Goal: Information Seeking & Learning: Learn about a topic

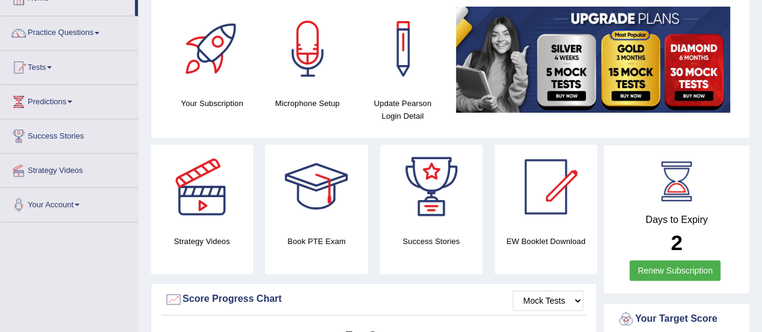
scroll to position [48, 0]
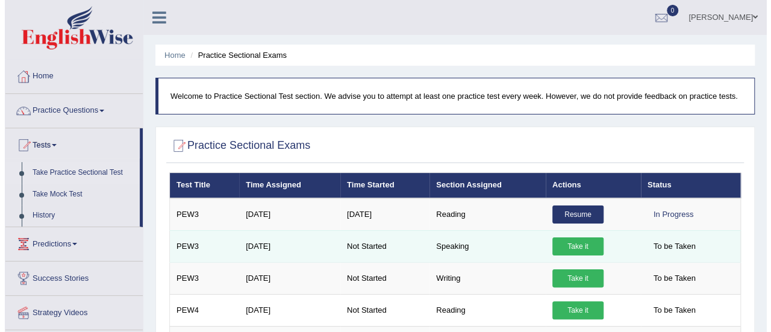
scroll to position [14, 0]
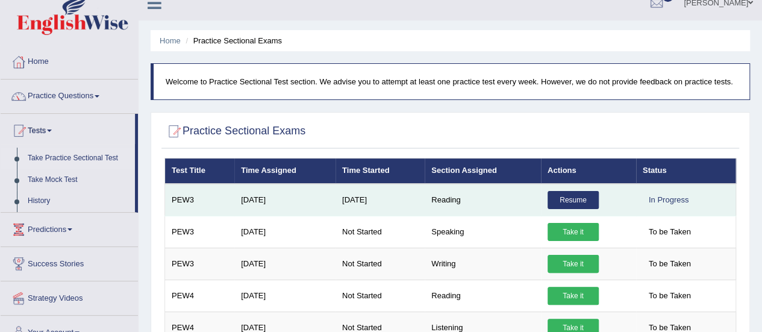
click at [571, 196] on link "Resume" at bounding box center [572, 200] width 51 height 18
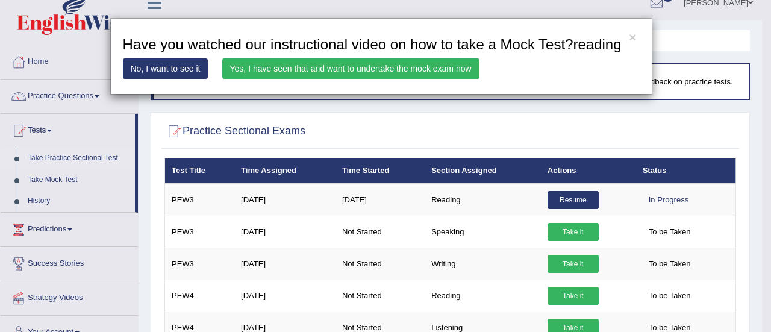
click at [371, 68] on link "Yes, I have seen that and want to undertake the mock exam now" at bounding box center [350, 68] width 257 height 20
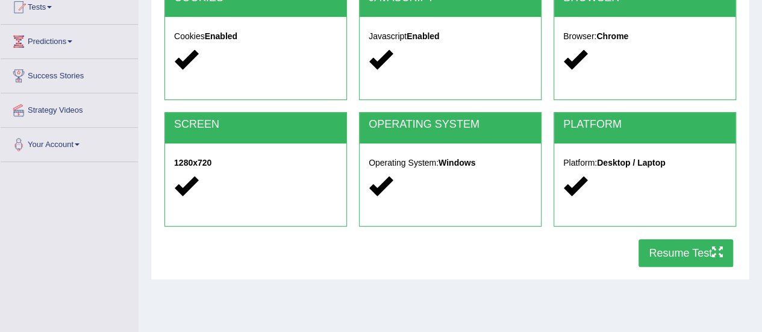
scroll to position [154, 0]
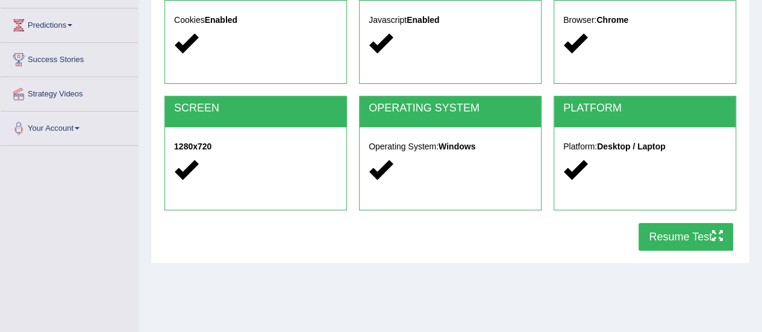
click at [676, 240] on button "Resume Test" at bounding box center [685, 237] width 95 height 28
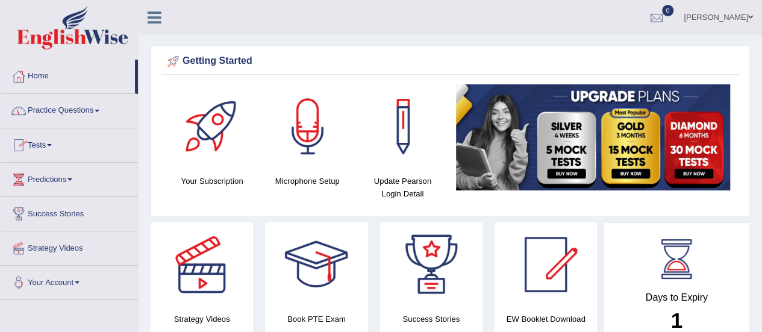
click at [52, 144] on span at bounding box center [49, 145] width 5 height 2
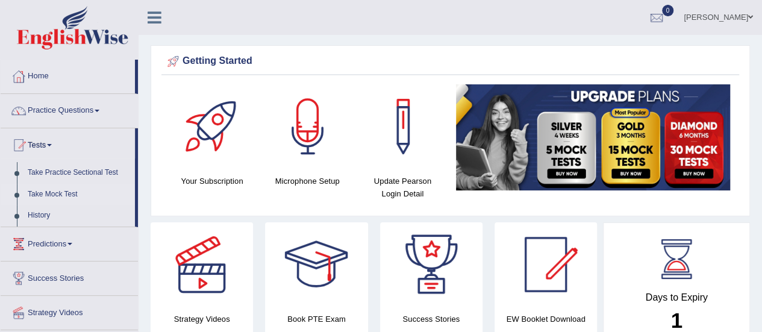
click at [70, 189] on link "Take Mock Test" at bounding box center [78, 195] width 113 height 22
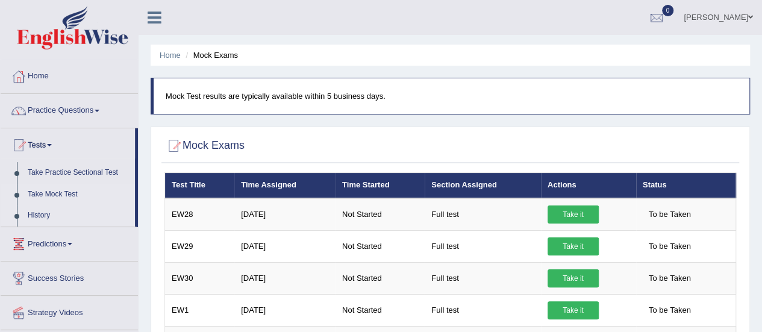
click at [43, 210] on link "History" at bounding box center [78, 216] width 113 height 22
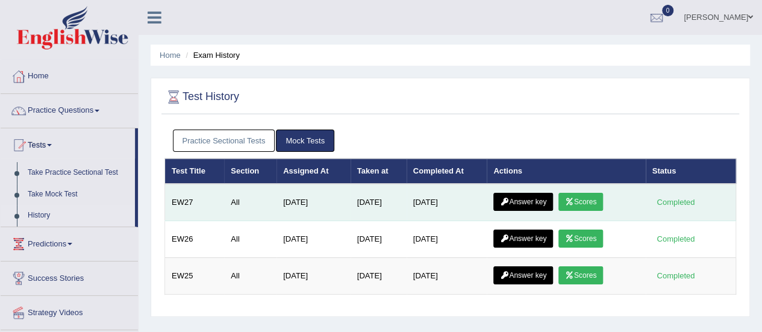
click at [581, 200] on link "Scores" at bounding box center [580, 202] width 45 height 18
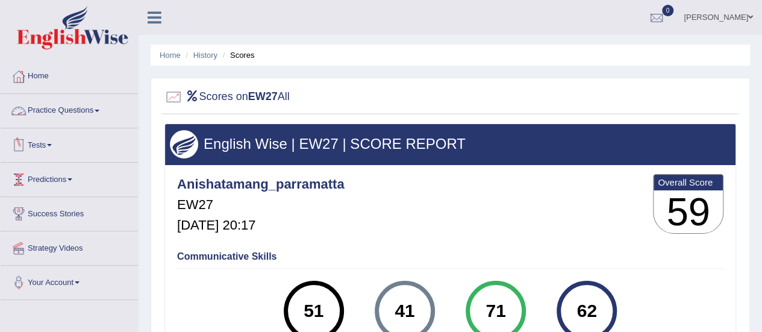
click at [93, 105] on link "Practice Questions" at bounding box center [69, 109] width 137 height 30
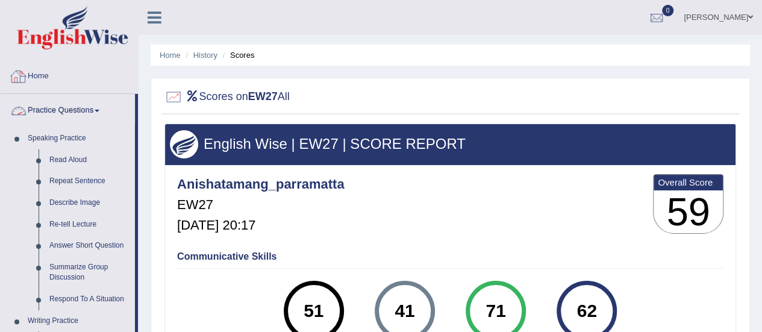
click at [99, 113] on link "Practice Questions" at bounding box center [68, 109] width 134 height 30
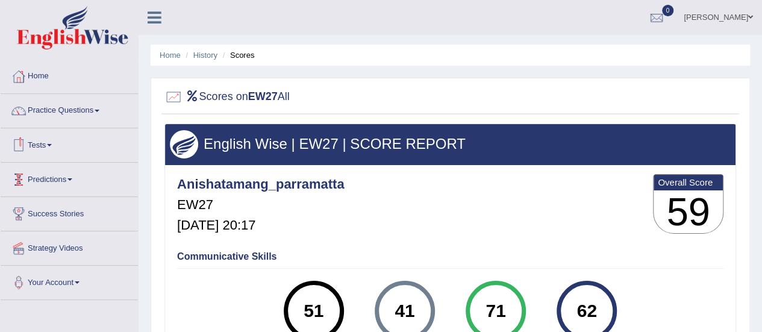
click at [52, 147] on link "Tests" at bounding box center [69, 143] width 137 height 30
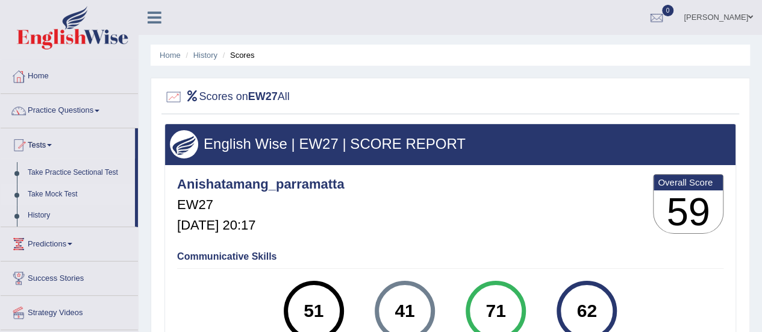
scroll to position [13, 0]
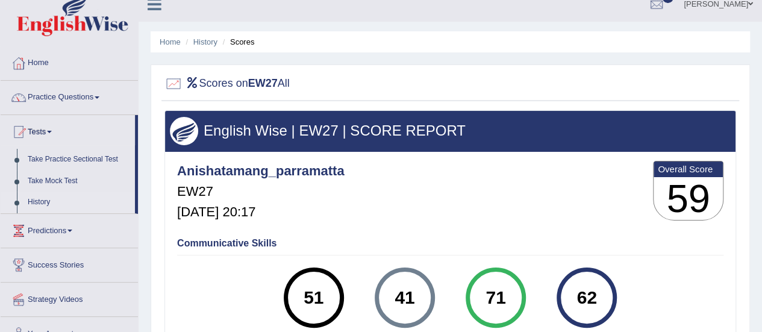
click at [38, 204] on link "History" at bounding box center [78, 203] width 113 height 22
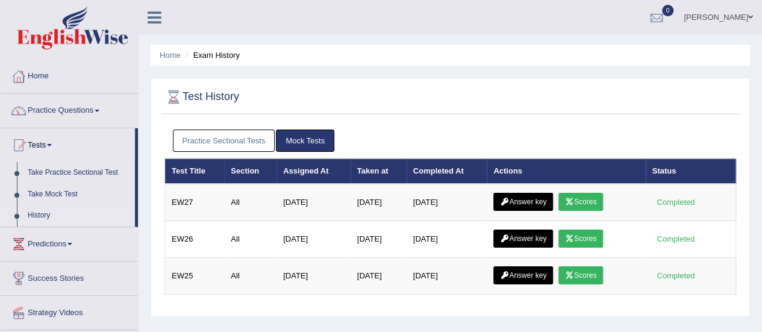
click at [240, 139] on link "Practice Sectional Tests" at bounding box center [224, 140] width 102 height 22
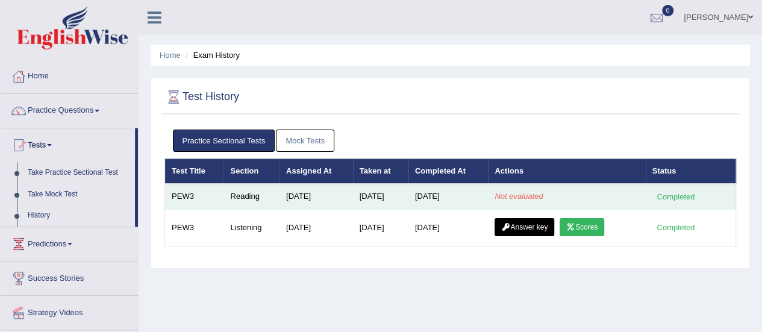
click at [573, 192] on td "Not evaluated" at bounding box center [566, 196] width 157 height 25
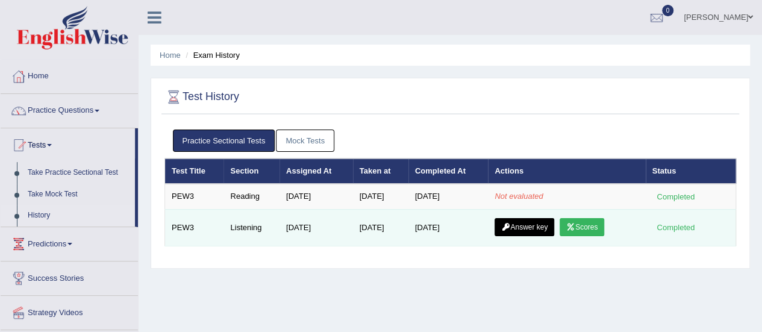
click at [588, 225] on link "Scores" at bounding box center [582, 227] width 45 height 18
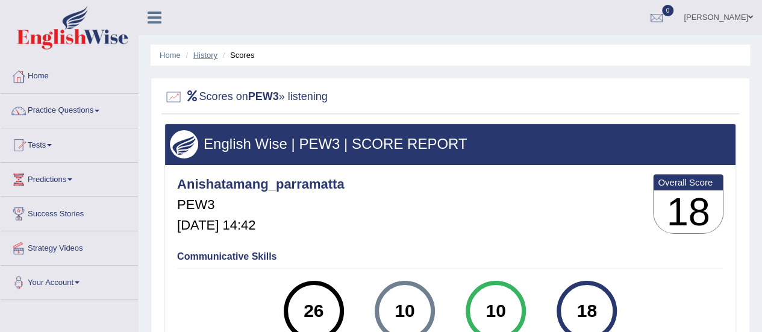
click at [210, 55] on link "History" at bounding box center [205, 55] width 24 height 9
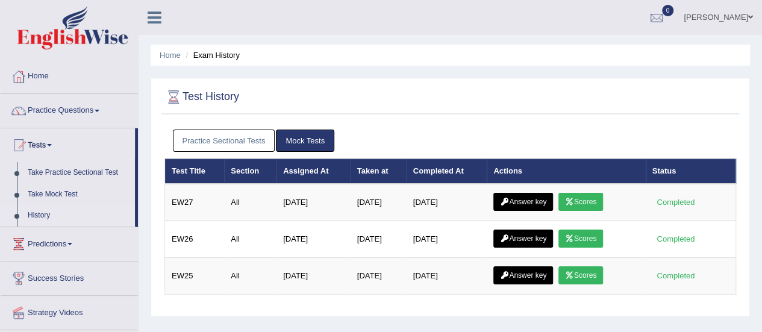
click at [249, 136] on link "Practice Sectional Tests" at bounding box center [224, 140] width 102 height 22
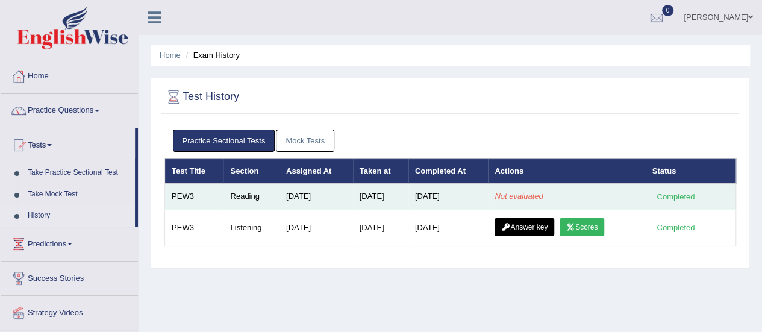
click at [523, 198] on em "Not evaluated" at bounding box center [518, 196] width 48 height 9
click at [656, 199] on div "Completed" at bounding box center [675, 196] width 47 height 13
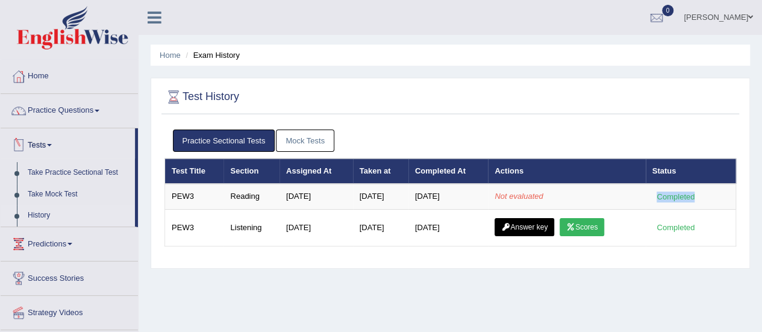
click at [53, 139] on link "Tests" at bounding box center [68, 143] width 134 height 30
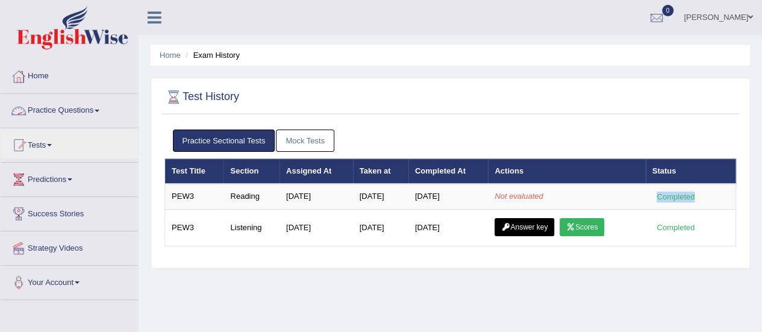
click at [83, 111] on link "Practice Questions" at bounding box center [69, 109] width 137 height 30
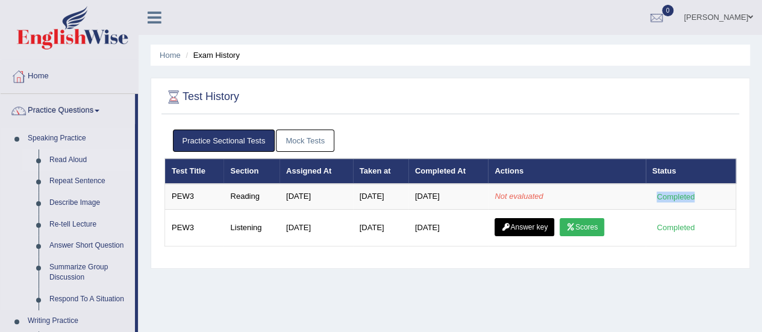
click at [63, 156] on link "Read Aloud" at bounding box center [89, 160] width 91 height 22
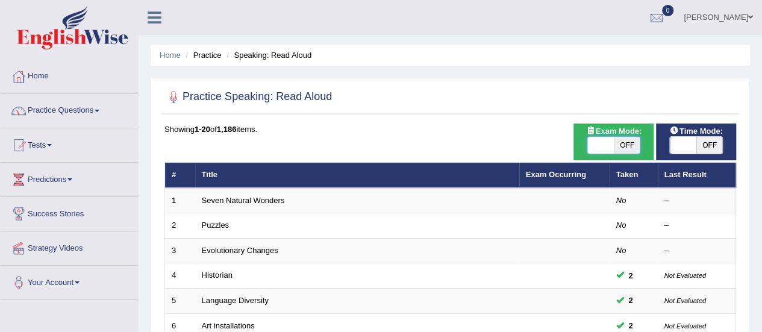
click at [599, 139] on span at bounding box center [600, 145] width 27 height 17
checkbox input "true"
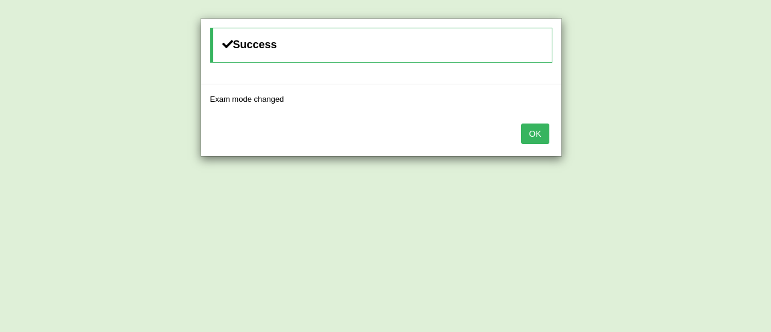
click at [547, 126] on button "OK" at bounding box center [535, 133] width 28 height 20
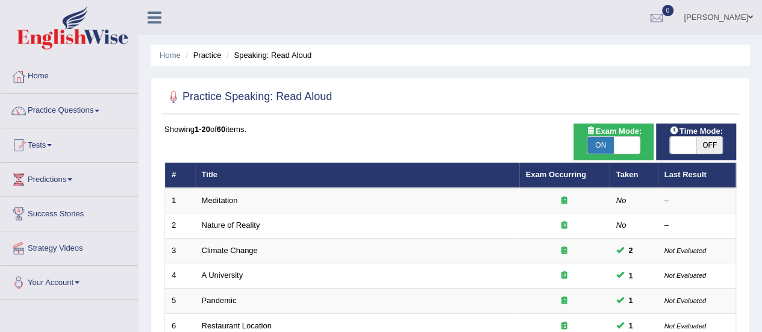
click at [692, 143] on span at bounding box center [683, 145] width 27 height 17
checkbox input "true"
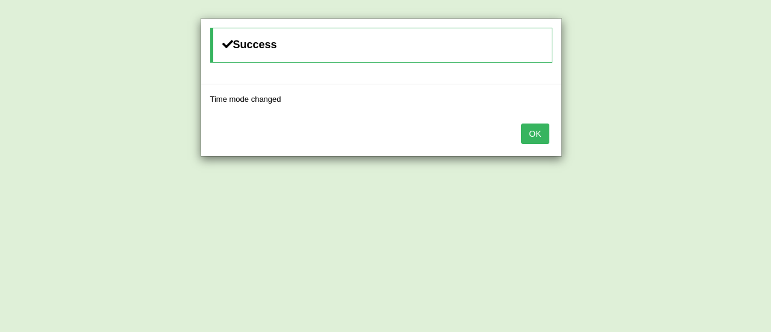
click at [544, 131] on button "OK" at bounding box center [535, 133] width 28 height 20
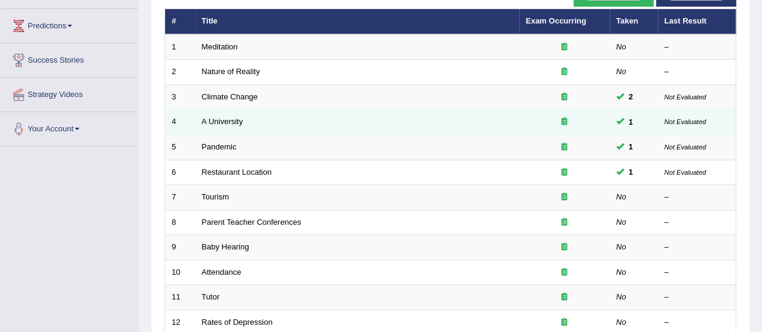
scroll to position [153, 0]
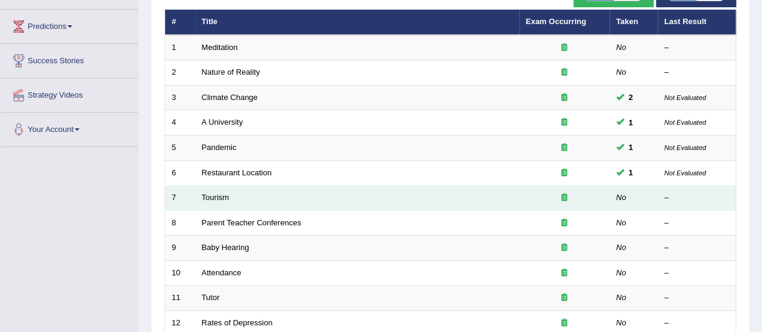
click at [456, 195] on td "Tourism" at bounding box center [357, 198] width 324 height 25
click at [457, 195] on td "Tourism" at bounding box center [357, 198] width 324 height 25
click at [223, 196] on link "Tourism" at bounding box center [216, 197] width 28 height 9
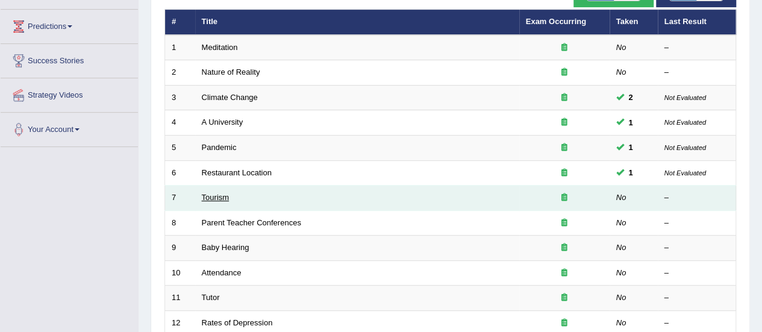
click at [223, 196] on link "Tourism" at bounding box center [216, 197] width 28 height 9
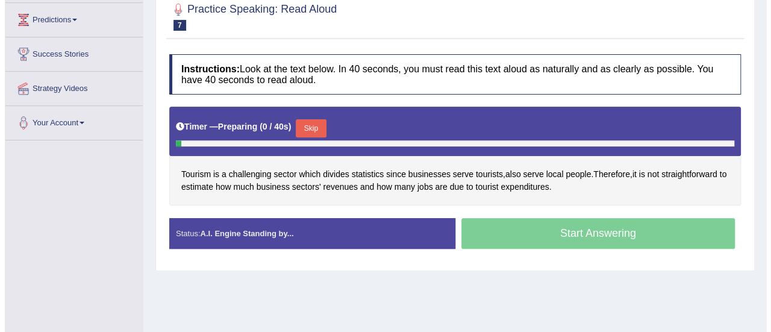
scroll to position [160, 0]
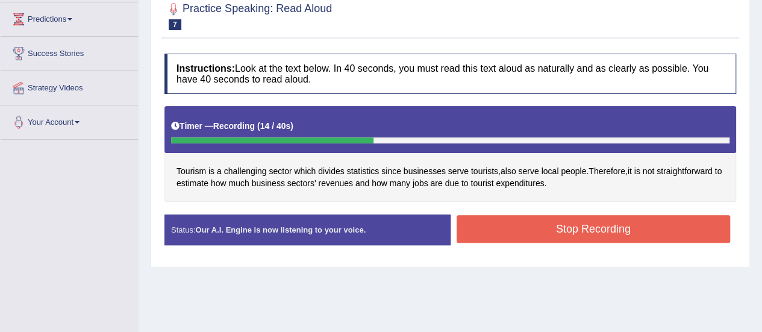
click at [577, 243] on button "Stop Recording" at bounding box center [594, 229] width 274 height 28
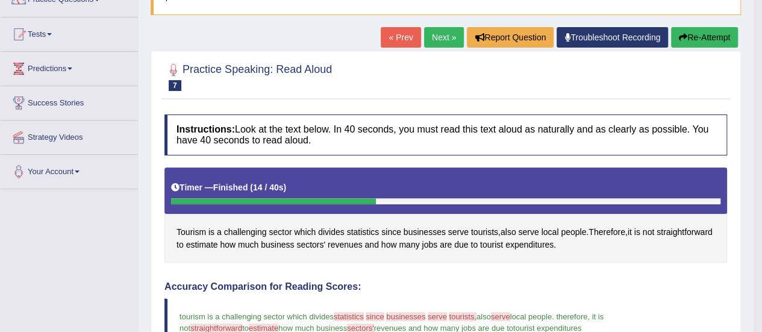
scroll to position [107, 0]
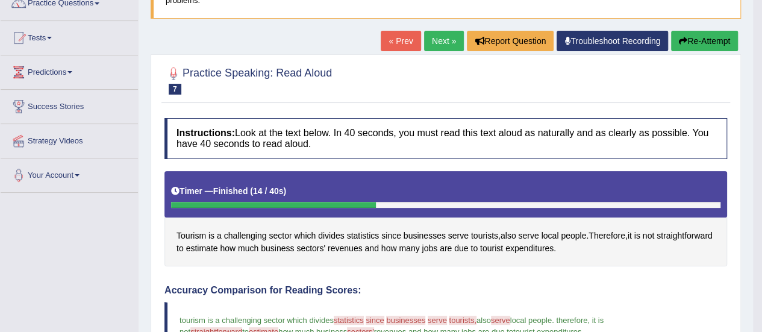
click at [447, 37] on link "Next »" at bounding box center [444, 41] width 40 height 20
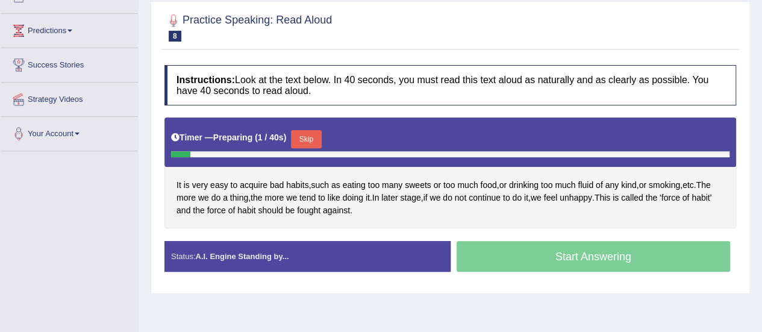
click at [313, 145] on button "Skip" at bounding box center [306, 139] width 30 height 18
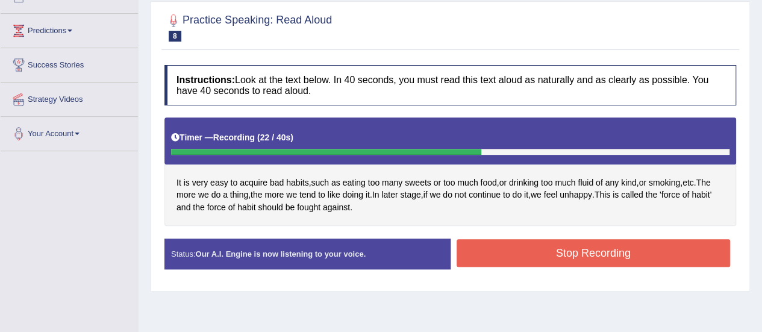
click at [513, 267] on button "Stop Recording" at bounding box center [594, 253] width 274 height 28
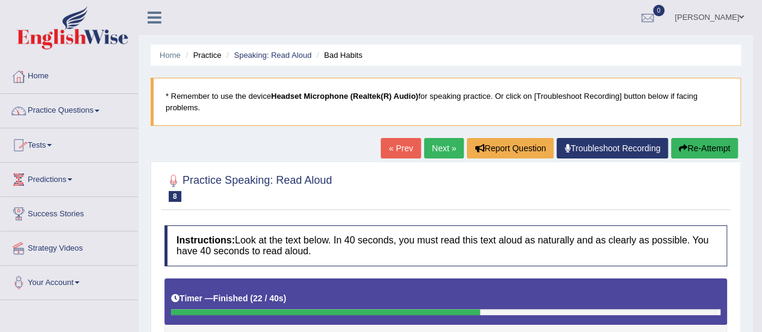
click at [101, 107] on link "Practice Questions" at bounding box center [69, 109] width 137 height 30
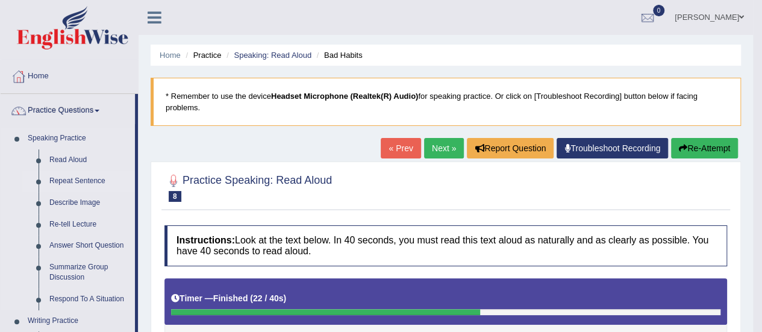
click at [72, 182] on link "Repeat Sentence" at bounding box center [89, 181] width 91 height 22
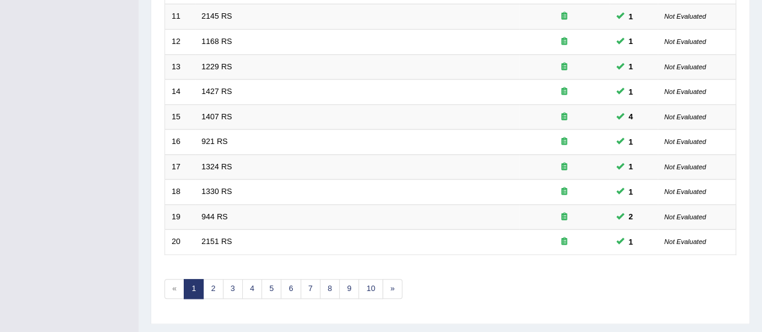
scroll to position [460, 0]
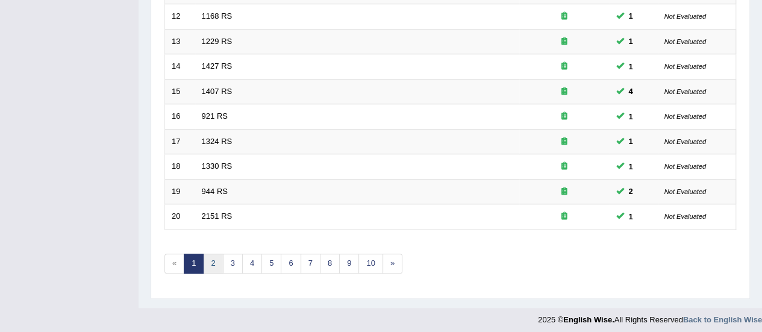
click at [210, 264] on link "2" at bounding box center [213, 264] width 20 height 20
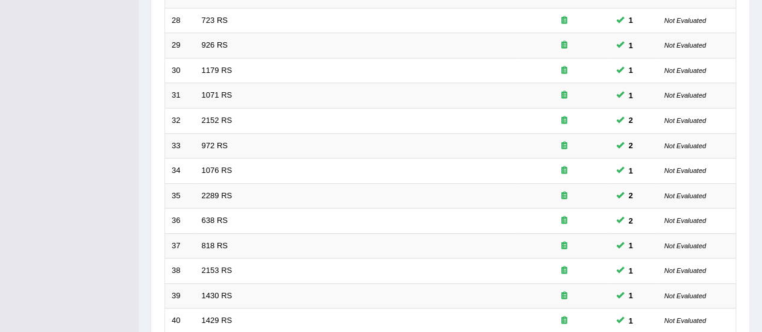
scroll to position [460, 0]
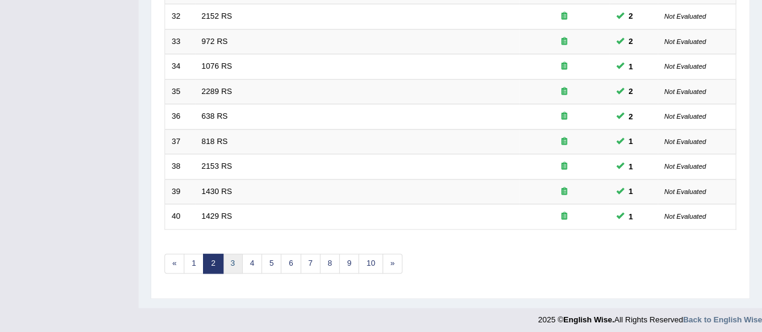
click at [232, 255] on link "3" at bounding box center [233, 264] width 20 height 20
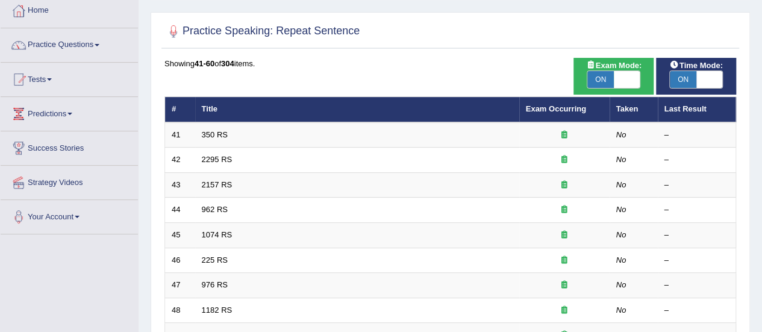
scroll to position [65, 0]
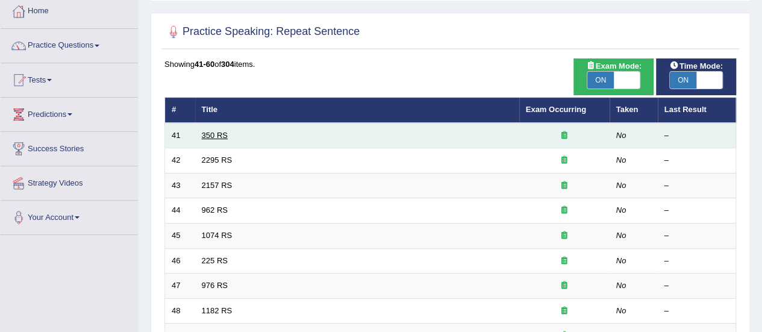
click at [224, 131] on link "350 RS" at bounding box center [215, 135] width 26 height 9
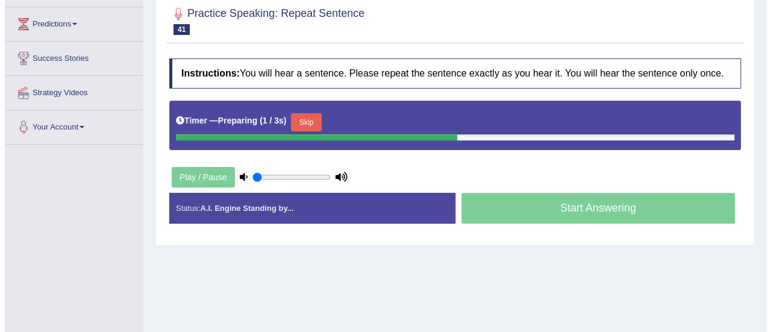
scroll to position [156, 0]
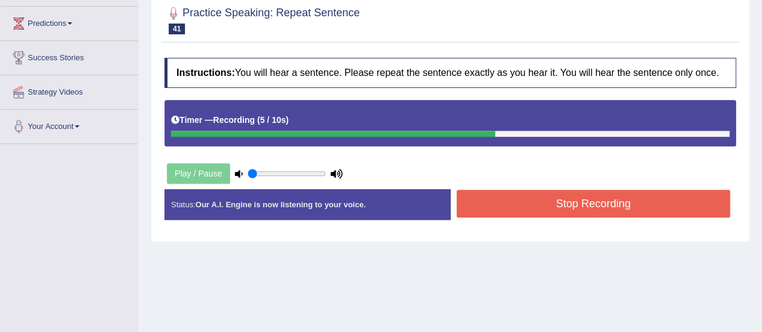
click at [523, 207] on button "Stop Recording" at bounding box center [594, 204] width 274 height 28
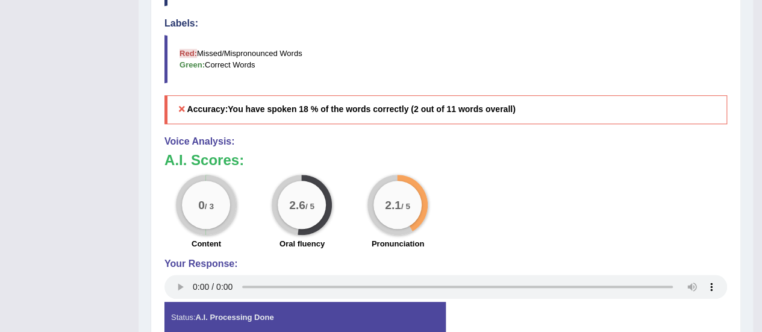
scroll to position [540, 0]
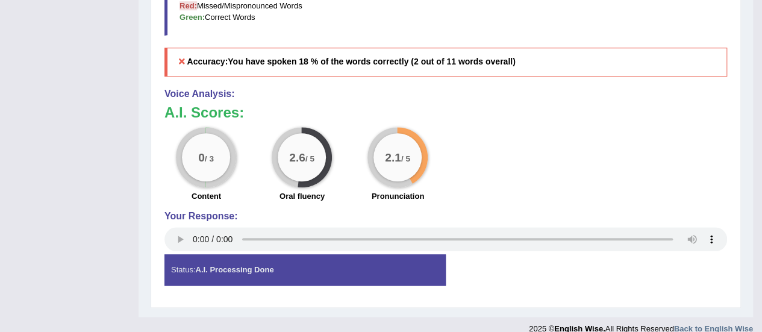
click at [252, 216] on div "Your Response:" at bounding box center [445, 233] width 563 height 44
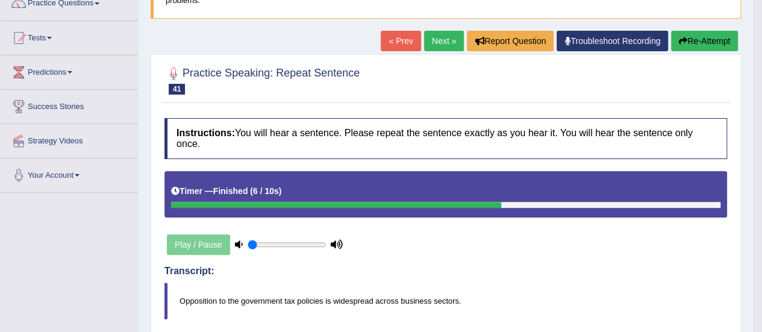
scroll to position [107, 0]
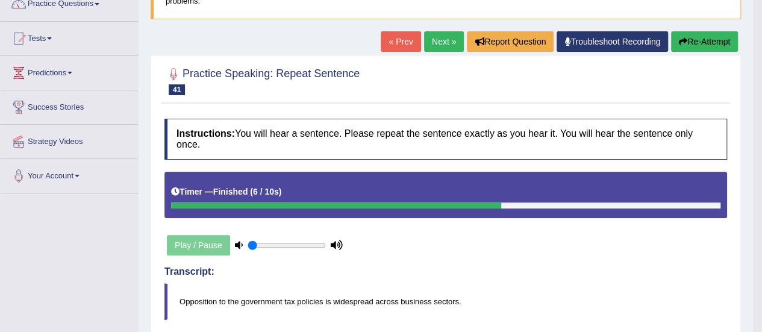
click at [439, 39] on link "Next »" at bounding box center [444, 41] width 40 height 20
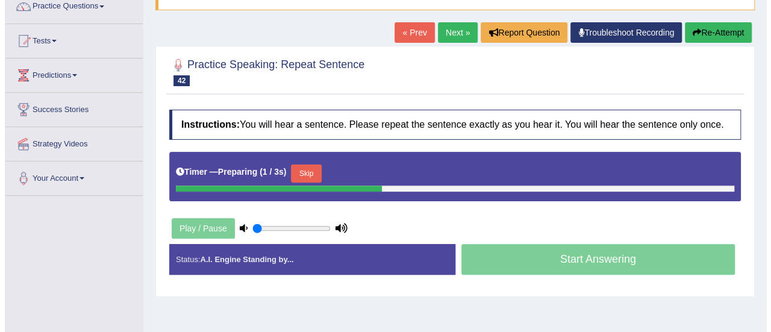
scroll to position [112, 0]
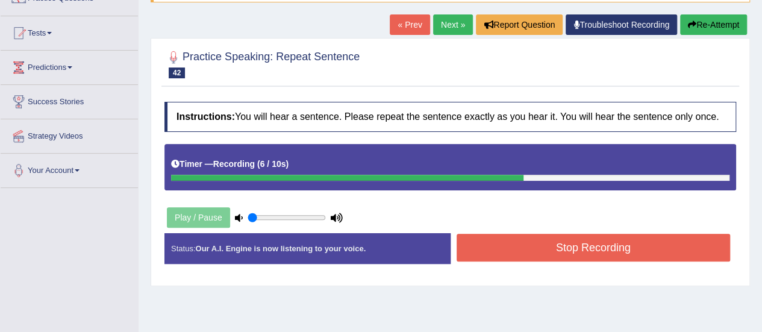
click at [552, 250] on button "Stop Recording" at bounding box center [594, 248] width 274 height 28
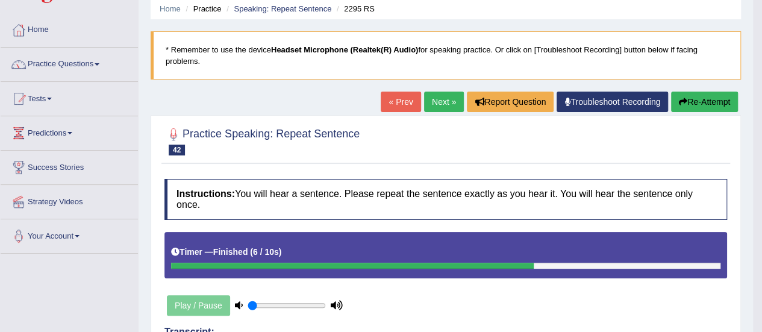
scroll to position [0, 0]
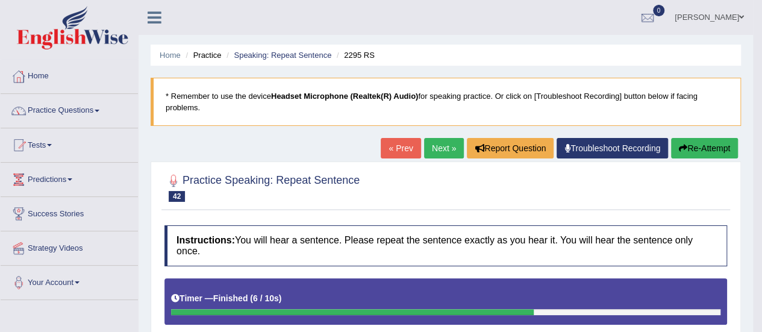
click at [442, 143] on link "Next »" at bounding box center [444, 148] width 40 height 20
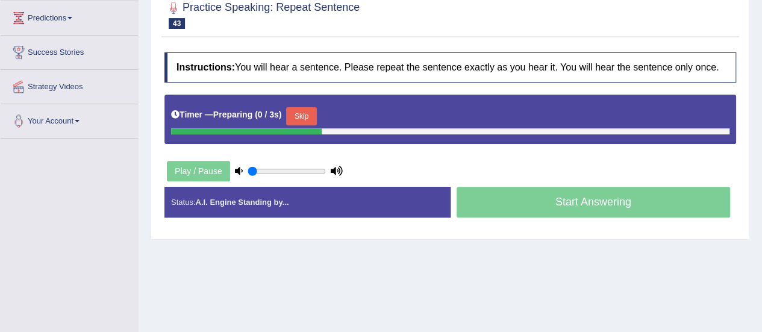
scroll to position [161, 0]
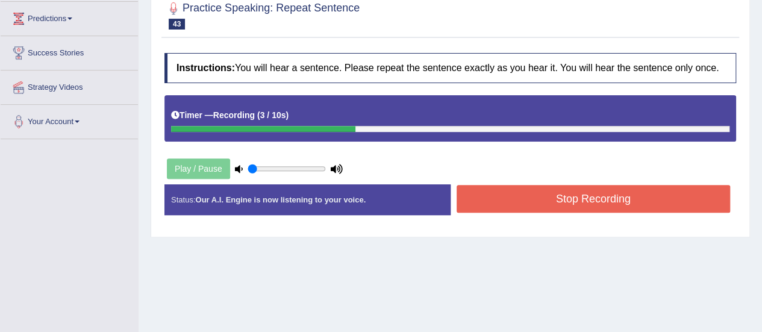
click at [581, 212] on button "Stop Recording" at bounding box center [594, 199] width 274 height 28
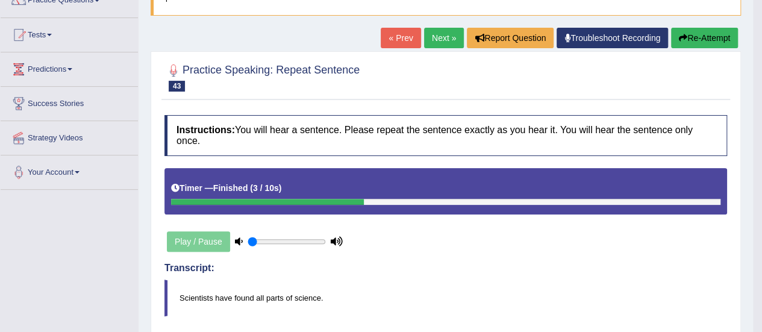
scroll to position [111, 0]
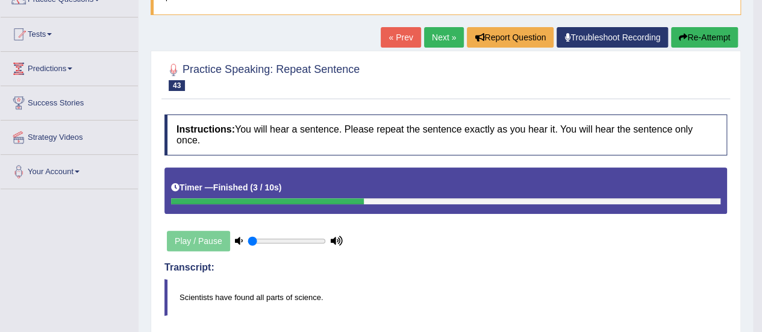
click at [438, 39] on link "Next »" at bounding box center [444, 37] width 40 height 20
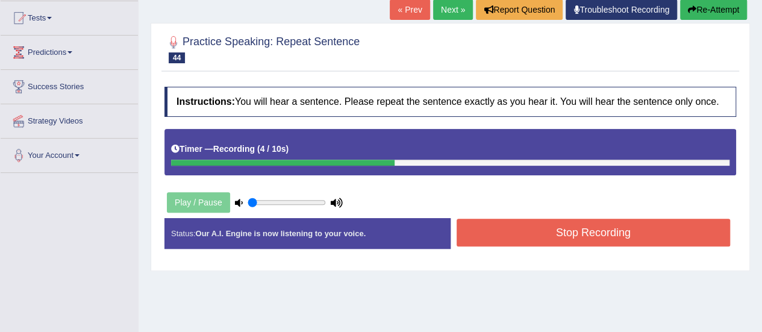
click at [541, 245] on button "Stop Recording" at bounding box center [594, 233] width 274 height 28
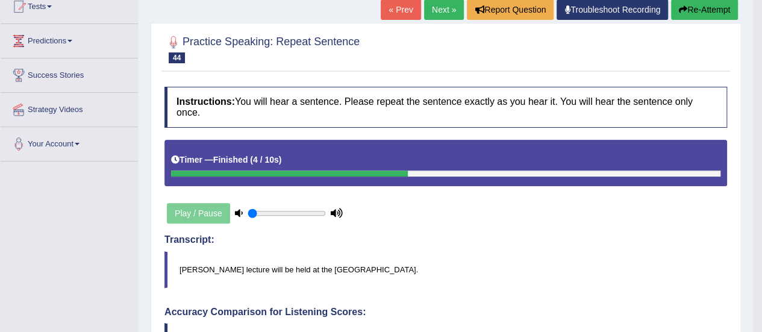
scroll to position [112, 0]
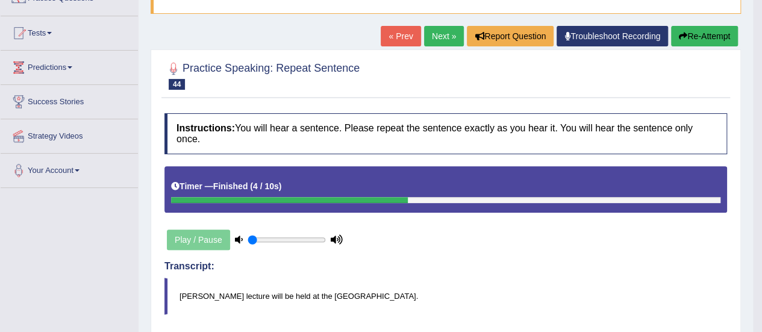
click at [436, 32] on link "Next »" at bounding box center [444, 36] width 40 height 20
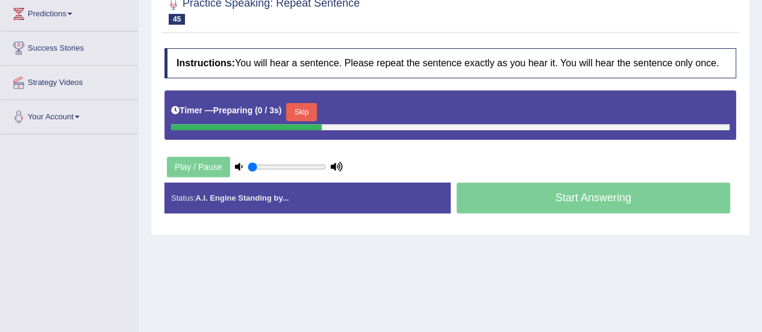
scroll to position [166, 0]
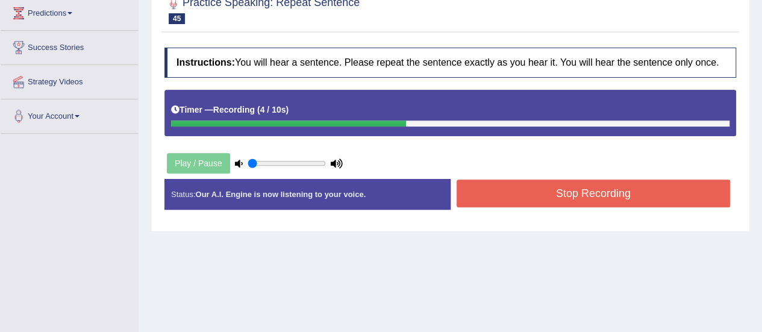
click at [596, 204] on button "Stop Recording" at bounding box center [594, 193] width 274 height 28
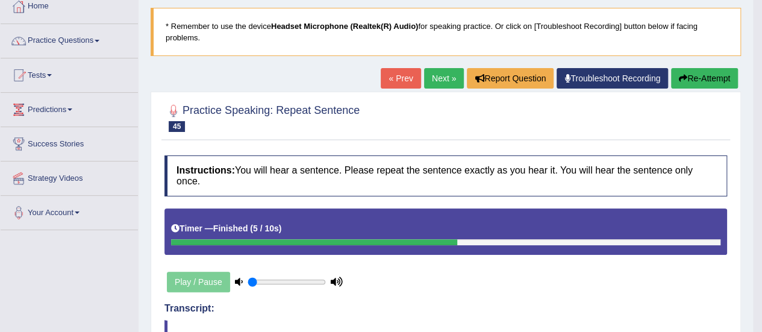
scroll to position [54, 0]
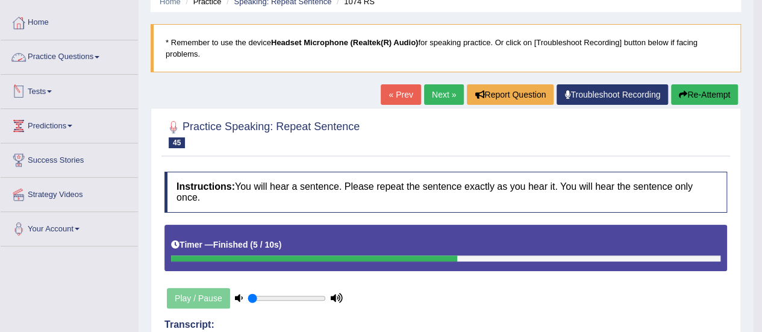
click at [105, 57] on link "Practice Questions" at bounding box center [69, 55] width 137 height 30
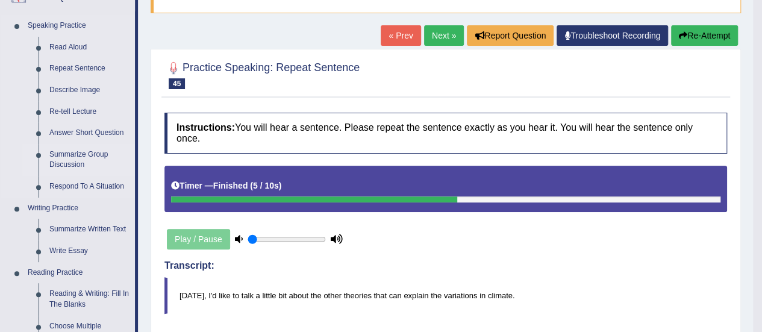
scroll to position [115, 0]
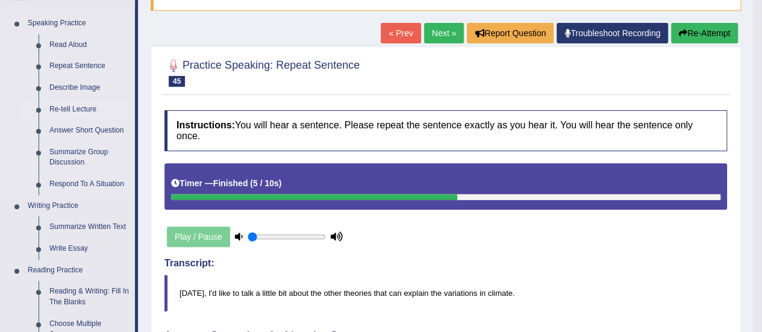
click at [77, 107] on link "Re-tell Lecture" at bounding box center [89, 110] width 91 height 22
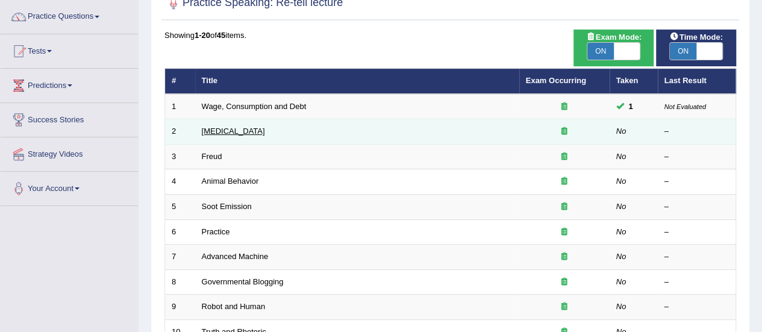
click at [258, 129] on link "Language Disorder" at bounding box center [233, 130] width 63 height 9
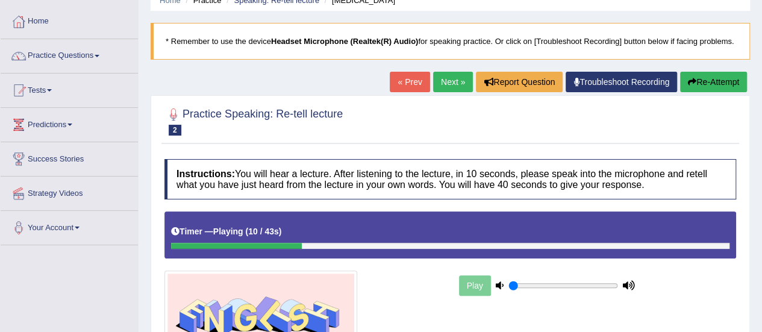
scroll to position [53, 0]
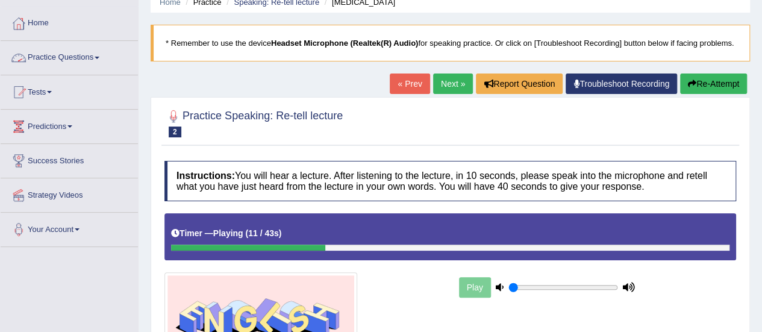
click at [101, 54] on link "Practice Questions" at bounding box center [69, 56] width 137 height 30
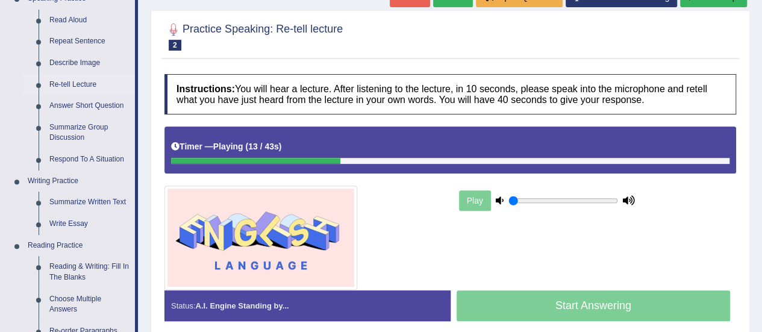
scroll to position [140, 0]
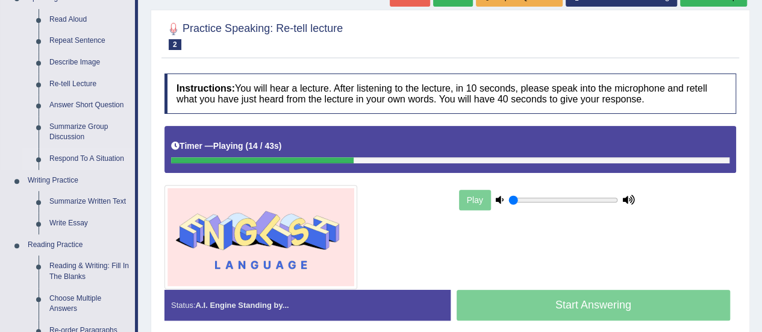
click at [85, 156] on link "Respond To A Situation" at bounding box center [89, 159] width 91 height 22
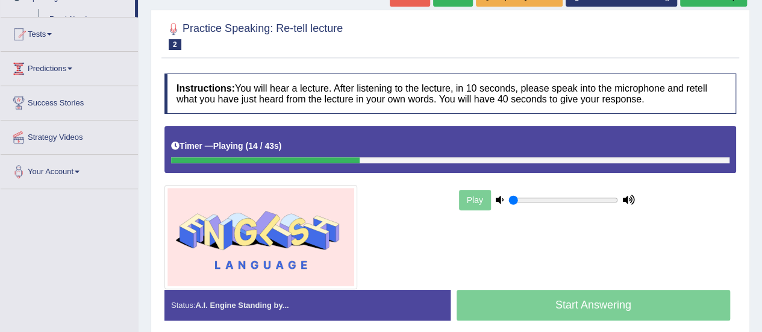
scroll to position [201, 0]
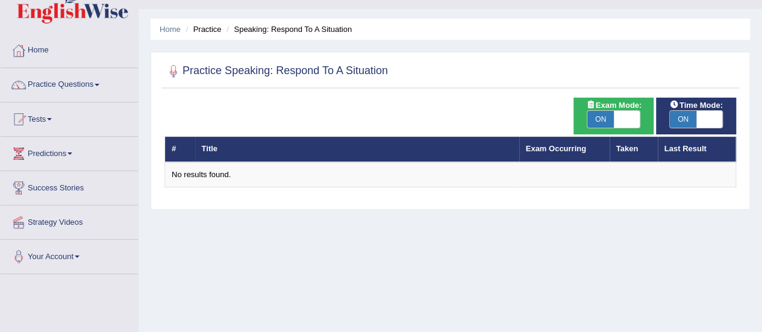
scroll to position [28, 0]
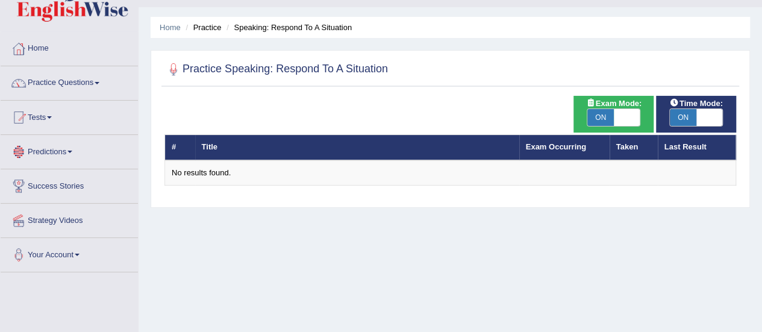
click at [597, 117] on span "ON" at bounding box center [600, 117] width 27 height 17
checkbox input "false"
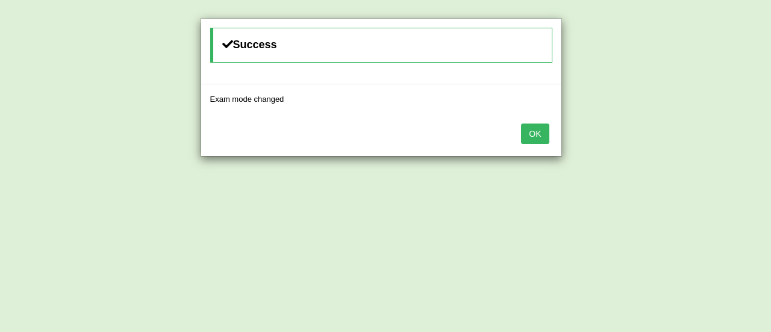
click at [535, 131] on button "OK" at bounding box center [535, 133] width 28 height 20
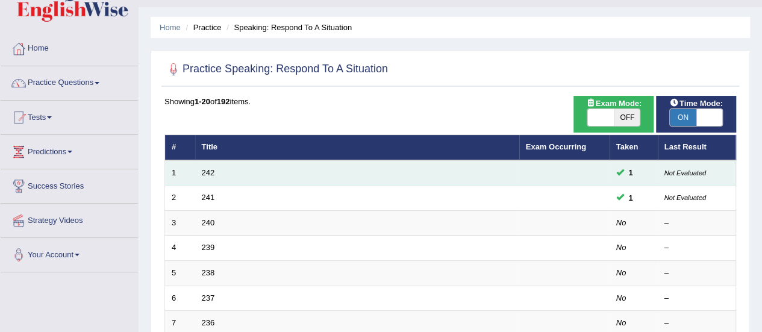
scroll to position [28, 0]
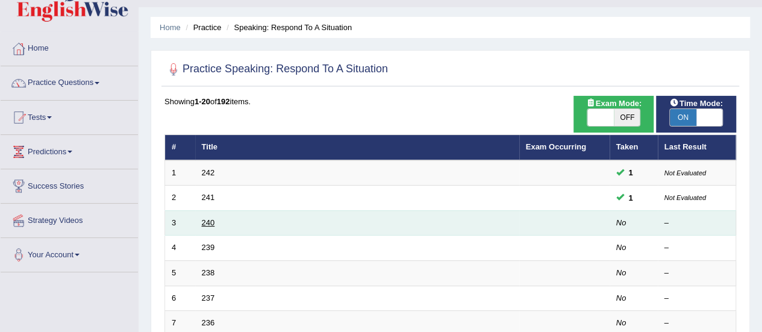
click at [208, 216] on td "240" at bounding box center [357, 222] width 324 height 25
click at [211, 222] on link "240" at bounding box center [208, 222] width 13 height 9
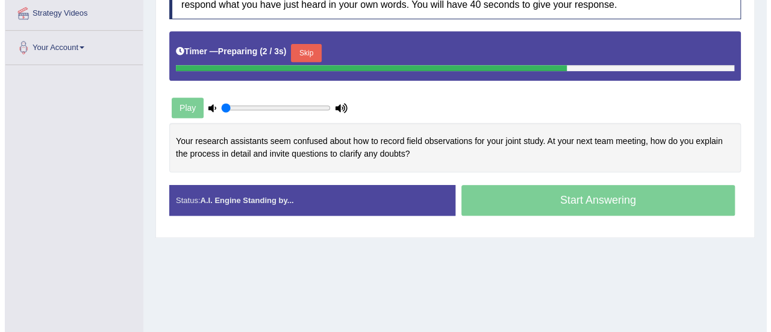
scroll to position [237, 0]
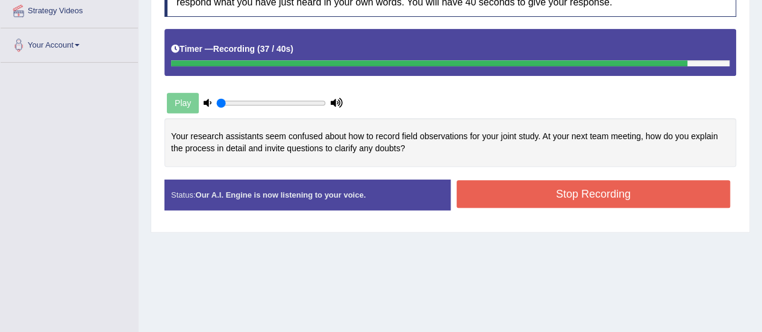
click at [594, 207] on button "Stop Recording" at bounding box center [594, 194] width 274 height 28
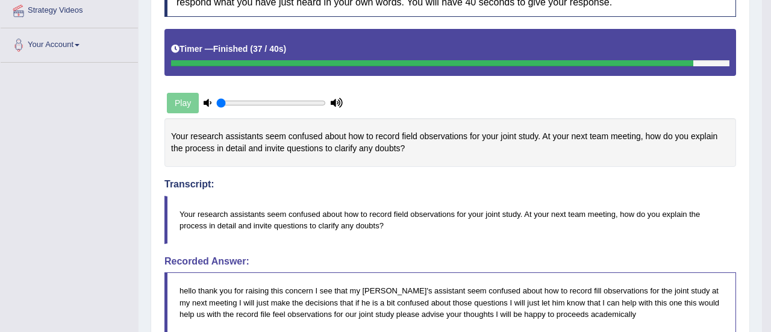
click at [456, 254] on div "Saving your answer..." at bounding box center [385, 166] width 771 height 332
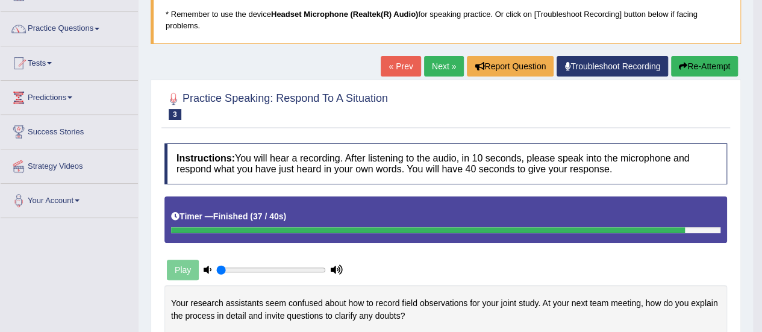
scroll to position [46, 0]
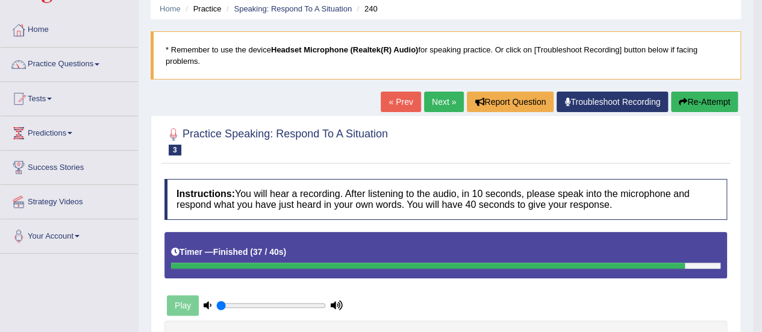
click at [438, 100] on link "Next »" at bounding box center [444, 102] width 40 height 20
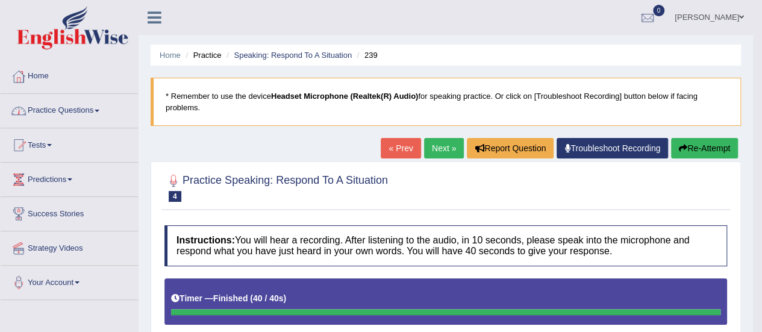
scroll to position [51, 0]
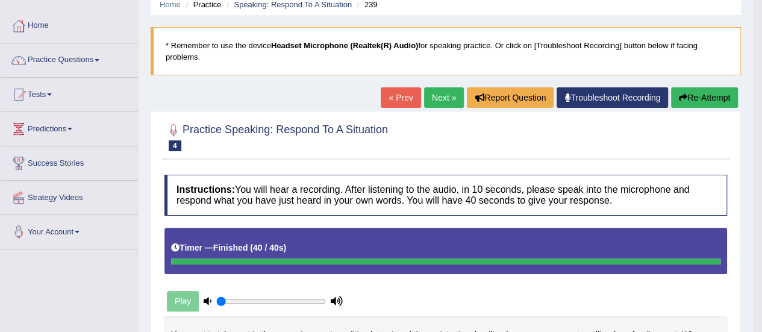
click at [446, 101] on link "Next »" at bounding box center [444, 97] width 40 height 20
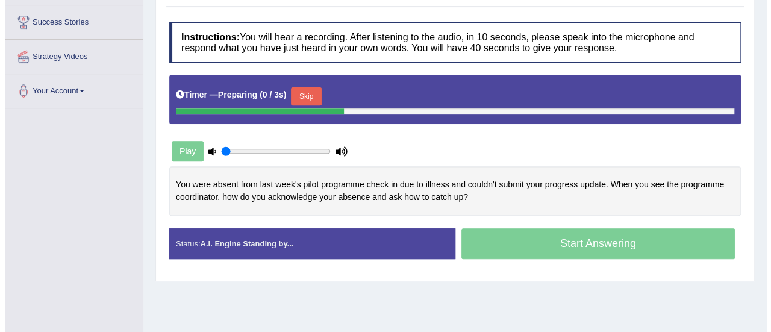
scroll to position [200, 0]
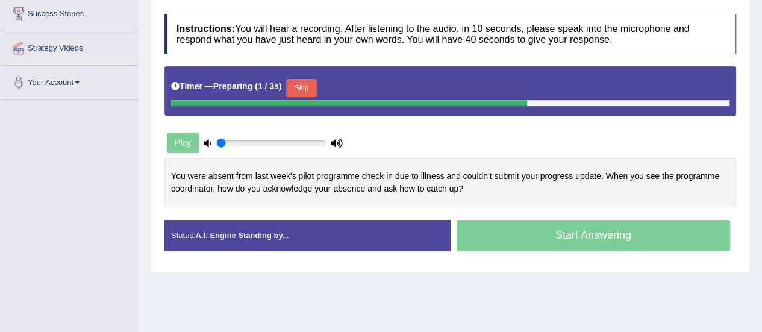
click at [306, 92] on button "Skip" at bounding box center [301, 88] width 30 height 18
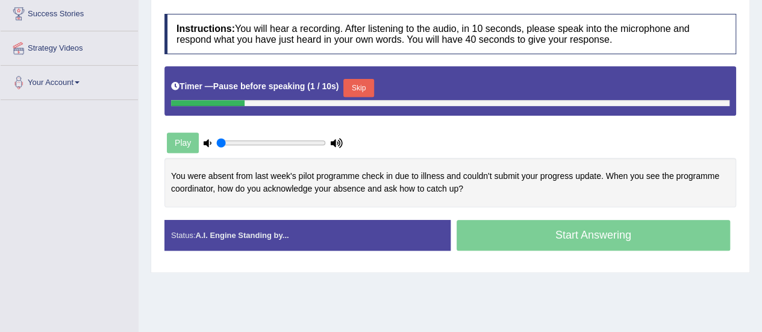
click at [363, 97] on button "Skip" at bounding box center [358, 88] width 30 height 18
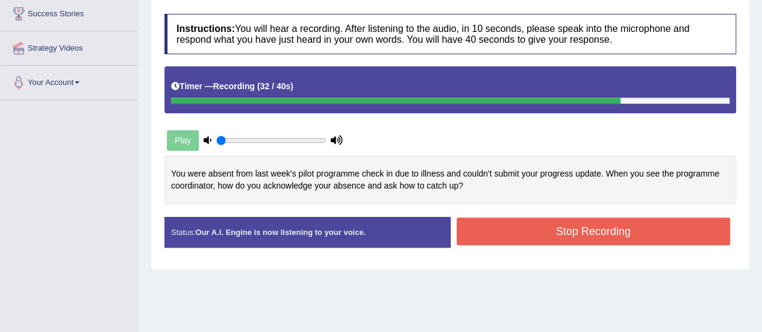
click at [588, 245] on button "Stop Recording" at bounding box center [594, 231] width 274 height 28
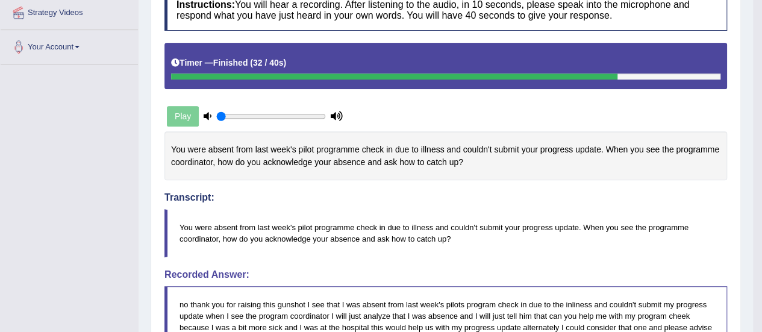
scroll to position [0, 0]
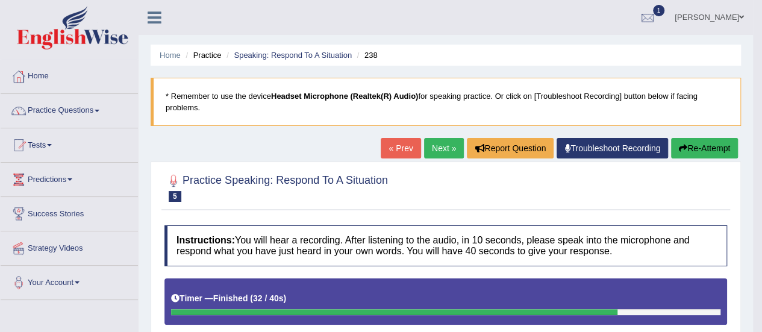
click at [437, 141] on link "Next »" at bounding box center [444, 148] width 40 height 20
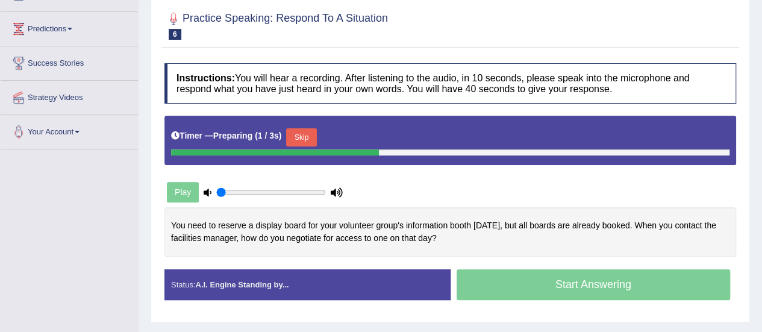
click at [308, 146] on button "Skip" at bounding box center [301, 137] width 30 height 18
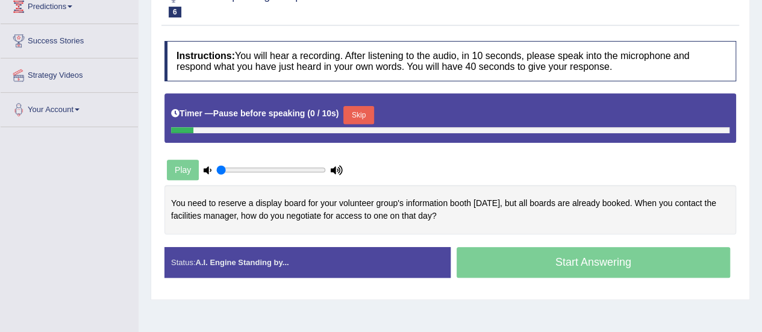
scroll to position [187, 0]
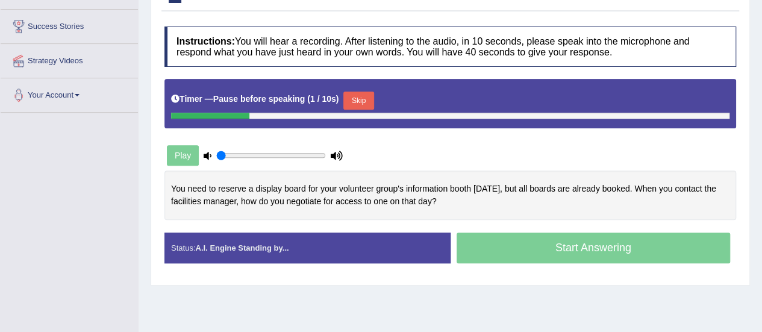
click at [363, 110] on button "Skip" at bounding box center [358, 101] width 30 height 18
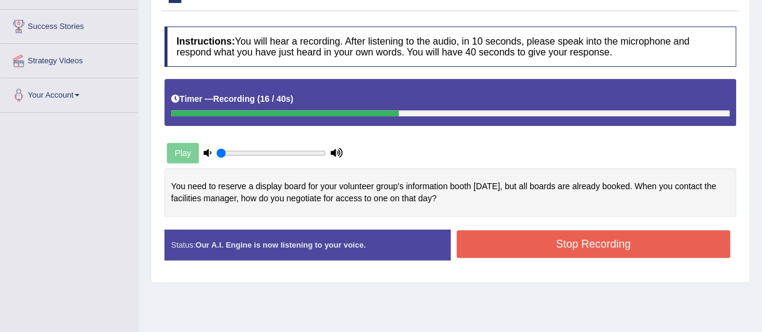
click at [529, 254] on button "Stop Recording" at bounding box center [594, 244] width 274 height 28
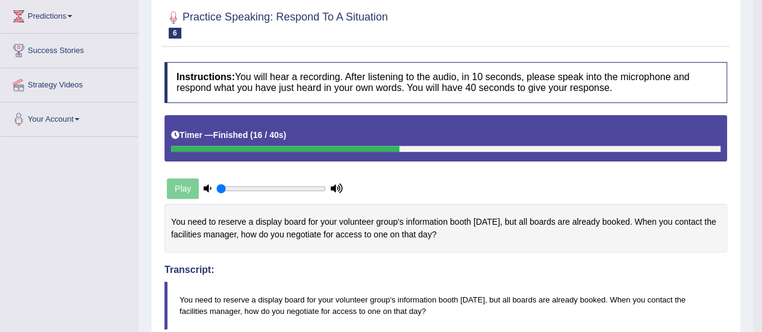
scroll to position [58, 0]
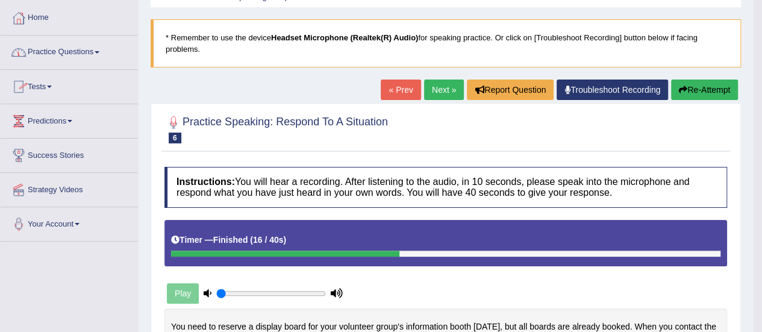
click at [52, 86] on span at bounding box center [49, 87] width 5 height 2
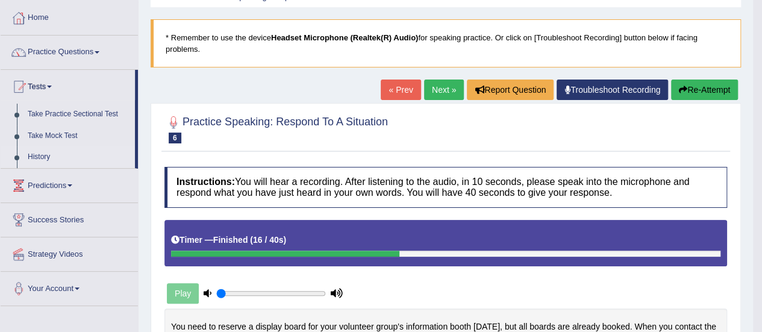
click at [40, 156] on link "History" at bounding box center [78, 157] width 113 height 22
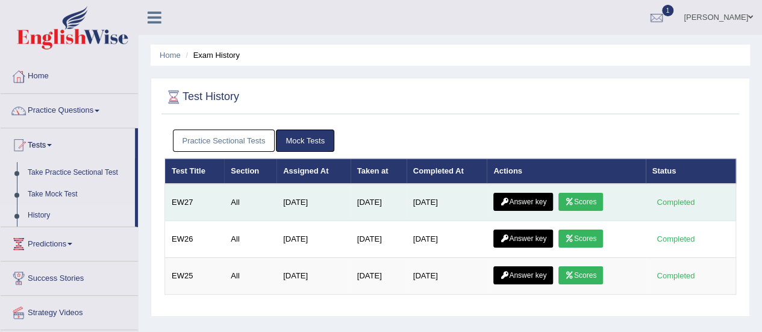
click at [574, 199] on icon at bounding box center [569, 201] width 9 height 7
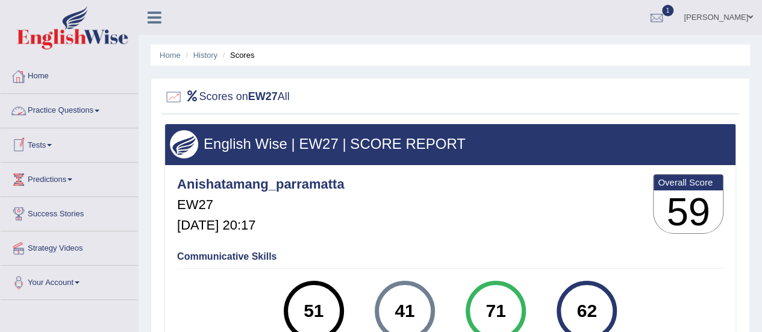
click at [214, 48] on ul "Home History Scores" at bounding box center [450, 55] width 599 height 21
click at [211, 52] on link "History" at bounding box center [205, 55] width 24 height 9
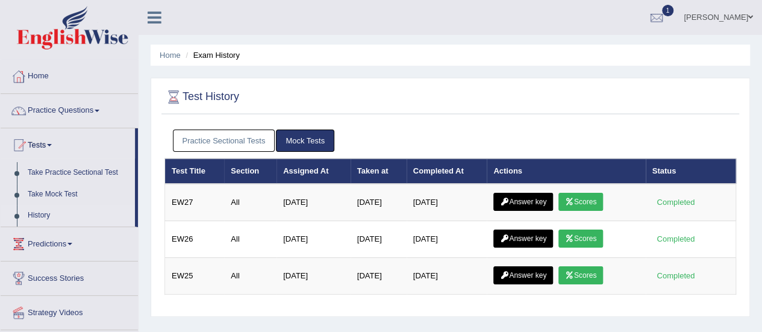
click at [234, 145] on link "Practice Sectional Tests" at bounding box center [224, 140] width 102 height 22
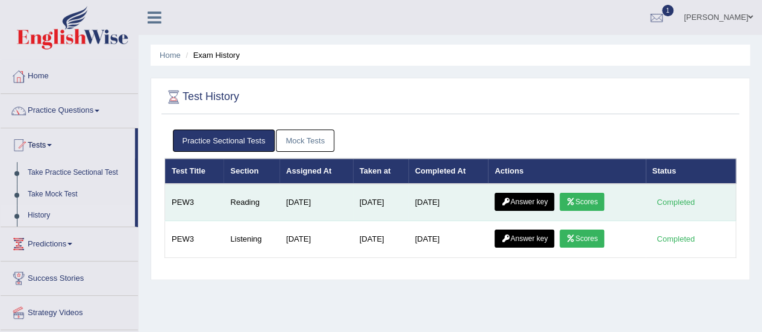
click at [587, 201] on link "Scores" at bounding box center [582, 202] width 45 height 18
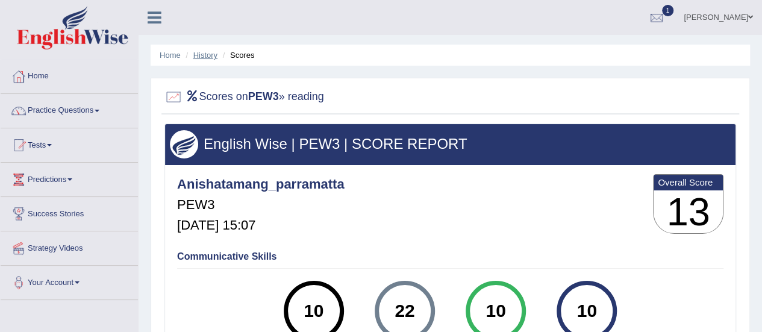
click at [205, 55] on link "History" at bounding box center [205, 55] width 24 height 9
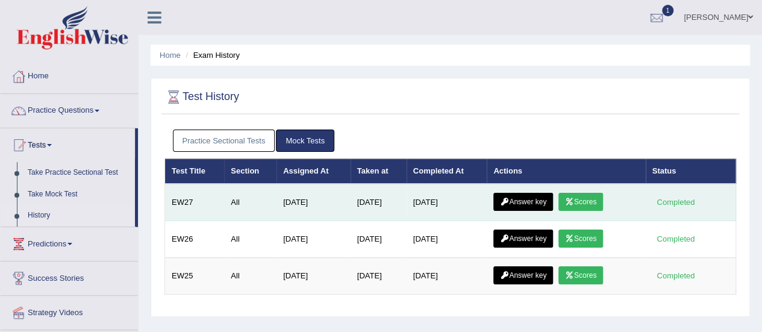
click at [522, 202] on link "Answer key" at bounding box center [523, 202] width 60 height 18
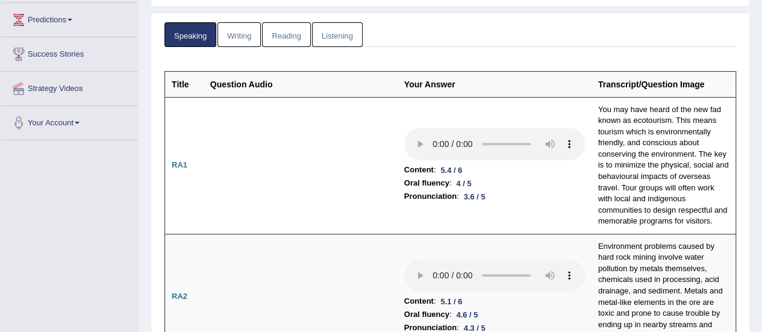
scroll to position [160, 0]
click at [290, 28] on link "Reading" at bounding box center [286, 34] width 48 height 25
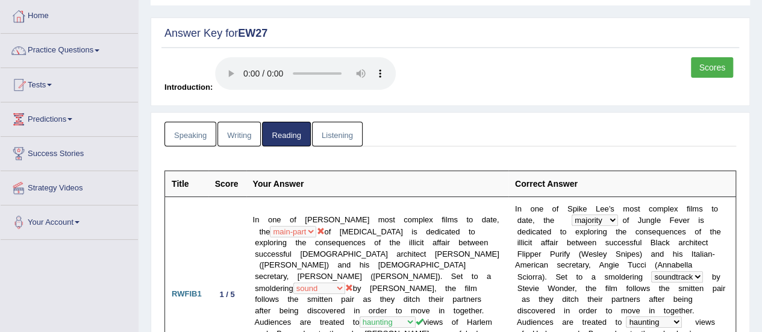
scroll to position [0, 0]
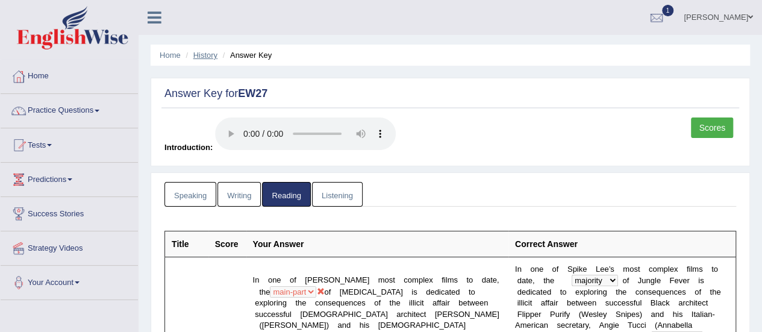
click at [198, 57] on link "History" at bounding box center [205, 55] width 24 height 9
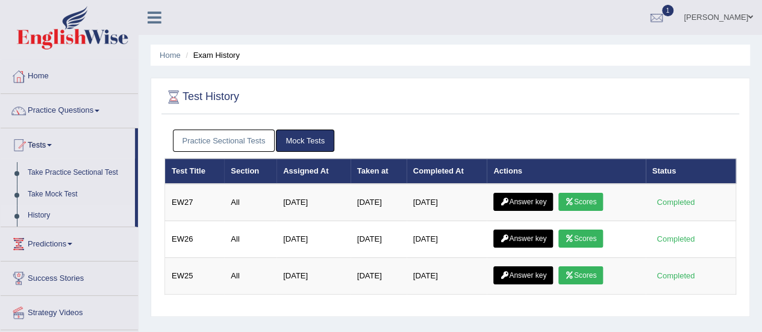
click at [231, 134] on link "Practice Sectional Tests" at bounding box center [224, 140] width 102 height 22
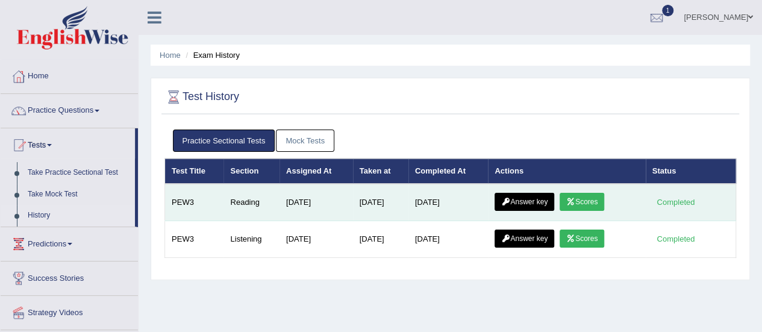
click at [538, 198] on link "Answer key" at bounding box center [524, 202] width 60 height 18
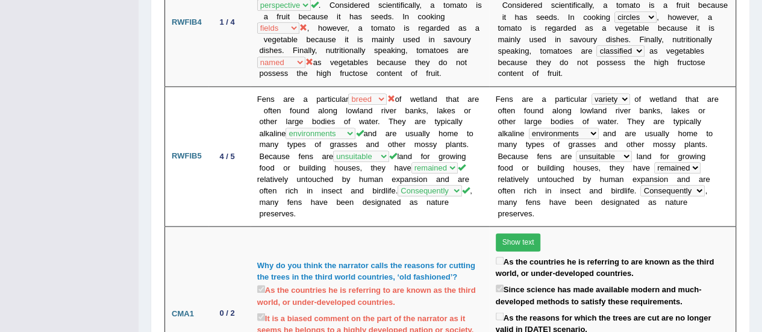
scroll to position [844, 0]
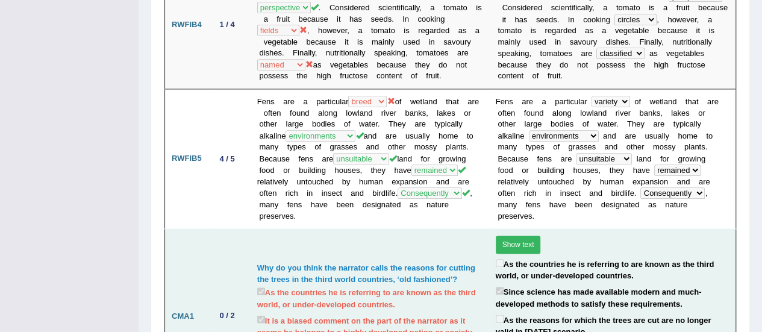
click at [251, 229] on td "Why do you think the narrator calls the reasons for cutting the trees in the th…" at bounding box center [370, 316] width 239 height 174
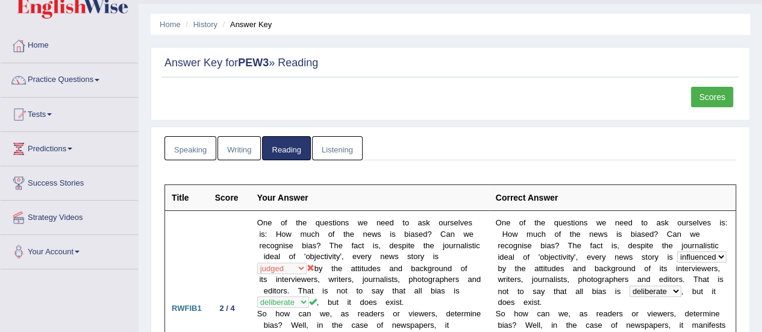
scroll to position [0, 0]
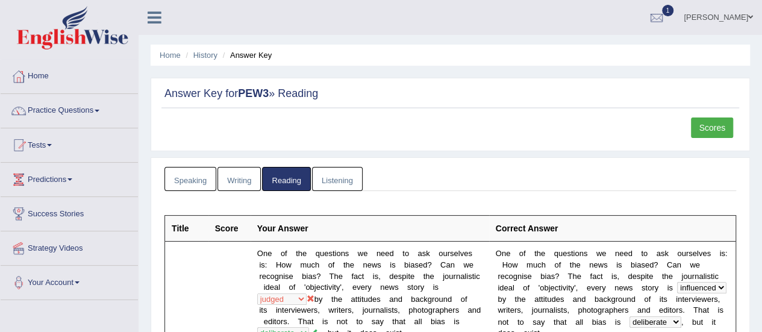
click at [353, 172] on link "Listening" at bounding box center [337, 179] width 51 height 25
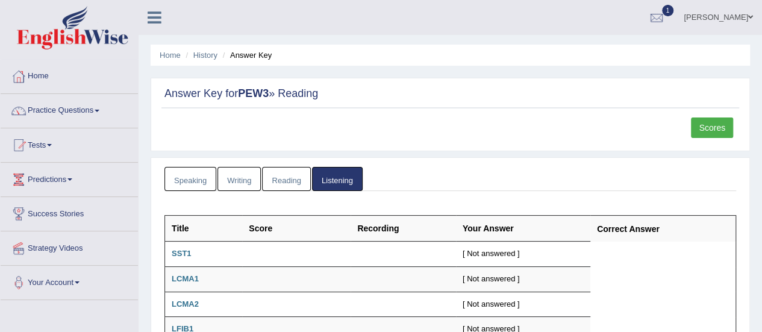
click at [282, 178] on link "Reading" at bounding box center [286, 179] width 48 height 25
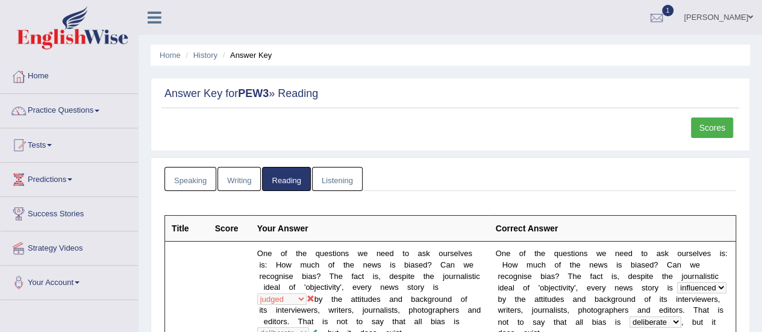
click at [245, 180] on link "Writing" at bounding box center [238, 179] width 43 height 25
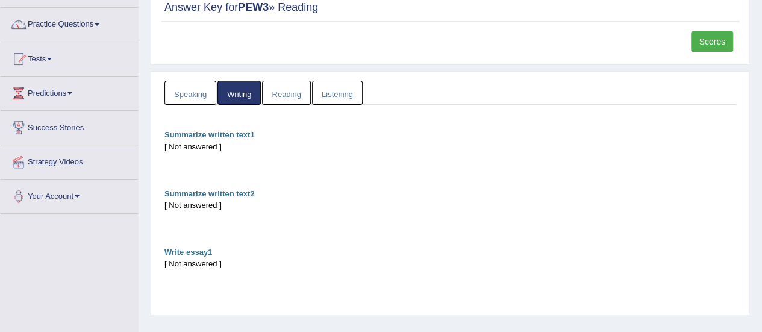
scroll to position [87, 0]
click at [187, 81] on link "Speaking" at bounding box center [190, 92] width 52 height 25
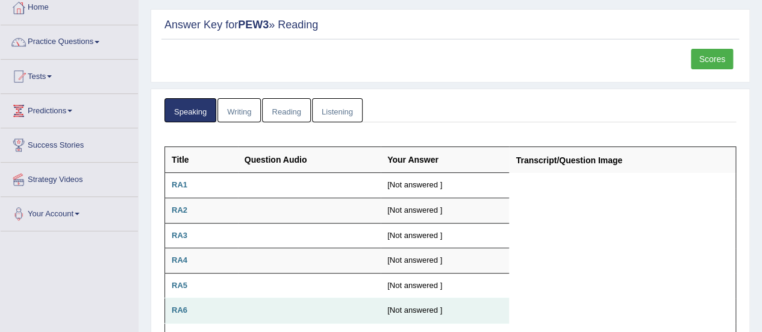
scroll to position [0, 0]
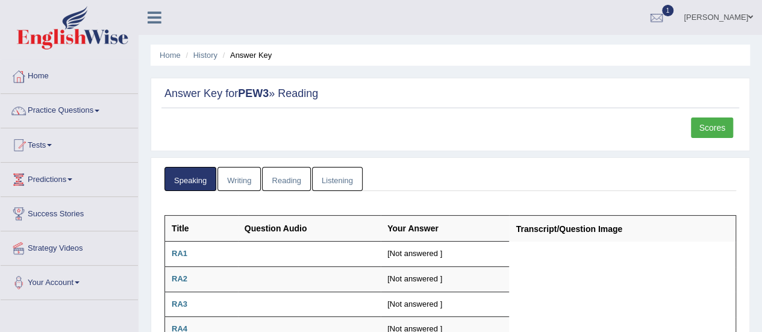
click at [708, 120] on link "Scores" at bounding box center [712, 127] width 42 height 20
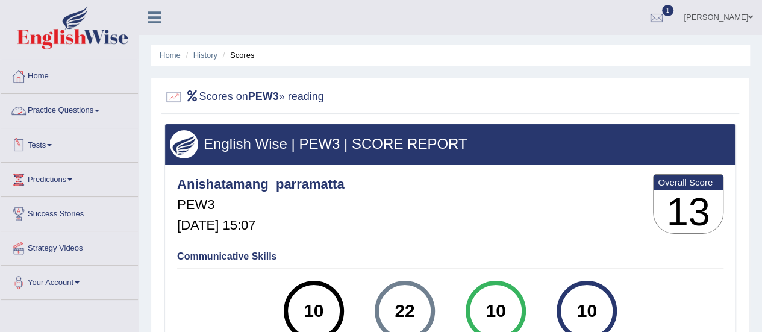
click at [99, 116] on link "Practice Questions" at bounding box center [69, 109] width 137 height 30
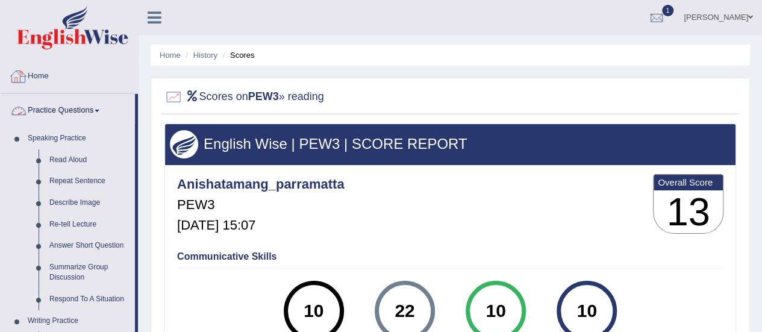
click at [39, 76] on link "Home" at bounding box center [69, 75] width 137 height 30
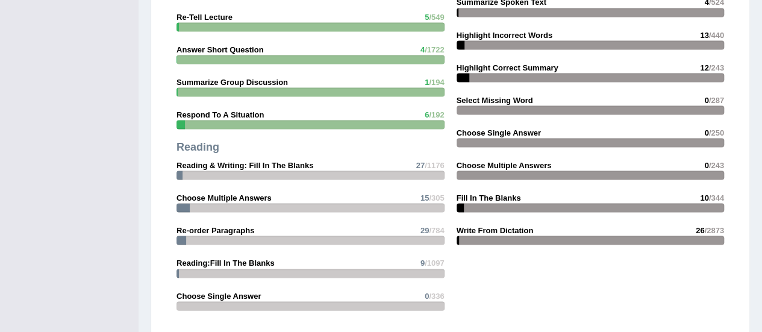
scroll to position [1146, 0]
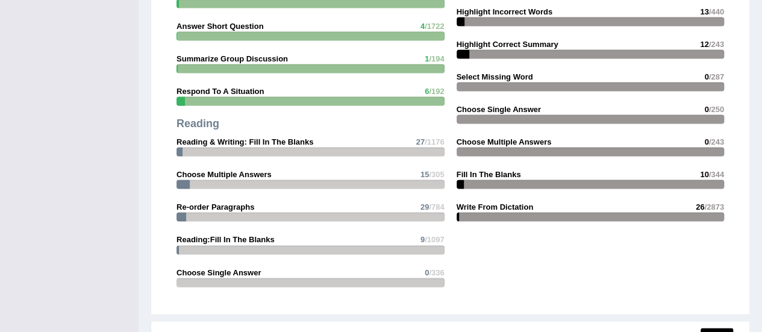
click at [361, 180] on div at bounding box center [310, 184] width 268 height 9
click at [247, 173] on strong "Choose Multiple Answers" at bounding box center [223, 174] width 95 height 9
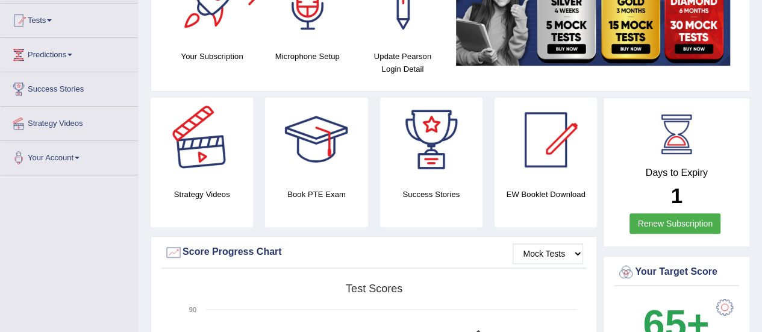
scroll to position [0, 0]
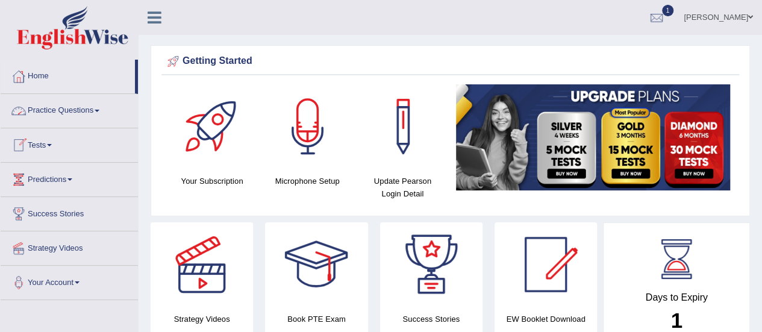
click at [95, 103] on link "Practice Questions" at bounding box center [69, 109] width 137 height 30
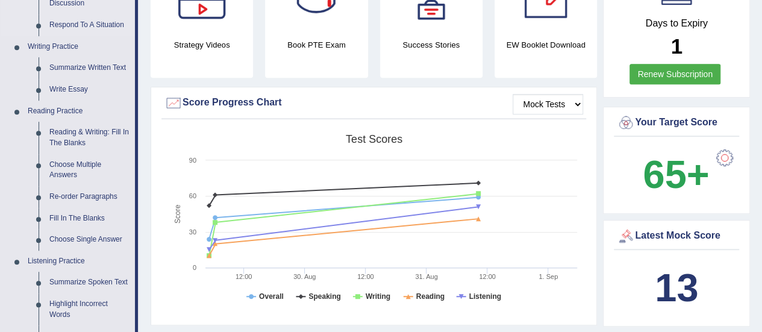
scroll to position [275, 0]
click at [75, 197] on link "Re-order Paragraphs" at bounding box center [89, 197] width 91 height 22
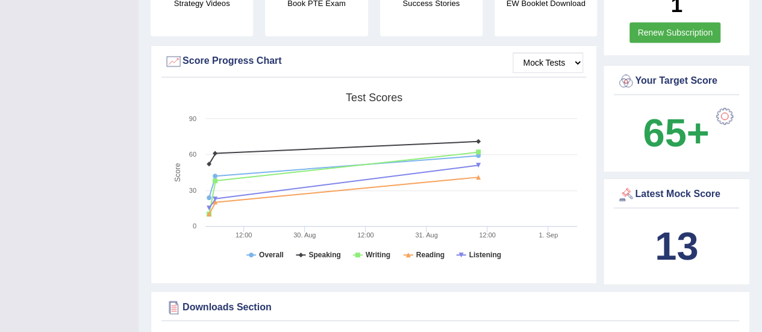
scroll to position [409, 0]
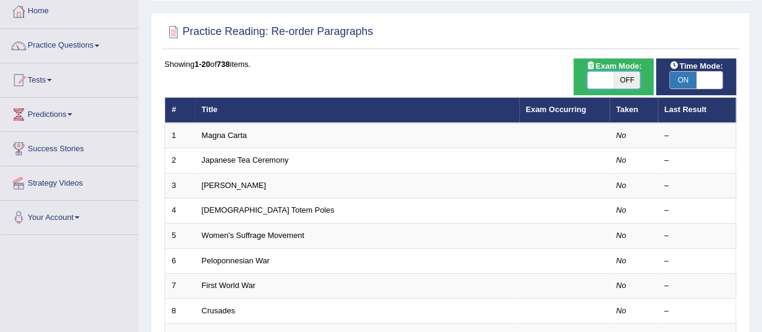
click at [600, 76] on span at bounding box center [600, 80] width 27 height 17
checkbox input "true"
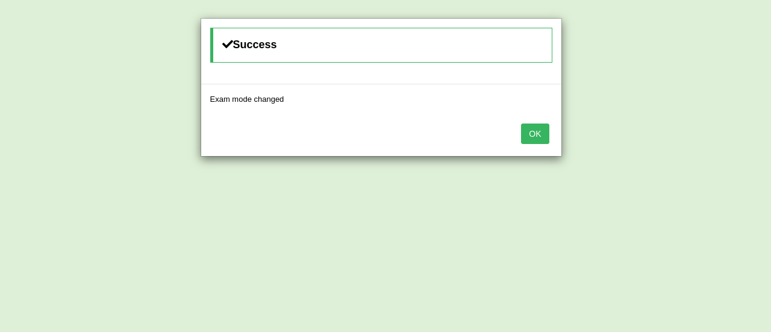
click at [537, 138] on button "OK" at bounding box center [535, 133] width 28 height 20
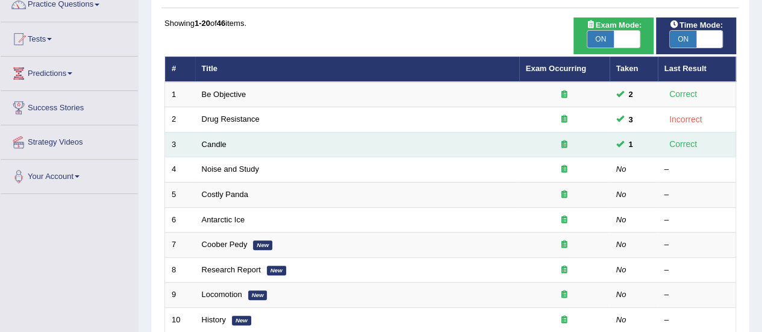
scroll to position [107, 0]
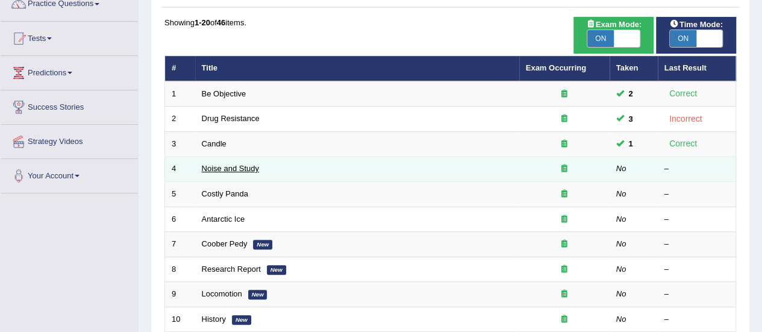
click at [245, 164] on link "Noise and Study" at bounding box center [230, 168] width 57 height 9
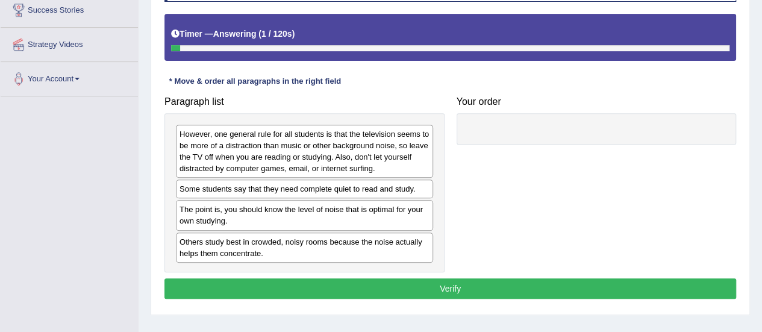
scroll to position [205, 0]
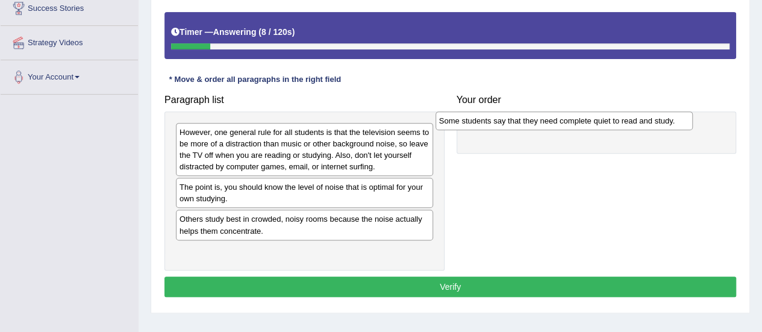
drag, startPoint x: 329, startPoint y: 185, endPoint x: 590, endPoint y: 119, distance: 269.7
click at [590, 119] on div "Some students say that they need complete quiet to read and study." at bounding box center [563, 120] width 257 height 18
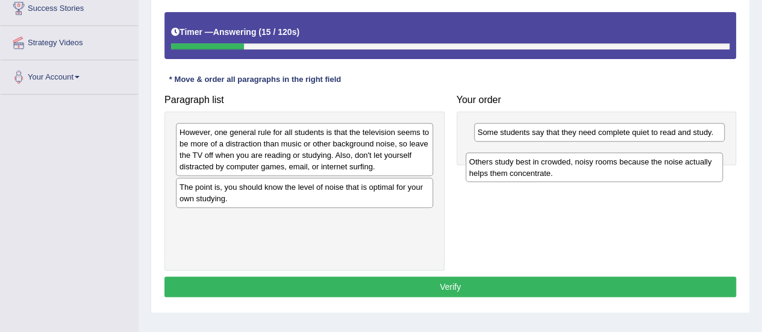
drag, startPoint x: 368, startPoint y: 229, endPoint x: 658, endPoint y: 164, distance: 296.9
click at [658, 164] on div "Others study best in crowded, noisy rooms because the noise actually helps them…" at bounding box center [594, 167] width 257 height 30
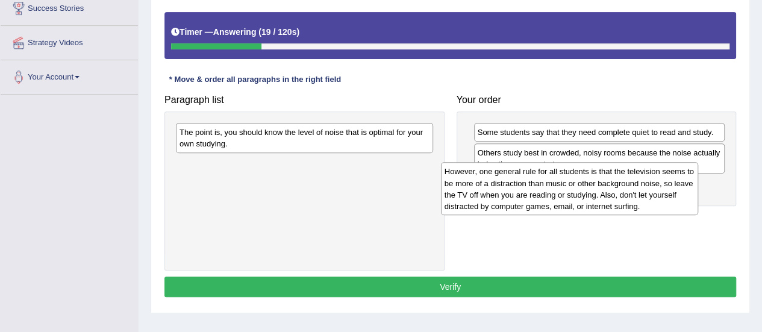
drag, startPoint x: 399, startPoint y: 136, endPoint x: 671, endPoint y: 181, distance: 276.1
click at [671, 181] on div "However, one general rule for all students is that the television seems to be m…" at bounding box center [569, 188] width 257 height 53
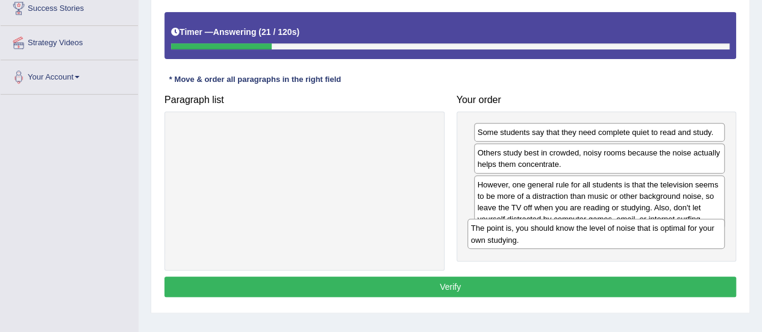
drag, startPoint x: 402, startPoint y: 131, endPoint x: 695, endPoint y: 232, distance: 309.7
click at [695, 232] on div "The point is, you should know the level of noise that is optimal for your own s…" at bounding box center [595, 234] width 257 height 30
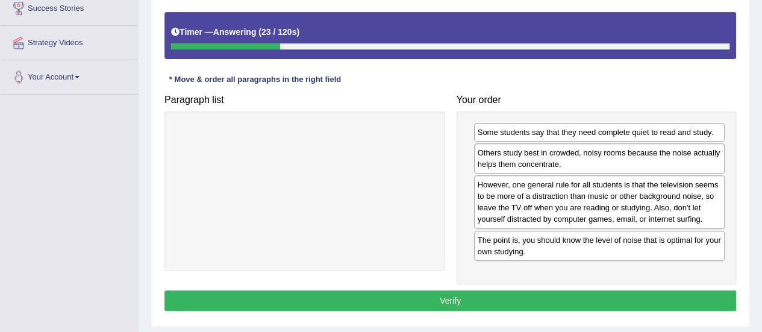
click at [496, 296] on button "Verify" at bounding box center [450, 300] width 572 height 20
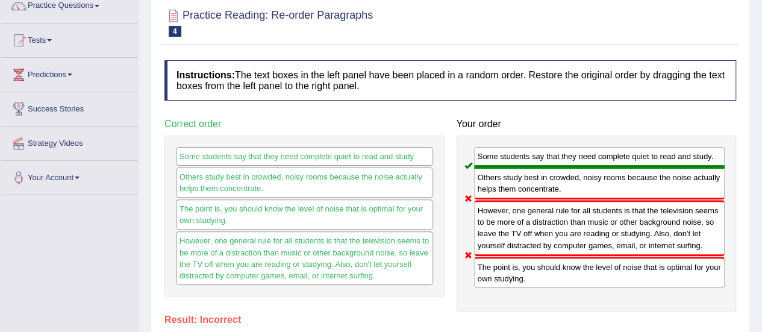
scroll to position [0, 0]
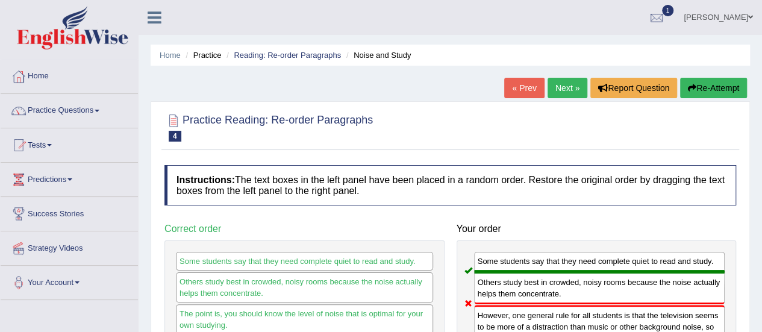
click at [569, 90] on link "Next »" at bounding box center [567, 88] width 40 height 20
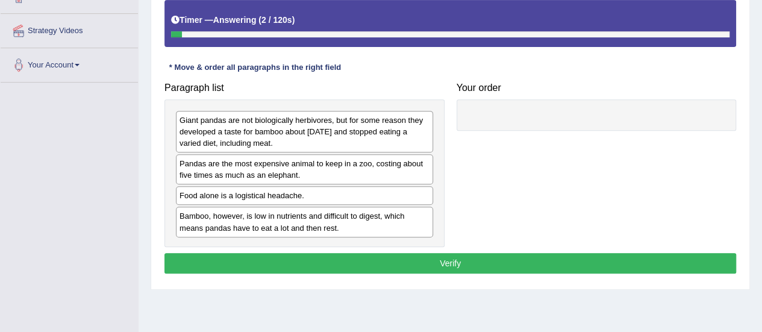
scroll to position [219, 0]
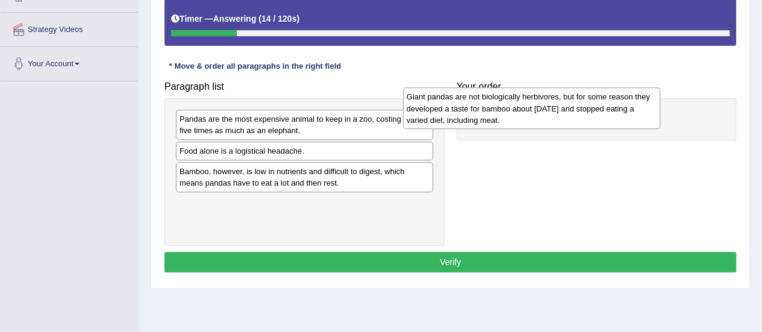
drag, startPoint x: 340, startPoint y: 131, endPoint x: 570, endPoint y: 108, distance: 231.9
click at [570, 108] on div "Giant pandas are not biologically herbivores, but for some reason they develope…" at bounding box center [531, 108] width 257 height 42
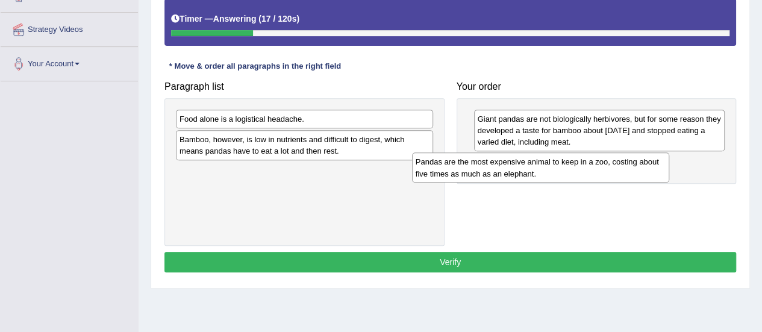
drag, startPoint x: 363, startPoint y: 128, endPoint x: 606, endPoint y: 165, distance: 246.2
click at [606, 165] on div "Pandas are the most expensive animal to keep in a zoo, costing about five times…" at bounding box center [540, 167] width 257 height 30
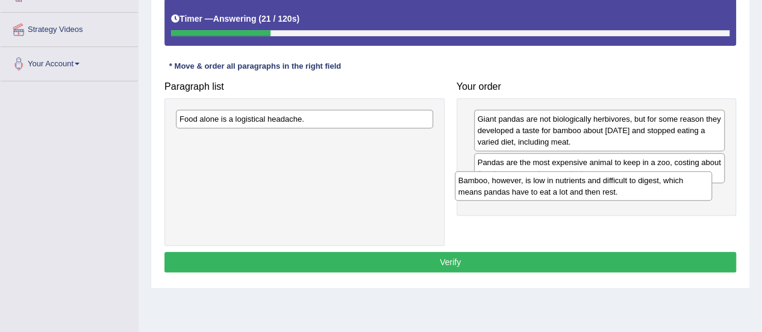
drag, startPoint x: 379, startPoint y: 148, endPoint x: 658, endPoint y: 189, distance: 281.9
click at [658, 189] on div "Bamboo, however, is low in nutrients and difficult to digest, which means panda…" at bounding box center [583, 186] width 257 height 30
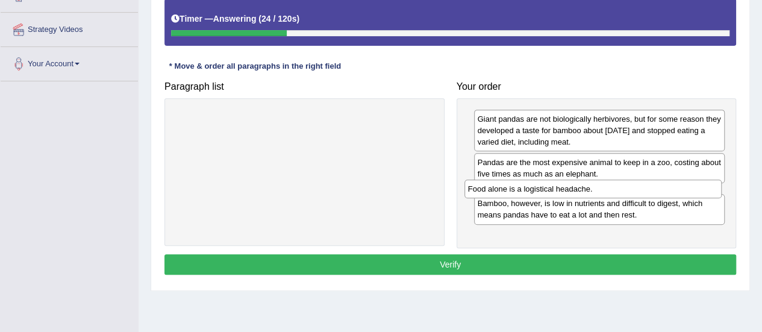
drag, startPoint x: 414, startPoint y: 117, endPoint x: 703, endPoint y: 188, distance: 297.0
click at [703, 188] on div "Food alone is a logistical headache." at bounding box center [592, 188] width 257 height 18
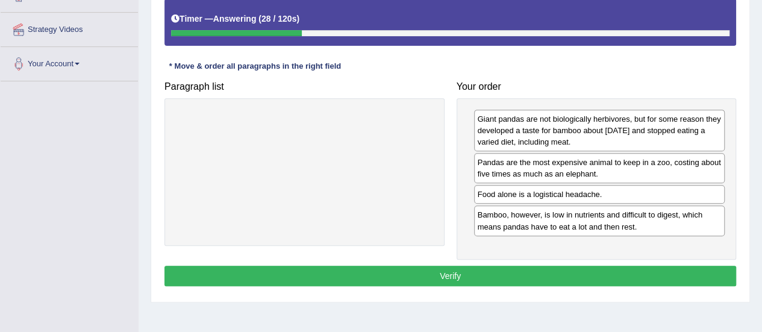
click at [477, 270] on button "Verify" at bounding box center [450, 276] width 572 height 20
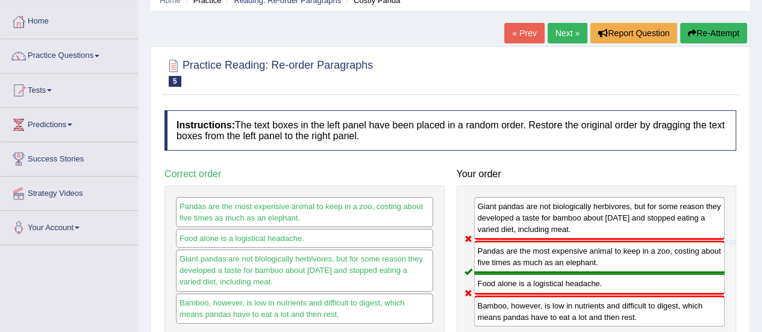
scroll to position [41, 0]
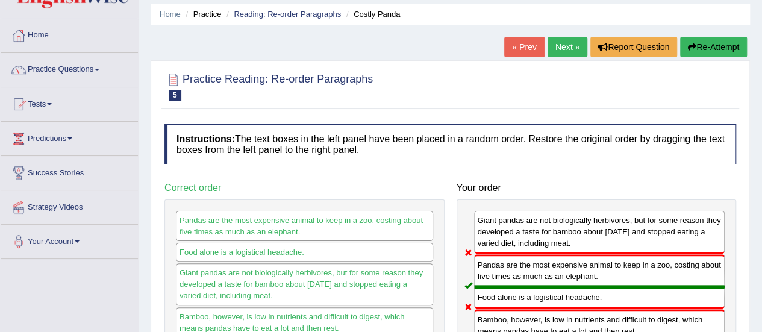
click at [570, 44] on link "Next »" at bounding box center [567, 47] width 40 height 20
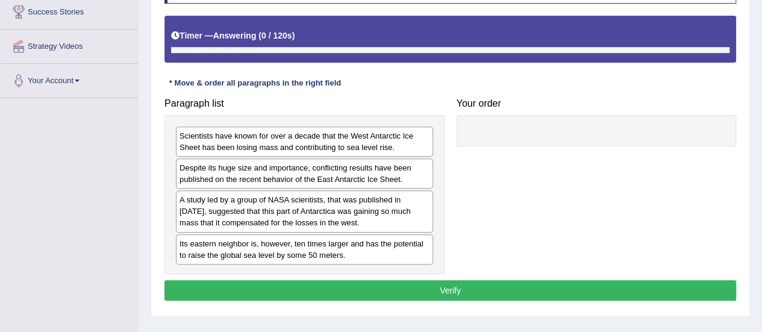
scroll to position [241, 0]
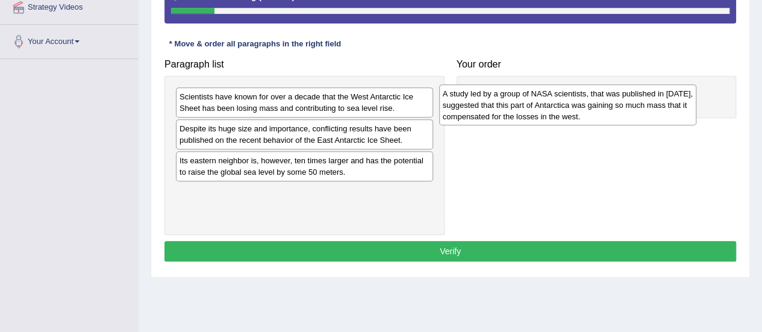
drag, startPoint x: 316, startPoint y: 170, endPoint x: 583, endPoint y: 96, distance: 276.7
click at [583, 96] on div "A study led by a group of NASA scientists, that was published in [DATE], sugges…" at bounding box center [567, 105] width 257 height 42
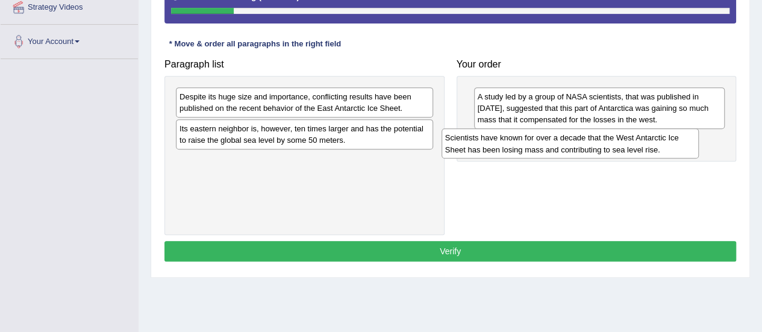
drag, startPoint x: 410, startPoint y: 98, endPoint x: 676, endPoint y: 136, distance: 269.4
click at [676, 136] on div "Scientists have known for over a decade that the West Antarctic Ice Sheet has b…" at bounding box center [569, 143] width 257 height 30
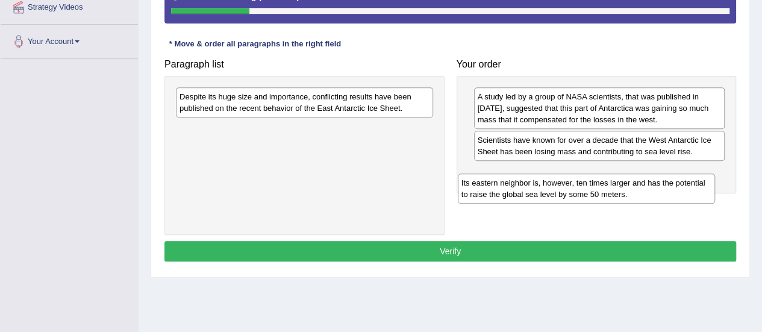
drag, startPoint x: 381, startPoint y: 134, endPoint x: 668, endPoint y: 162, distance: 288.6
click at [668, 173] on div "Its eastern neighbor is, however, ten times larger and has the potential to rai…" at bounding box center [586, 188] width 257 height 30
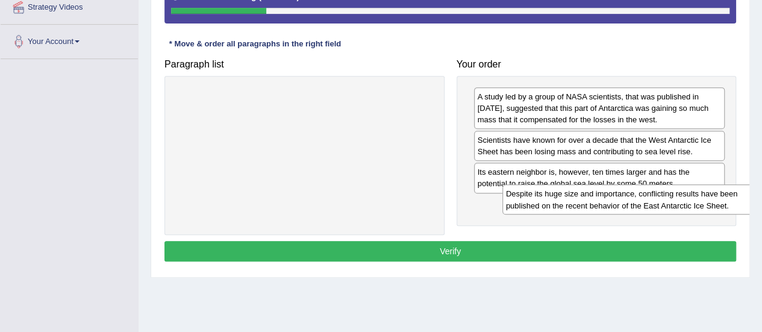
drag, startPoint x: 391, startPoint y: 95, endPoint x: 711, endPoint y: 190, distance: 333.7
click at [711, 190] on div "Despite its huge size and importance, conflicting results have been published o…" at bounding box center [630, 199] width 257 height 30
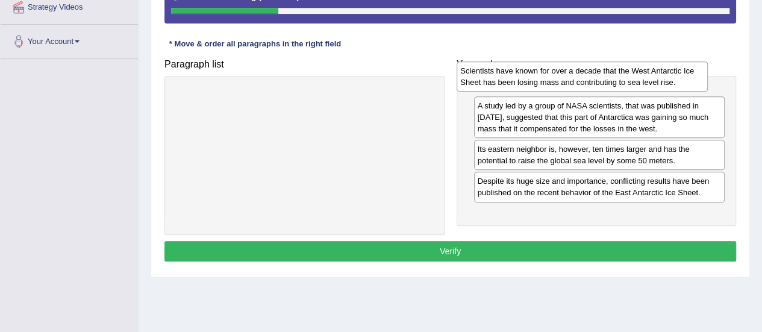
drag, startPoint x: 612, startPoint y: 150, endPoint x: 596, endPoint y: 84, distance: 68.1
click at [596, 84] on div "Scientists have known for over a decade that the West Antarctic Ice Sheet has b…" at bounding box center [582, 76] width 251 height 30
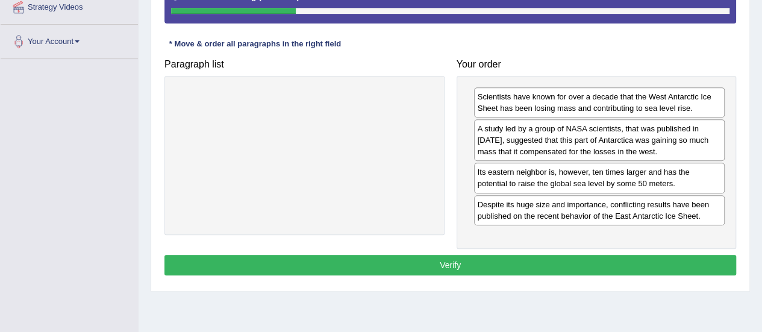
click at [505, 255] on button "Verify" at bounding box center [450, 265] width 572 height 20
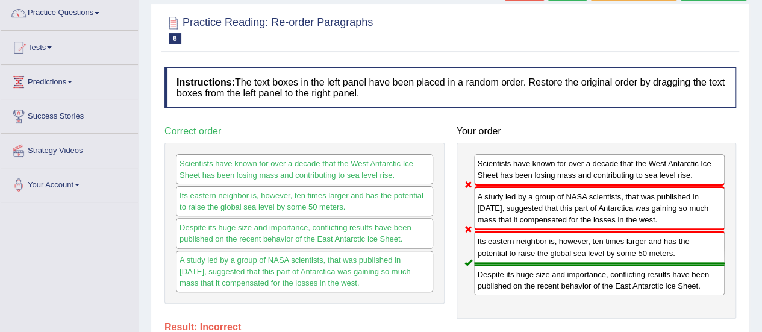
scroll to position [58, 0]
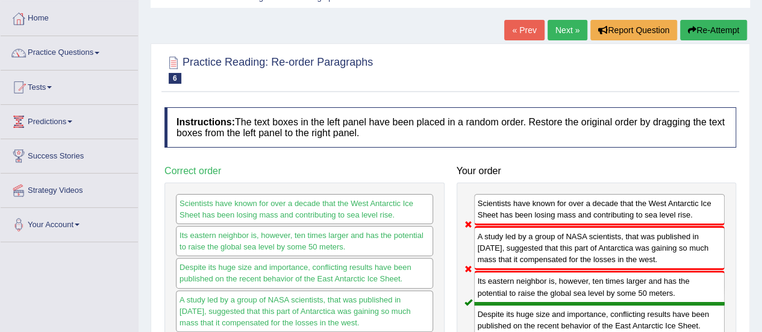
click at [561, 30] on link "Next »" at bounding box center [567, 30] width 40 height 20
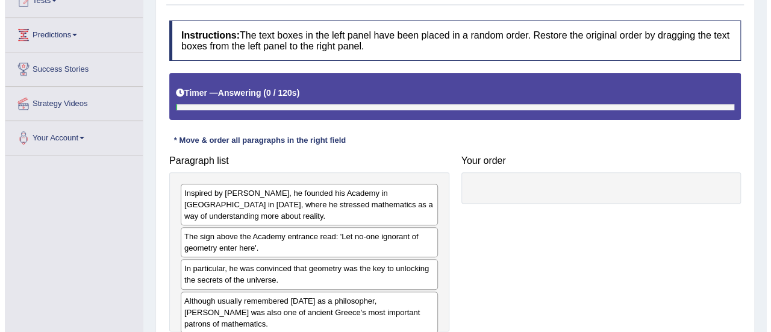
scroll to position [216, 0]
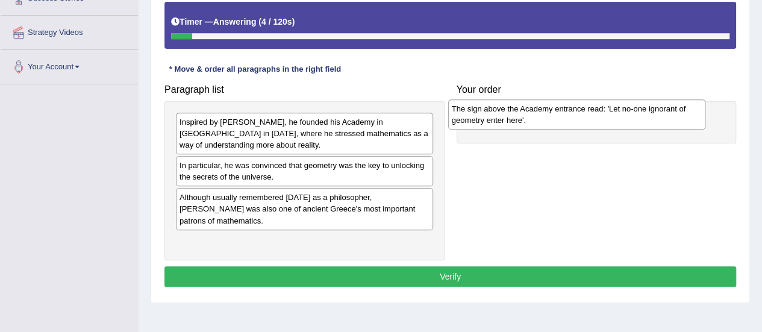
drag, startPoint x: 276, startPoint y: 170, endPoint x: 549, endPoint y: 113, distance: 279.5
click at [549, 113] on div "The sign above the Academy entrance read: 'Let no-one ignorant of geometry ente…" at bounding box center [576, 114] width 257 height 30
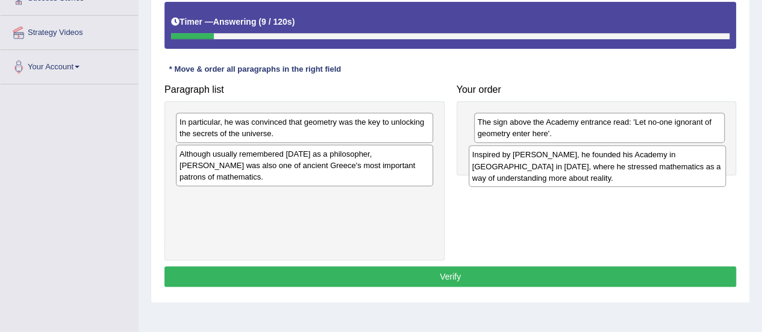
drag, startPoint x: 369, startPoint y: 133, endPoint x: 661, endPoint y: 166, distance: 294.5
click at [661, 166] on div "Inspired by Pythagoras, he founded his Academy in Athens in 387 BC, where he st…" at bounding box center [597, 166] width 257 height 42
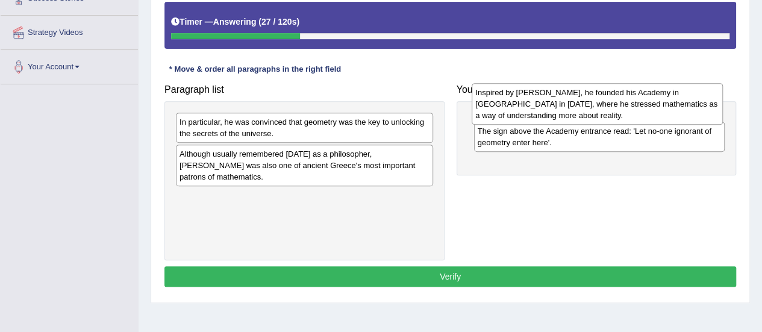
drag, startPoint x: 536, startPoint y: 175, endPoint x: 534, endPoint y: 114, distance: 60.9
click at [534, 114] on div "Inspired by Pythagoras, he founded his Academy in Athens in 387 BC, where he st…" at bounding box center [597, 104] width 251 height 42
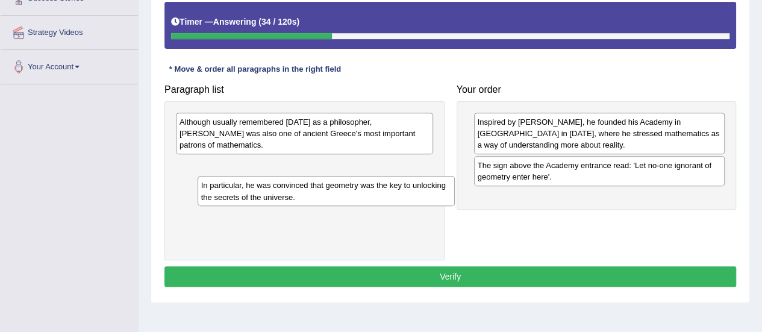
drag, startPoint x: 384, startPoint y: 120, endPoint x: 406, endPoint y: 184, distance: 67.4
click at [406, 184] on div "In particular, he was convinced that geometry was the key to unlocking the secr…" at bounding box center [326, 191] width 257 height 30
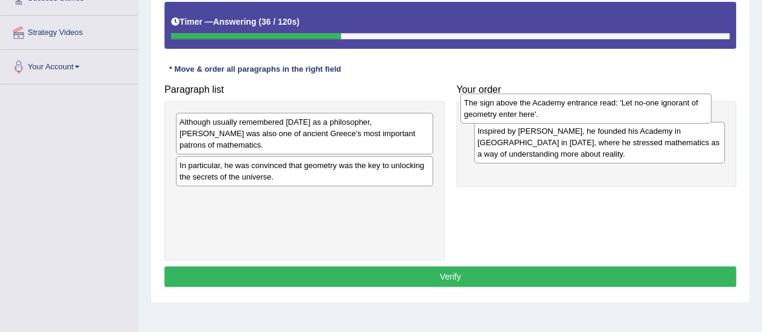
drag, startPoint x: 540, startPoint y: 167, endPoint x: 526, endPoint y: 98, distance: 69.9
click at [526, 98] on div "The sign above the Academy entrance read: 'Let no-one ignorant of geometry ente…" at bounding box center [585, 108] width 251 height 30
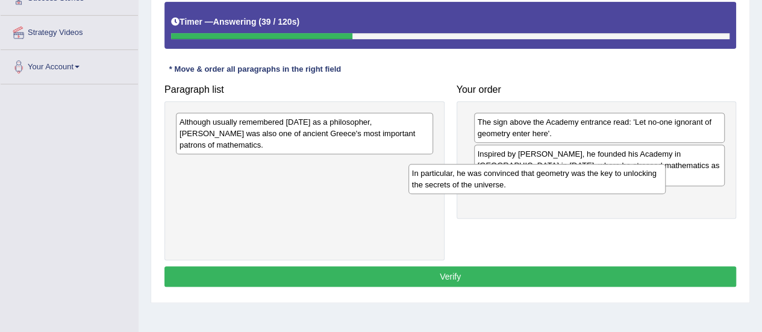
drag, startPoint x: 383, startPoint y: 152, endPoint x: 615, endPoint y: 171, distance: 232.6
click at [615, 171] on div "In particular, he was convinced that geometry was the key to unlocking the secr…" at bounding box center [536, 179] width 257 height 30
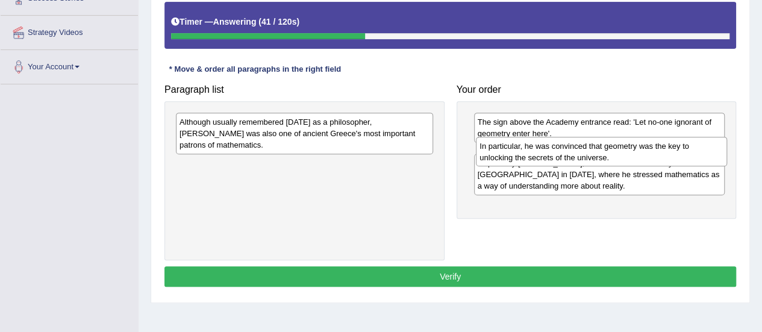
drag, startPoint x: 570, startPoint y: 203, endPoint x: 572, endPoint y: 151, distance: 51.9
click at [572, 151] on div "In particular, he was convinced that geometry was the key to unlocking the secr…" at bounding box center [601, 152] width 251 height 30
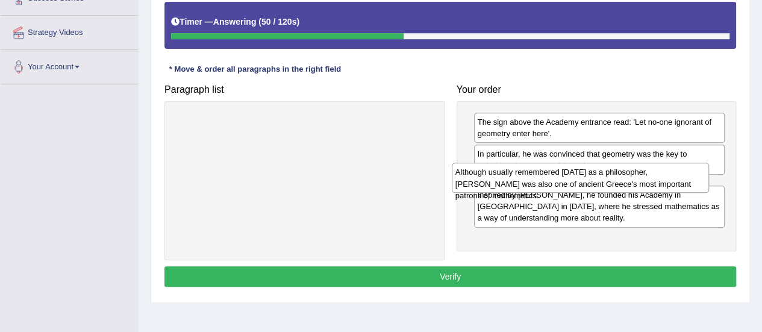
drag, startPoint x: 381, startPoint y: 130, endPoint x: 656, endPoint y: 180, distance: 280.3
click at [656, 180] on div "Although usually remembered today as a philosopher, Plato was also one of ancie…" at bounding box center [580, 178] width 257 height 30
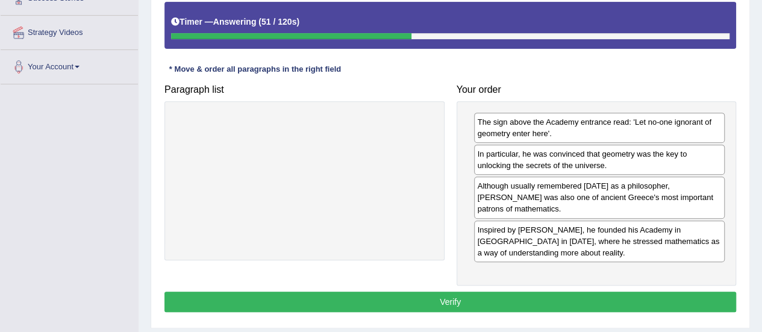
click at [431, 292] on button "Verify" at bounding box center [450, 302] width 572 height 20
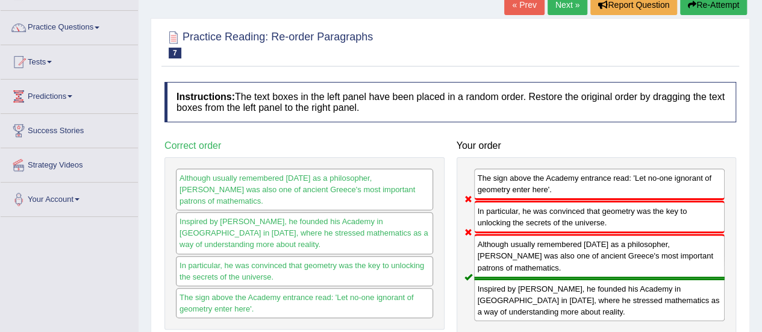
scroll to position [83, 0]
click at [566, 2] on link "Next »" at bounding box center [567, 5] width 40 height 20
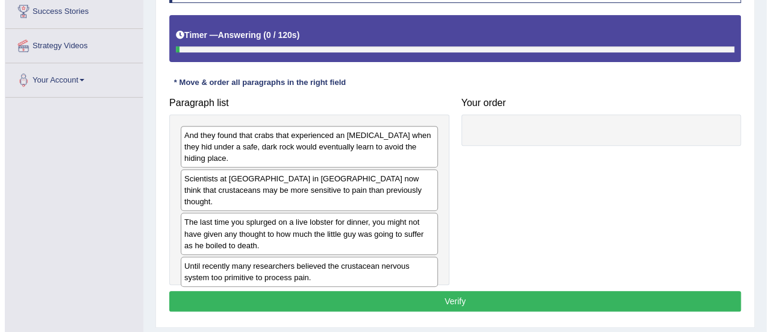
scroll to position [203, 0]
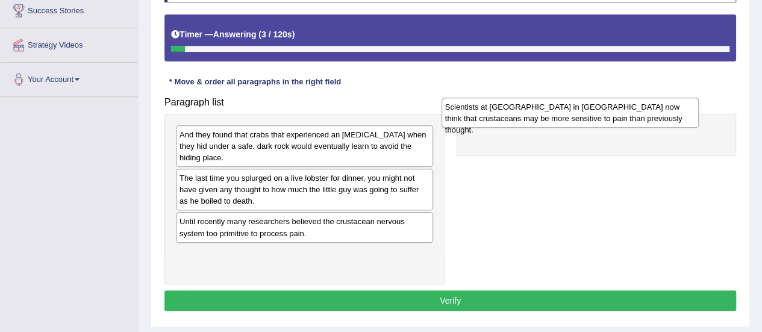
drag, startPoint x: 320, startPoint y: 184, endPoint x: 587, endPoint y: 117, distance: 274.9
click at [587, 117] on div "Scientists at Queen's University in Belfast now think that crustaceans may be m…" at bounding box center [569, 113] width 257 height 30
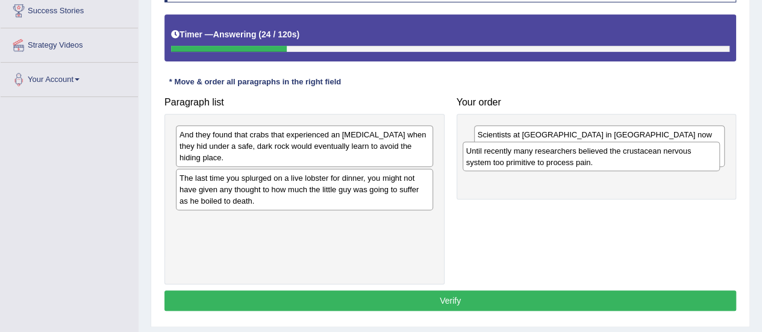
drag, startPoint x: 364, startPoint y: 225, endPoint x: 650, endPoint y: 154, distance: 294.8
click at [650, 154] on div "Until recently many researchers believed the crustacean nervous system too prim…" at bounding box center [591, 157] width 257 height 30
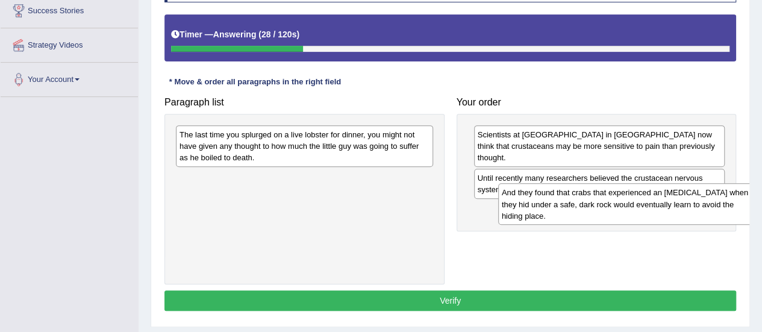
drag, startPoint x: 282, startPoint y: 146, endPoint x: 605, endPoint y: 205, distance: 327.5
click at [605, 205] on div "And they found that crabs that experienced an electric shock when they hid unde…" at bounding box center [626, 204] width 257 height 42
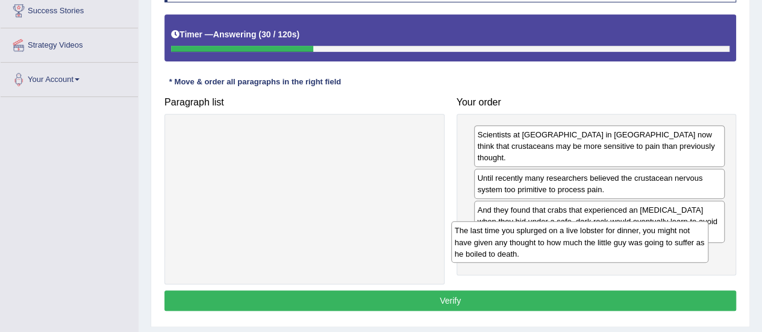
drag, startPoint x: 381, startPoint y: 131, endPoint x: 656, endPoint y: 227, distance: 291.6
click at [656, 227] on div "The last time you splurged on a live lobster for dinner, you might not have giv…" at bounding box center [579, 242] width 257 height 42
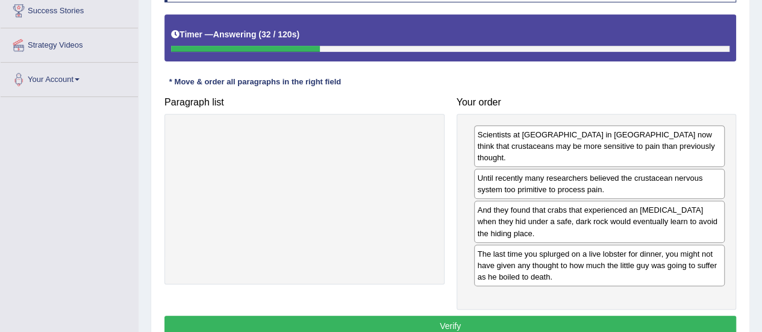
click at [483, 316] on button "Verify" at bounding box center [450, 326] width 572 height 20
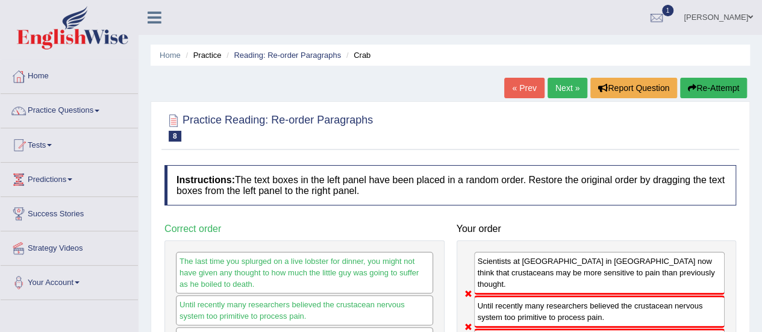
scroll to position [1, 0]
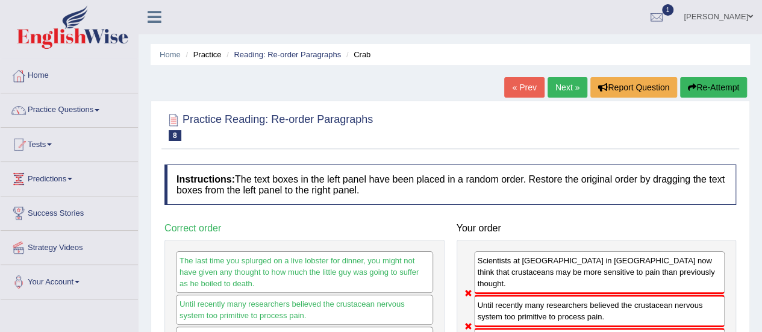
click at [565, 82] on link "Next »" at bounding box center [567, 87] width 40 height 20
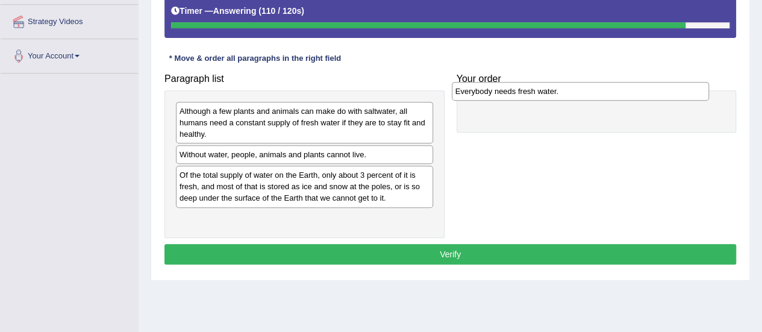
drag, startPoint x: 324, startPoint y: 218, endPoint x: 600, endPoint y: 91, distance: 303.7
click at [600, 91] on div "Everybody needs fresh water." at bounding box center [580, 91] width 257 height 18
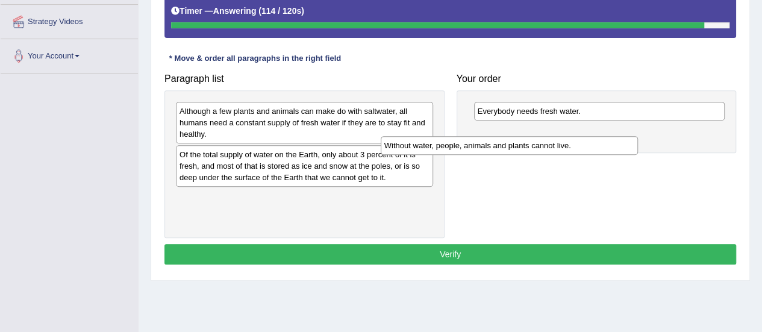
drag, startPoint x: 369, startPoint y: 150, endPoint x: 625, endPoint y: 126, distance: 257.1
click at [625, 136] on div "Without water, people, animals and plants cannot live." at bounding box center [509, 145] width 257 height 18
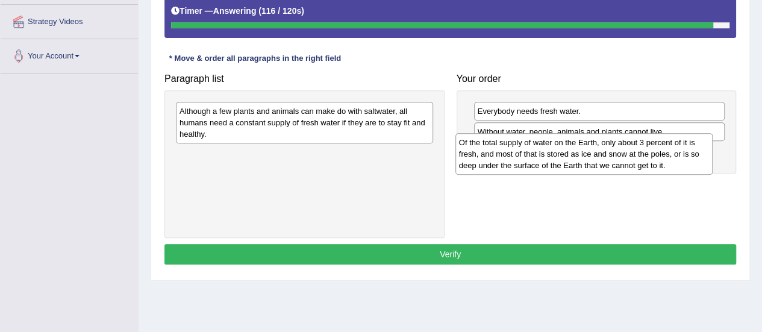
drag, startPoint x: 419, startPoint y: 172, endPoint x: 713, endPoint y: 162, distance: 294.1
click at [713, 162] on div "Of the total supply of water on the Earth, only about 3 percent of it is fresh,…" at bounding box center [583, 154] width 257 height 42
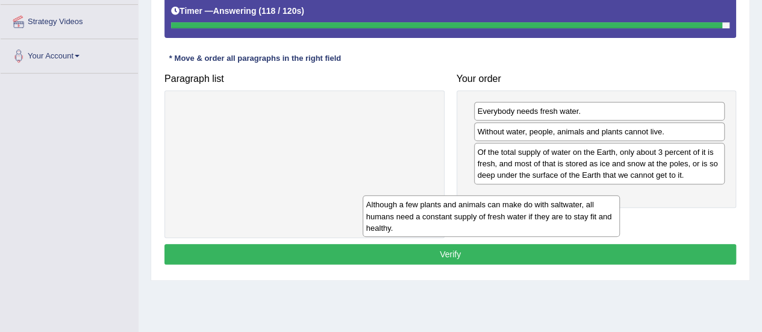
drag, startPoint x: 420, startPoint y: 136, endPoint x: 690, endPoint y: 232, distance: 286.5
click at [620, 232] on div "Although a few plants and animals can make do with saltwater, all humans need a…" at bounding box center [491, 216] width 257 height 42
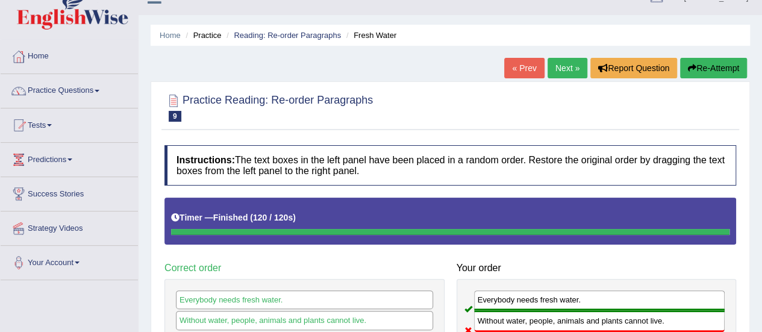
scroll to position [19, 0]
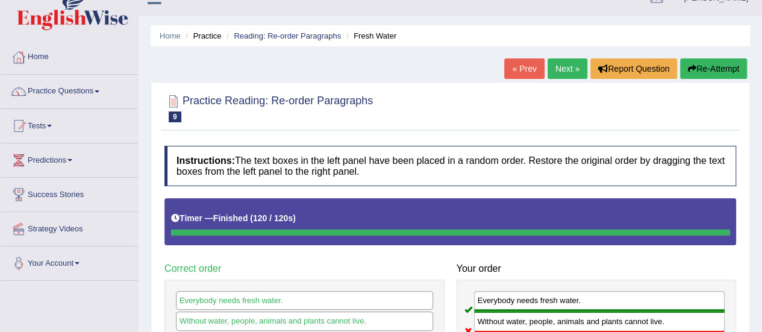
click at [566, 66] on link "Next »" at bounding box center [567, 68] width 40 height 20
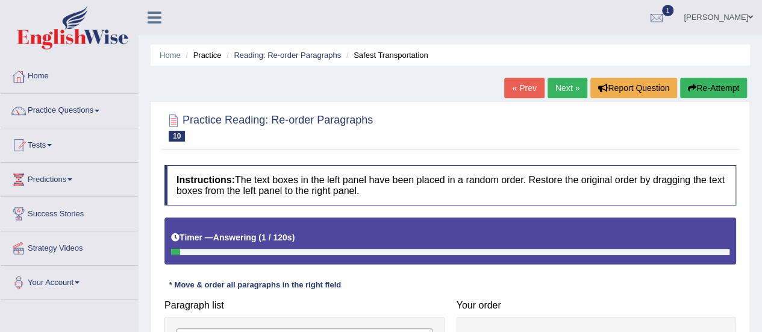
scroll to position [205, 0]
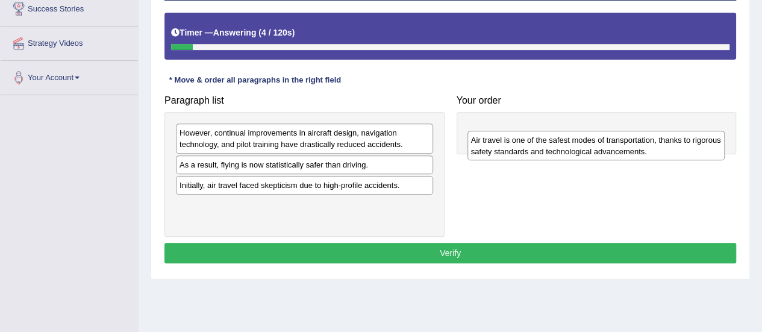
drag, startPoint x: 361, startPoint y: 212, endPoint x: 660, endPoint y: 149, distance: 304.6
click at [660, 149] on div "Air travel is one of the safest modes of transportation, thanks to rigorous saf…" at bounding box center [595, 146] width 257 height 30
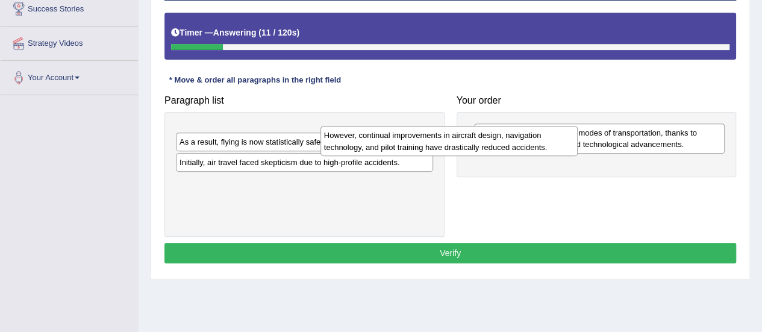
drag, startPoint x: 400, startPoint y: 138, endPoint x: 717, endPoint y: 178, distance: 319.3
click at [578, 156] on div "However, continual improvements in aircraft design, navigation technology, and …" at bounding box center [448, 141] width 257 height 30
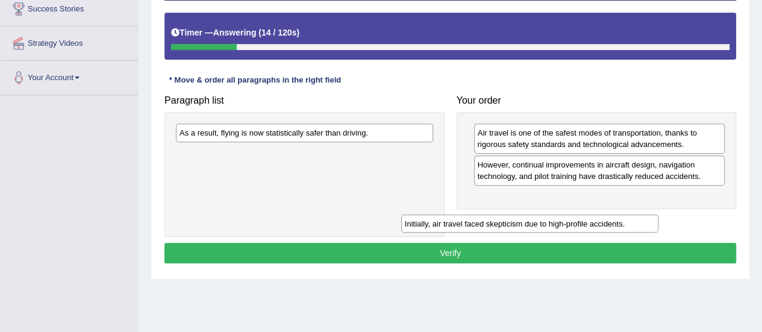
drag, startPoint x: 418, startPoint y: 150, endPoint x: 654, endPoint y: 198, distance: 240.8
click at [654, 214] on div "Initially, air travel faced skepticism due to high-profile accidents." at bounding box center [529, 223] width 257 height 18
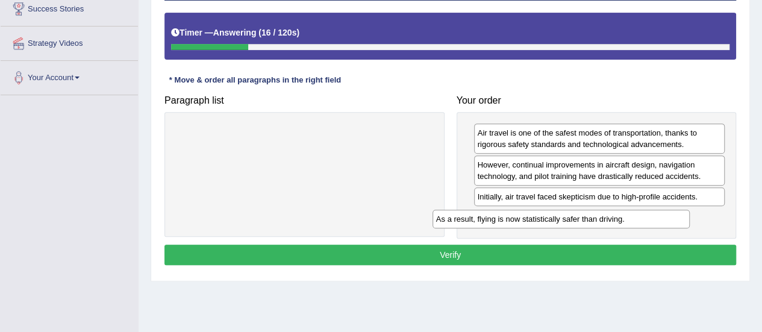
drag, startPoint x: 348, startPoint y: 132, endPoint x: 622, endPoint y: 232, distance: 292.3
click at [622, 228] on div "As a result, flying is now statistically safer than driving." at bounding box center [560, 219] width 257 height 18
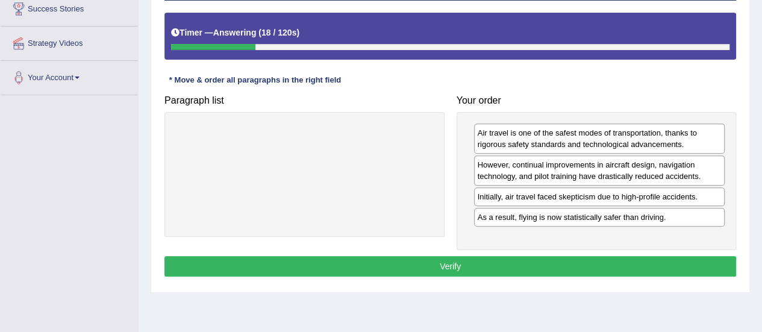
click at [413, 259] on button "Verify" at bounding box center [450, 266] width 572 height 20
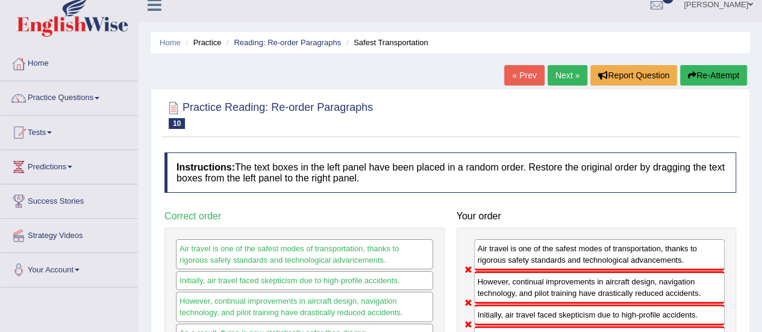
scroll to position [12, 0]
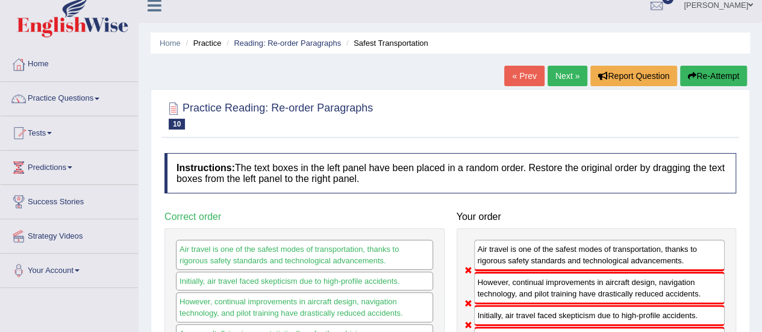
click at [567, 80] on link "Next »" at bounding box center [567, 76] width 40 height 20
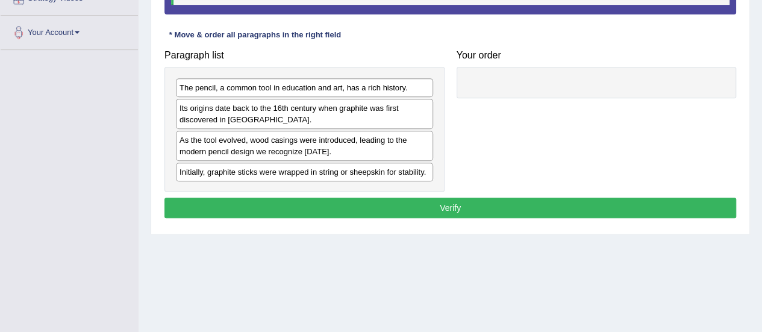
scroll to position [251, 0]
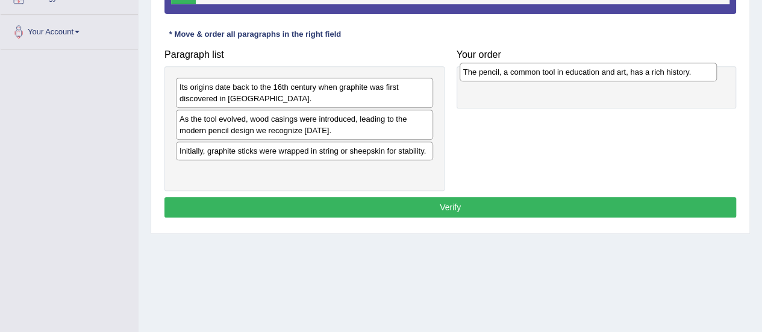
drag, startPoint x: 296, startPoint y: 84, endPoint x: 579, endPoint y: 69, distance: 283.5
click at [579, 69] on div "The pencil, a common tool in education and art, has a rich history." at bounding box center [588, 72] width 257 height 18
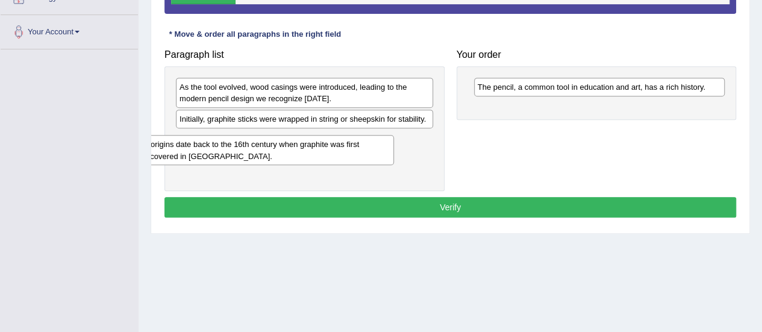
drag, startPoint x: 369, startPoint y: 98, endPoint x: 334, endPoint y: 155, distance: 67.0
click at [334, 155] on div "Its origins date back to the 16th century when graphite was first discovered in…" at bounding box center [265, 150] width 257 height 30
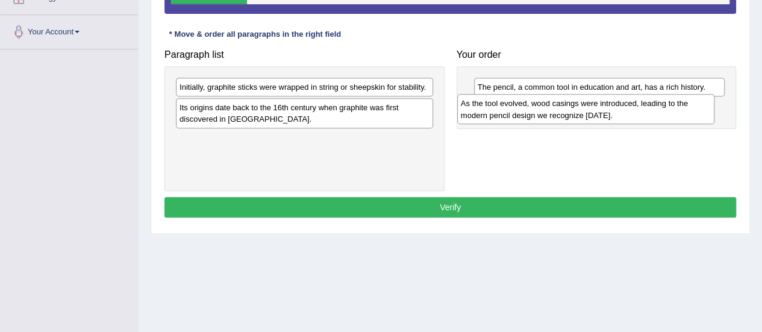
drag, startPoint x: 357, startPoint y: 92, endPoint x: 638, endPoint y: 109, distance: 282.4
click at [638, 109] on div "As the tool evolved, wood casings were introduced, leading to the modern pencil…" at bounding box center [585, 109] width 257 height 30
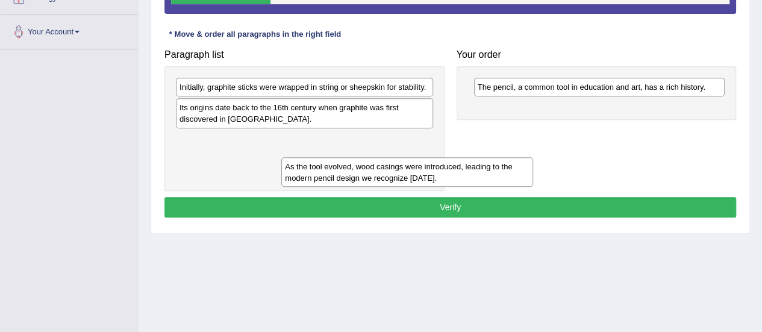
drag, startPoint x: 551, startPoint y: 104, endPoint x: 293, endPoint y: 143, distance: 261.3
click at [293, 157] on div "As the tool evolved, wood casings were introduced, leading to the modern pencil…" at bounding box center [406, 172] width 251 height 30
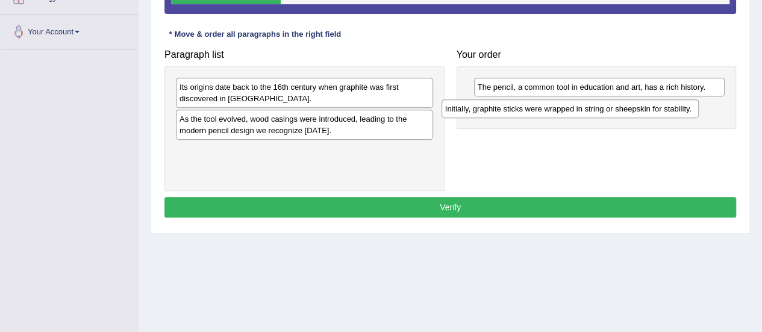
drag, startPoint x: 335, startPoint y: 84, endPoint x: 637, endPoint y: 102, distance: 302.3
click at [637, 102] on div "Initially, graphite sticks were wrapped in string or sheepskin for stability." at bounding box center [569, 108] width 257 height 18
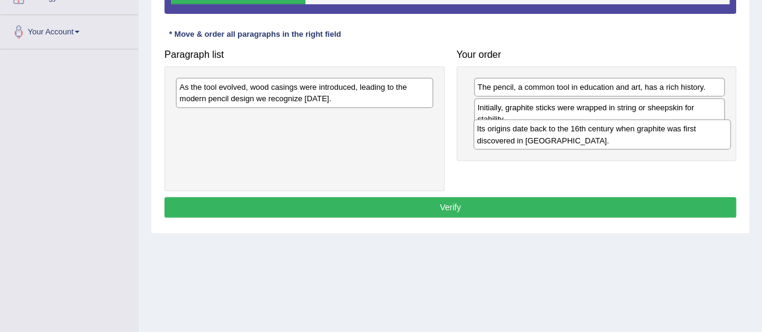
drag, startPoint x: 397, startPoint y: 92, endPoint x: 694, endPoint y: 134, distance: 299.9
click at [694, 134] on div "Its origins date back to the 16th century when graphite was first discovered in…" at bounding box center [601, 134] width 257 height 30
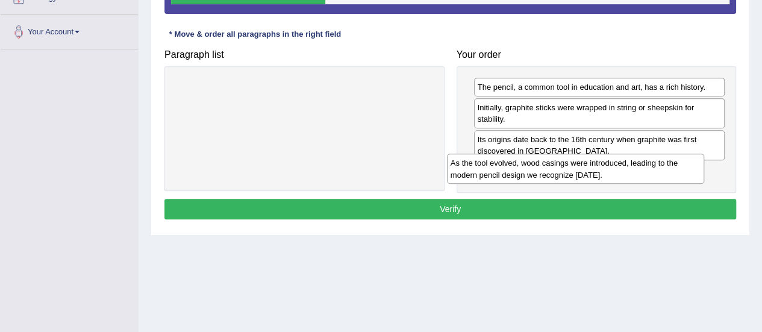
drag, startPoint x: 382, startPoint y: 91, endPoint x: 650, endPoint y: 167, distance: 279.3
click at [650, 167] on div "As the tool evolved, wood casings were introduced, leading to the modern pencil…" at bounding box center [575, 169] width 257 height 30
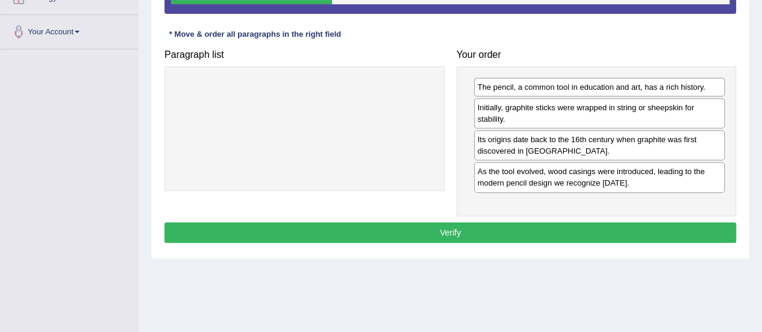
click at [473, 225] on button "Verify" at bounding box center [450, 232] width 572 height 20
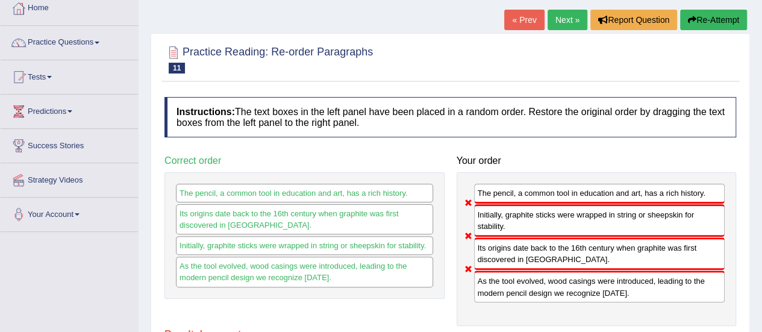
scroll to position [67, 0]
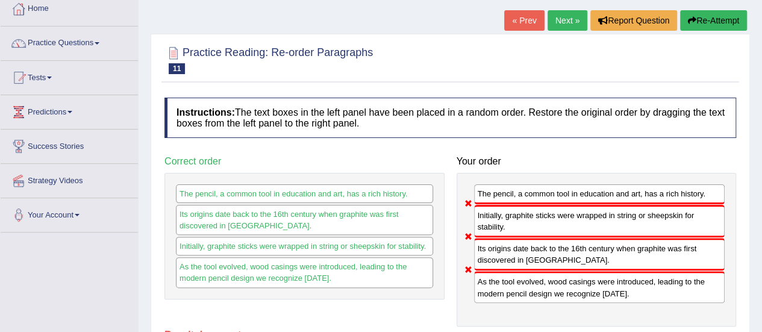
click at [562, 13] on link "Next »" at bounding box center [567, 20] width 40 height 20
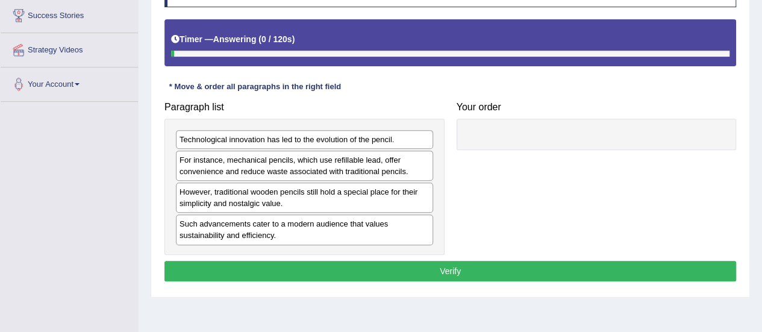
scroll to position [198, 0]
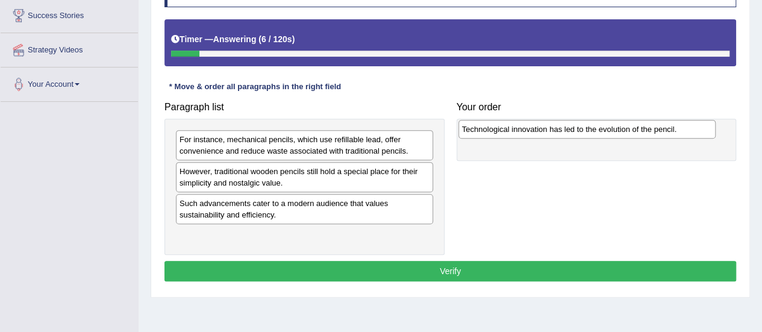
drag, startPoint x: 346, startPoint y: 137, endPoint x: 628, endPoint y: 126, distance: 282.1
click at [628, 126] on div "Technological innovation has led to the evolution of the pencil." at bounding box center [586, 129] width 257 height 18
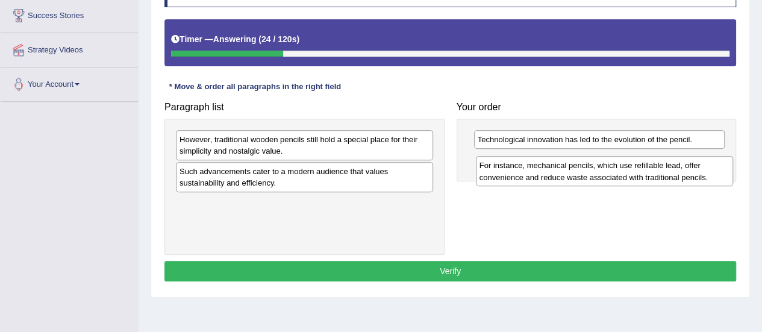
drag, startPoint x: 393, startPoint y: 145, endPoint x: 708, endPoint y: 170, distance: 316.0
click at [708, 170] on div "For instance, mechanical pencils, which use refillable lead, offer convenience …" at bounding box center [604, 171] width 257 height 30
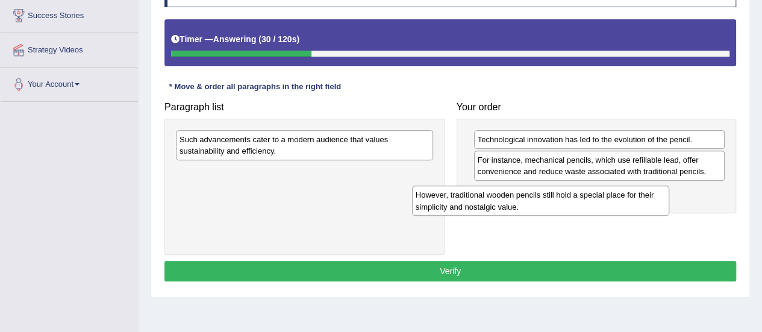
drag, startPoint x: 398, startPoint y: 153, endPoint x: 638, endPoint y: 214, distance: 247.9
click at [638, 214] on div "However, traditional wooden pencils still hold a special place for their simpli…" at bounding box center [540, 201] width 257 height 30
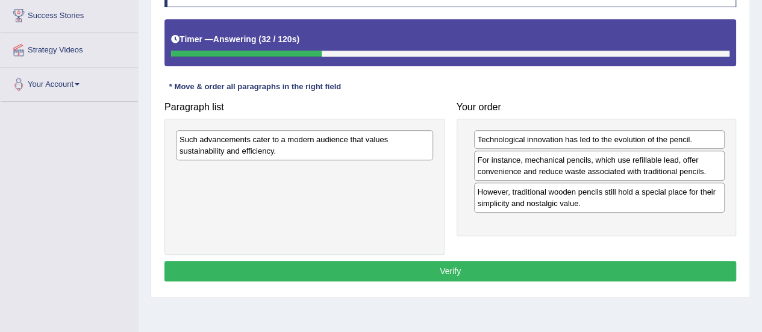
drag, startPoint x: 330, startPoint y: 124, endPoint x: 366, endPoint y: 137, distance: 37.7
click at [366, 137] on div "Such advancements cater to a modern audience that values sustainability and eff…" at bounding box center [304, 187] width 280 height 136
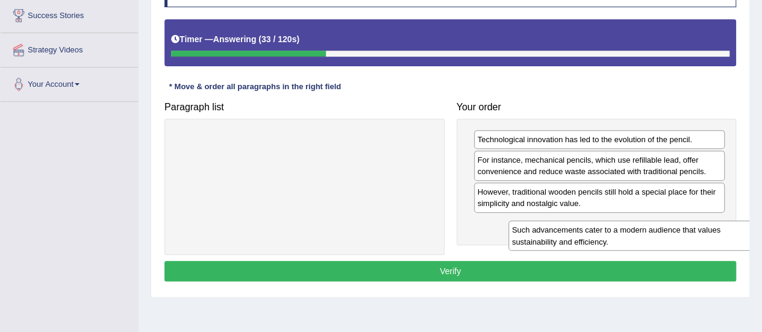
drag, startPoint x: 366, startPoint y: 137, endPoint x: 700, endPoint y: 227, distance: 346.8
click at [700, 227] on div "Such advancements cater to a modern audience that values sustainability and eff…" at bounding box center [636, 235] width 257 height 30
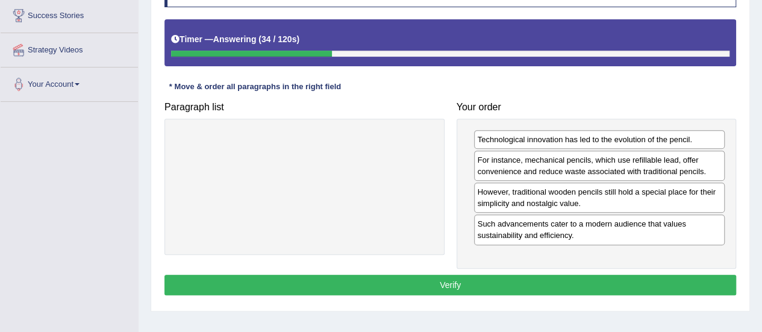
click at [495, 285] on button "Verify" at bounding box center [450, 285] width 572 height 20
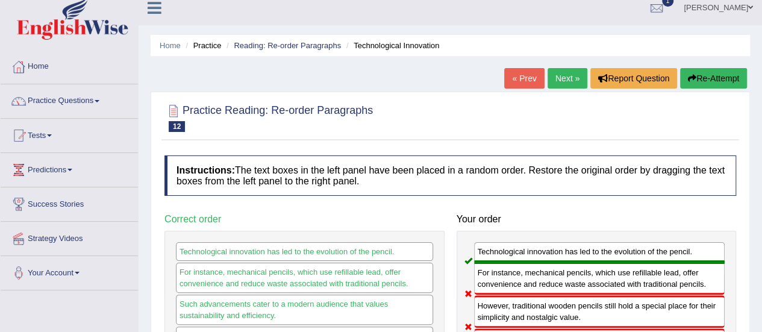
scroll to position [9, 0]
click at [565, 84] on link "Next »" at bounding box center [567, 79] width 40 height 20
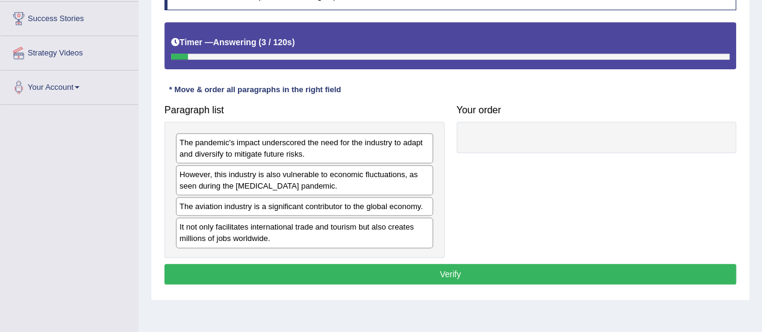
click at [329, 146] on div "The pandemic's impact underscored the need for the industry to adapt and divers…" at bounding box center [304, 148] width 257 height 30
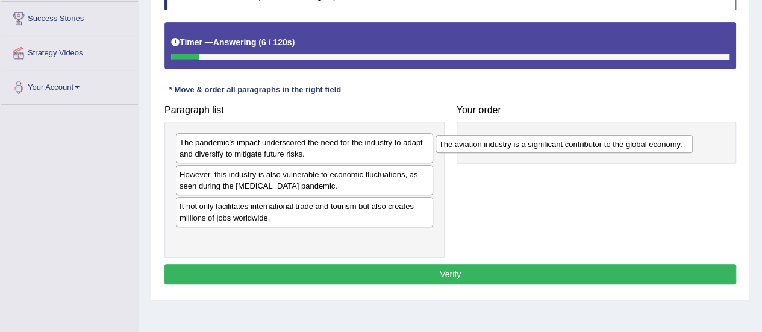
drag, startPoint x: 331, startPoint y: 210, endPoint x: 593, endPoint y: 138, distance: 271.8
click at [593, 138] on div "The aviation industry is a significant contributor to the global economy." at bounding box center [563, 144] width 257 height 18
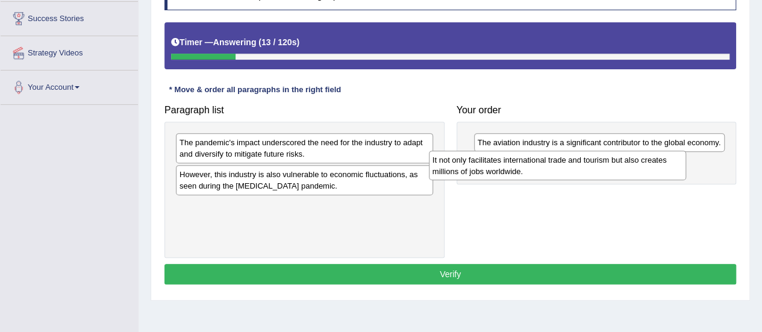
drag, startPoint x: 386, startPoint y: 217, endPoint x: 636, endPoint y: 170, distance: 254.3
click at [636, 170] on div "It not only facilitates international trade and tourism but also creates millio…" at bounding box center [557, 166] width 257 height 30
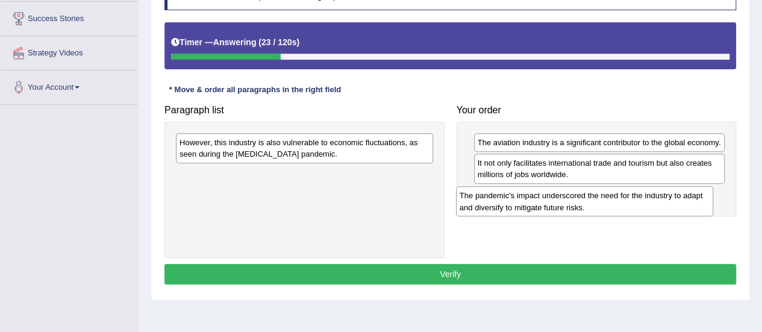
drag, startPoint x: 387, startPoint y: 155, endPoint x: 666, endPoint y: 209, distance: 283.4
click at [666, 209] on div "The pandemic's impact underscored the need for the industry to adapt and divers…" at bounding box center [584, 201] width 257 height 30
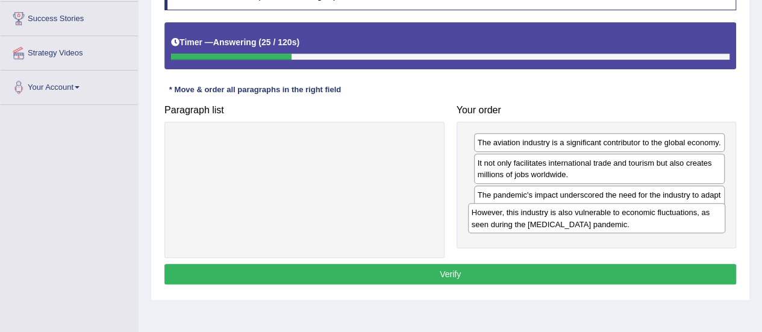
drag, startPoint x: 429, startPoint y: 152, endPoint x: 716, endPoint y: 222, distance: 294.6
click at [716, 222] on div "However, this industry is also vulnerable to economic fluctuations, as seen dur…" at bounding box center [596, 218] width 257 height 30
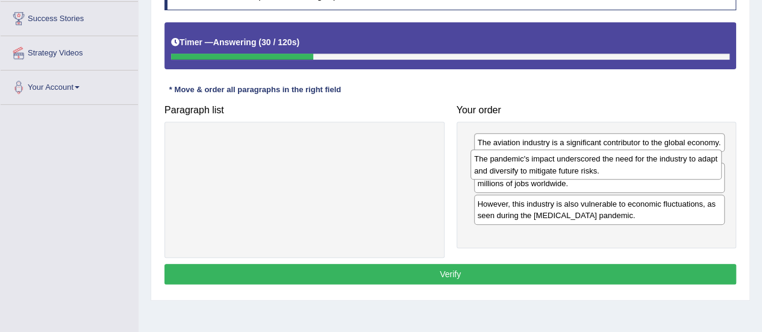
drag, startPoint x: 521, startPoint y: 204, endPoint x: 517, endPoint y: 169, distance: 35.1
click at [517, 169] on div "The pandemic's impact underscored the need for the industry to adapt and divers…" at bounding box center [595, 164] width 251 height 30
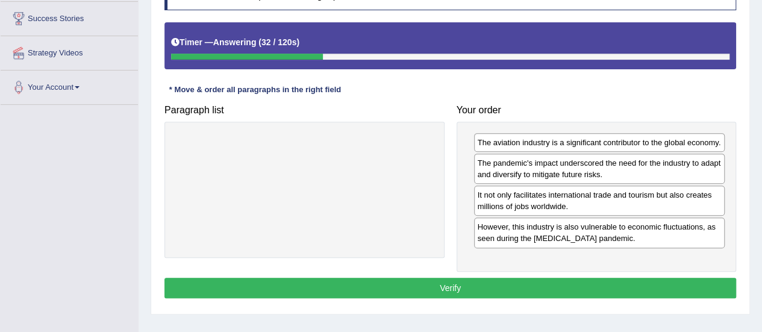
click at [459, 284] on button "Verify" at bounding box center [450, 288] width 572 height 20
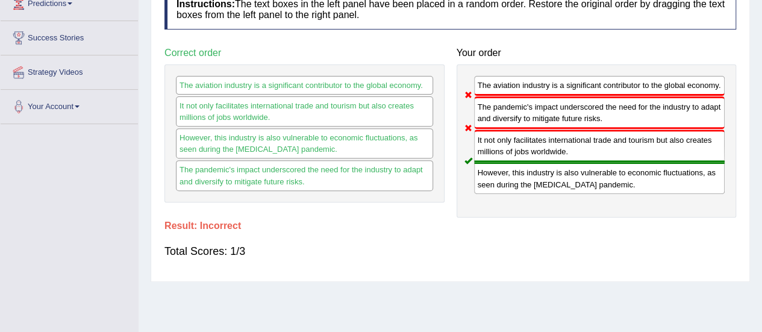
scroll to position [175, 0]
click at [0, 237] on div "Toggle navigation Home Practice Questions Speaking Practice Read Aloud Repeat S…" at bounding box center [381, 138] width 762 height 626
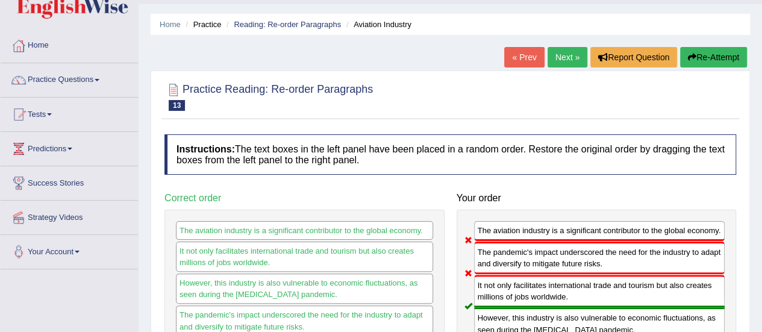
scroll to position [2, 0]
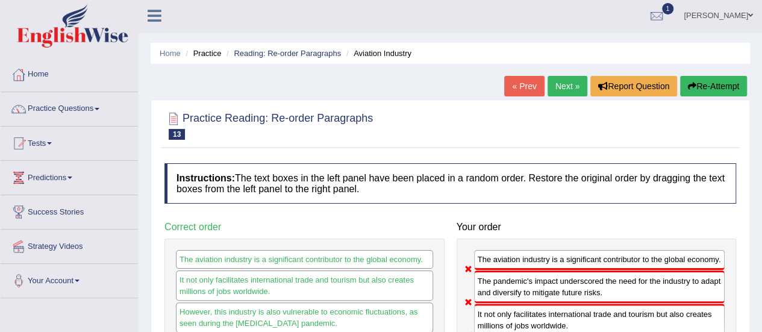
click at [564, 76] on link "Next »" at bounding box center [567, 86] width 40 height 20
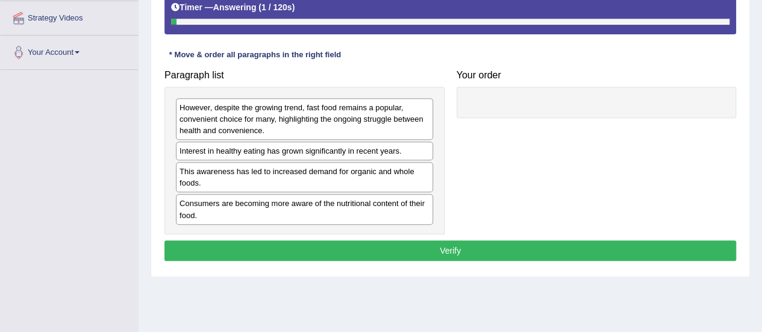
scroll to position [231, 0]
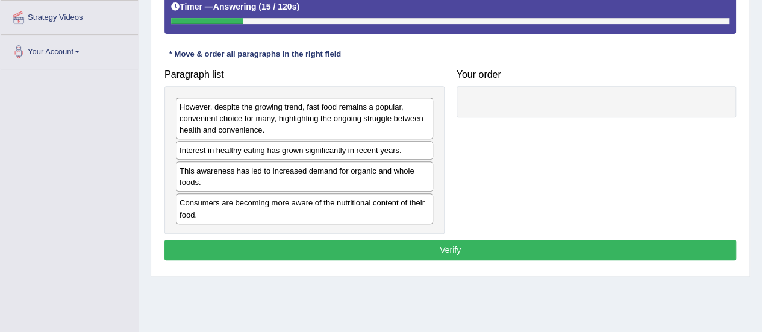
click at [360, 199] on div "Consumers are becoming more aware of the nutritional content of their food." at bounding box center [304, 208] width 257 height 30
drag, startPoint x: 388, startPoint y: 205, endPoint x: 401, endPoint y: 204, distance: 12.7
click at [401, 204] on div "Consumers are becoming more aware of the nutritional content of their food." at bounding box center [317, 205] width 257 height 30
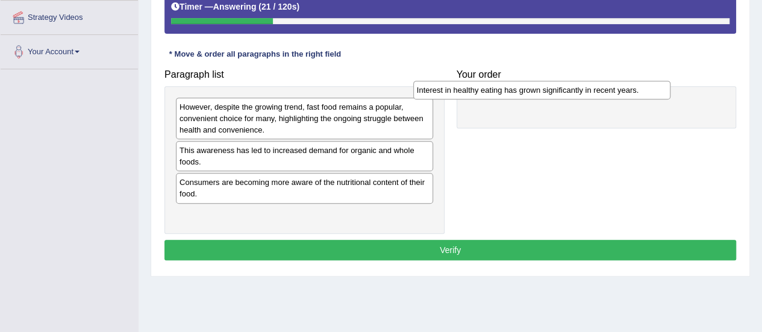
drag, startPoint x: 372, startPoint y: 154, endPoint x: 614, endPoint y: 86, distance: 251.5
click at [614, 86] on div "Interest in healthy eating has grown significantly in recent years." at bounding box center [541, 90] width 257 height 18
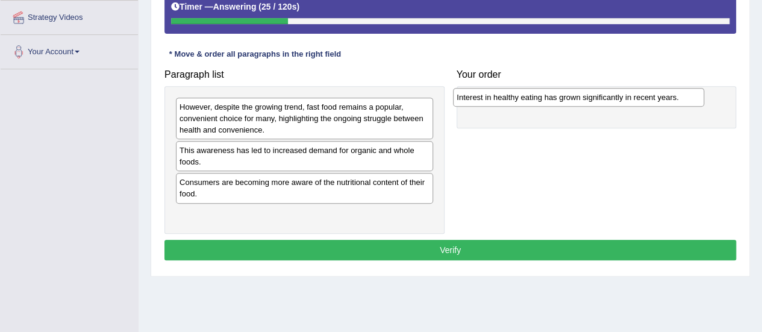
drag, startPoint x: 569, startPoint y: 108, endPoint x: 549, endPoint y: 99, distance: 22.1
click at [549, 99] on div "Interest in healthy eating has grown significantly in recent years." at bounding box center [578, 97] width 251 height 18
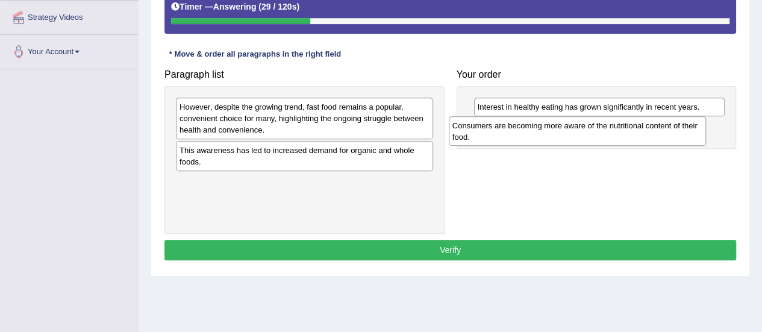
drag, startPoint x: 388, startPoint y: 193, endPoint x: 685, endPoint y: 132, distance: 303.1
click at [685, 132] on div "Consumers are becoming more aware of the nutritional content of their food." at bounding box center [577, 131] width 257 height 30
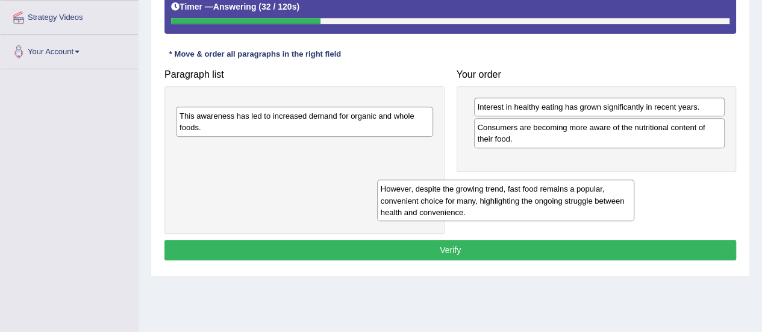
drag, startPoint x: 416, startPoint y: 115, endPoint x: 664, endPoint y: 158, distance: 251.9
click at [634, 179] on div "However, despite the growing trend, fast food remains a popular, convenient cho…" at bounding box center [505, 200] width 257 height 42
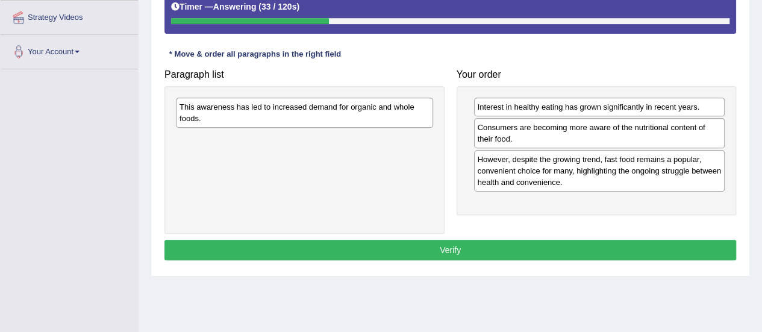
click at [389, 113] on div "This awareness has led to increased demand for organic and whole foods." at bounding box center [304, 113] width 257 height 30
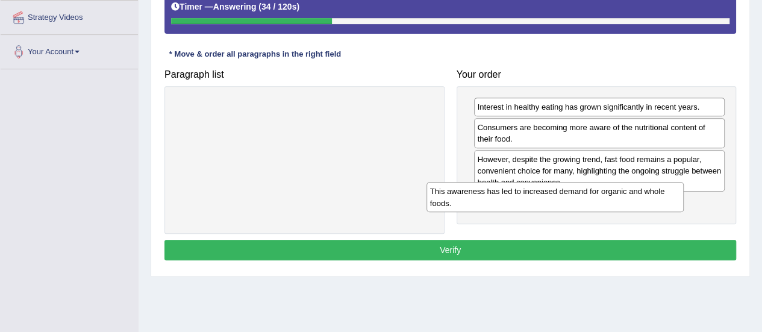
drag, startPoint x: 389, startPoint y: 113, endPoint x: 652, endPoint y: 199, distance: 277.1
click at [652, 199] on div "This awareness has led to increased demand for organic and whole foods." at bounding box center [554, 197] width 257 height 30
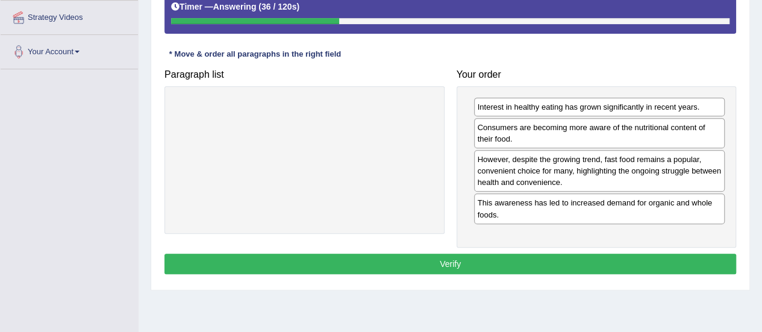
click at [498, 260] on button "Verify" at bounding box center [450, 264] width 572 height 20
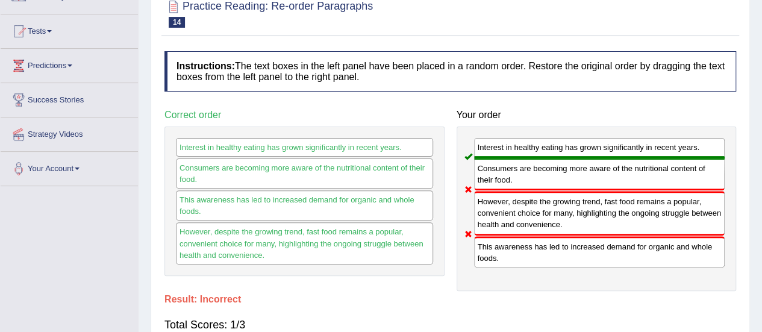
scroll to position [0, 0]
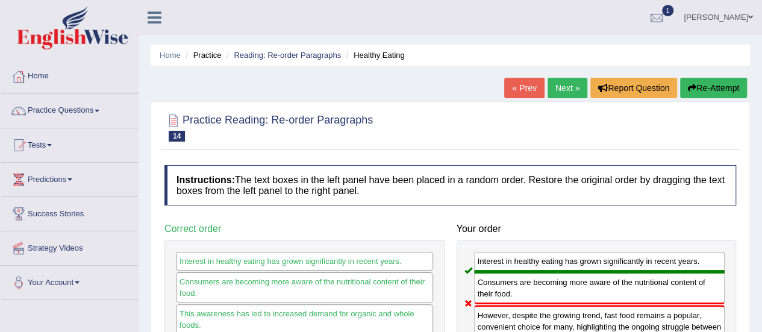
click at [706, 90] on button "Re-Attempt" at bounding box center [713, 88] width 67 height 20
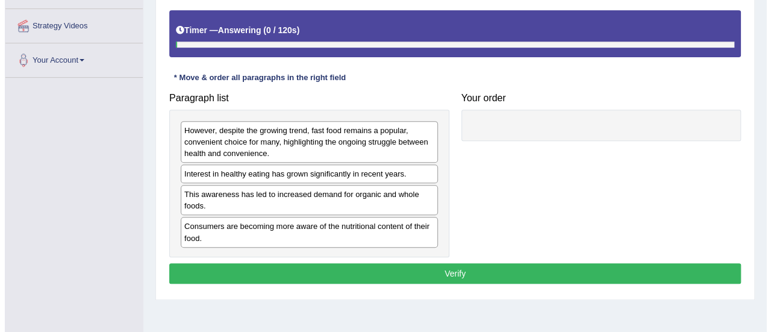
scroll to position [235, 0]
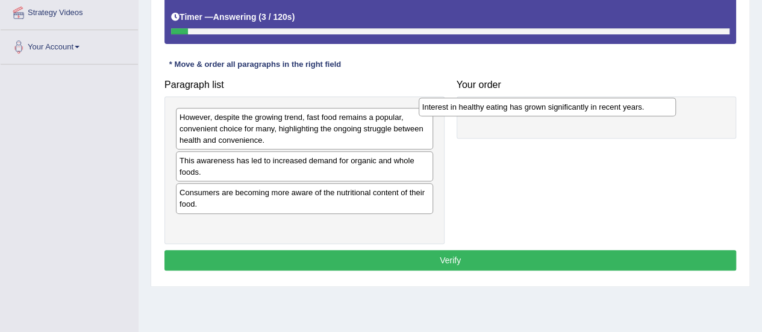
drag, startPoint x: 368, startPoint y: 156, endPoint x: 608, endPoint y: 101, distance: 246.6
click at [608, 101] on div "Interest in healthy eating has grown significantly in recent years." at bounding box center [547, 107] width 257 height 18
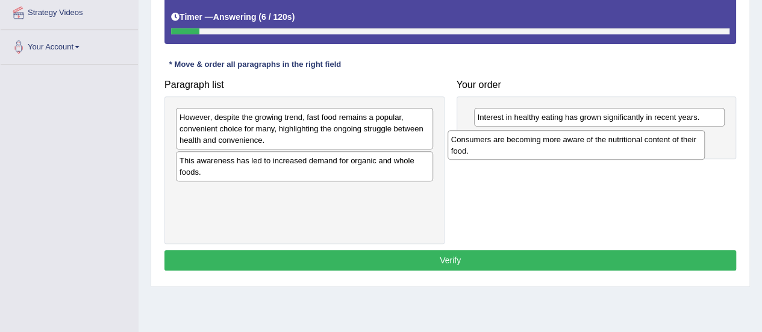
drag, startPoint x: 408, startPoint y: 196, endPoint x: 716, endPoint y: 139, distance: 312.9
click at [705, 139] on div "Consumers are becoming more aware of the nutritional content of their food." at bounding box center [576, 145] width 257 height 30
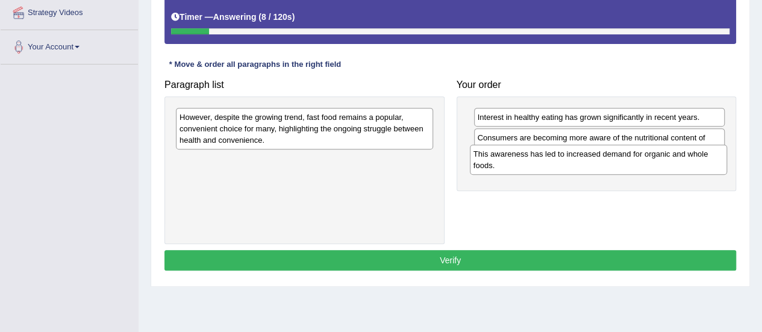
drag, startPoint x: 408, startPoint y: 165, endPoint x: 708, endPoint y: 163, distance: 299.9
click at [708, 163] on div "This awareness has led to increased demand for organic and whole foods." at bounding box center [598, 160] width 257 height 30
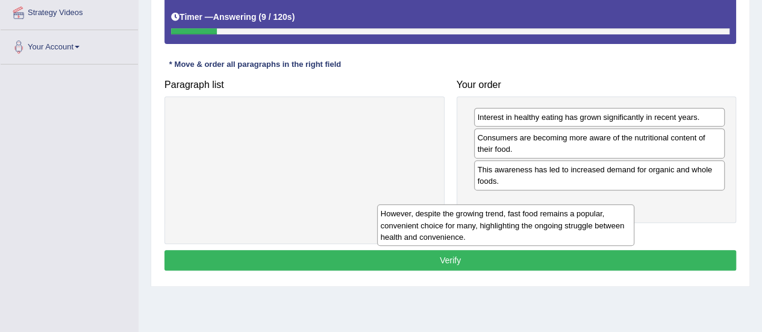
drag, startPoint x: 416, startPoint y: 125, endPoint x: 703, endPoint y: 209, distance: 299.8
click at [634, 209] on div "However, despite the growing trend, fast food remains a popular, convenient cho…" at bounding box center [505, 225] width 257 height 42
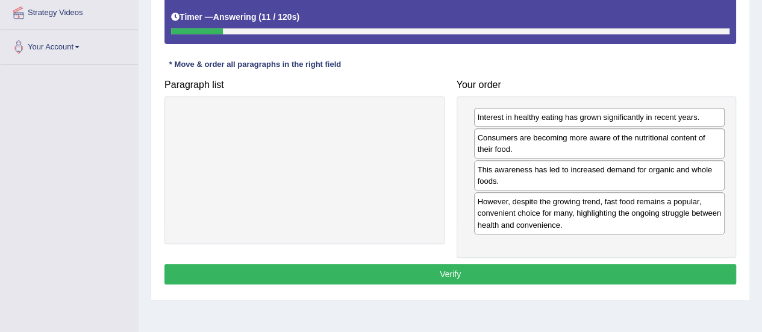
click at [460, 266] on button "Verify" at bounding box center [450, 274] width 572 height 20
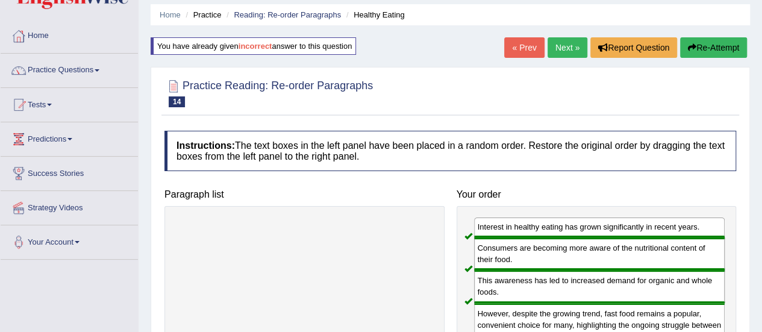
scroll to position [40, 0]
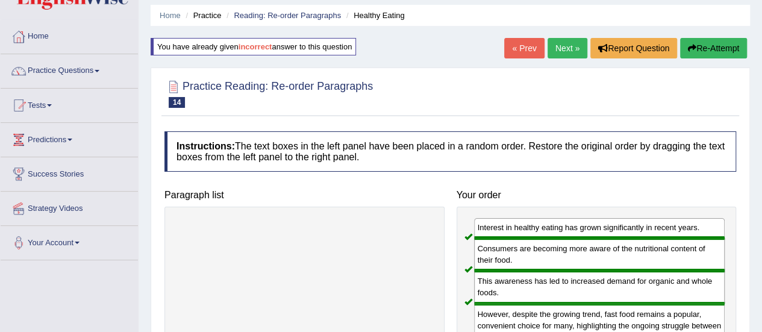
click at [568, 48] on link "Next »" at bounding box center [567, 48] width 40 height 20
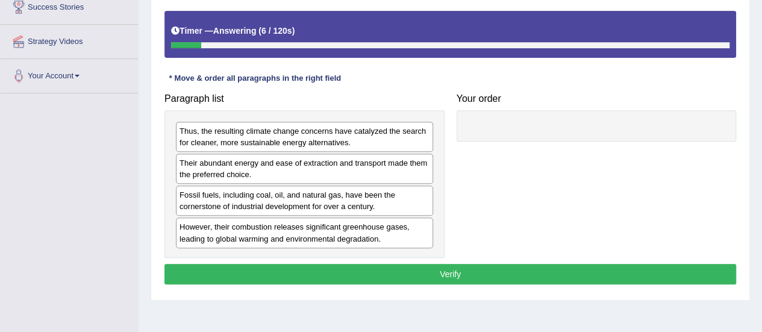
scroll to position [209, 0]
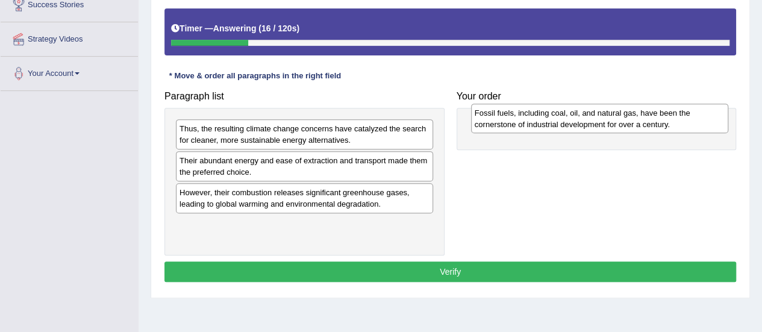
drag, startPoint x: 261, startPoint y: 196, endPoint x: 546, endPoint y: 119, distance: 294.5
click at [546, 119] on div "Fossil fuels, including coal, oil, and natural gas, have been the cornerstone o…" at bounding box center [599, 119] width 257 height 30
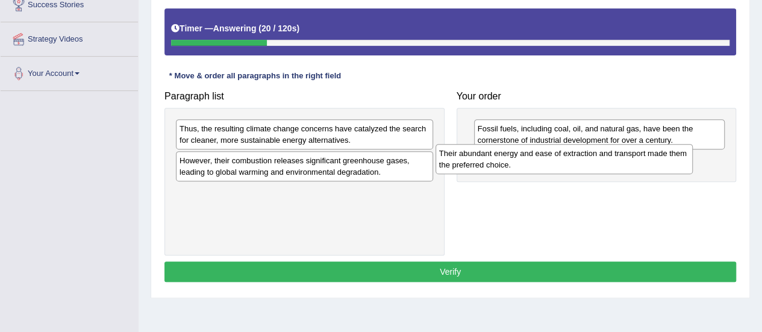
drag, startPoint x: 327, startPoint y: 170, endPoint x: 597, endPoint y: 163, distance: 270.5
click at [597, 163] on div "Their abundant energy and ease of extraction and transport made them the prefer…" at bounding box center [563, 159] width 257 height 30
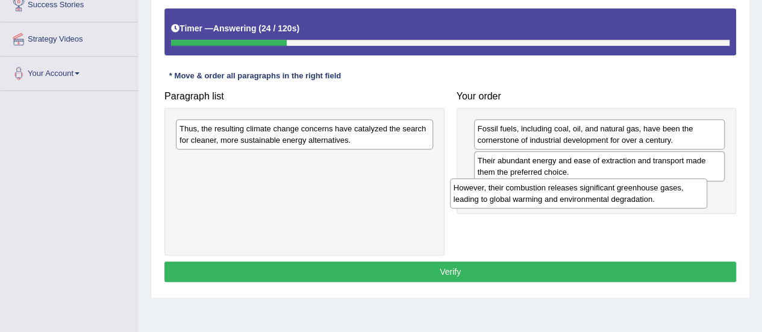
drag, startPoint x: 390, startPoint y: 168, endPoint x: 671, endPoint y: 196, distance: 282.6
click at [671, 196] on div "However, their combustion releases significant greenhouse gases, leading to glo…" at bounding box center [578, 193] width 257 height 30
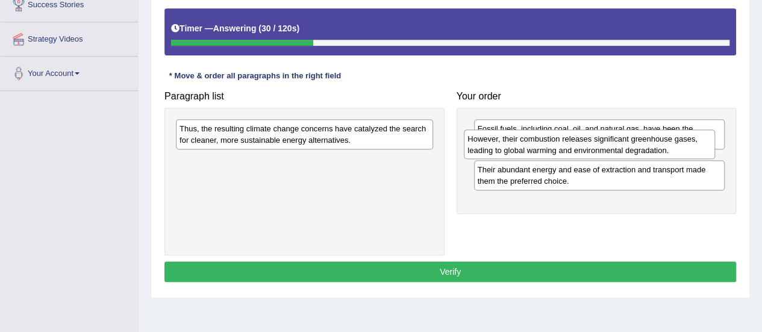
drag, startPoint x: 559, startPoint y: 195, endPoint x: 549, endPoint y: 142, distance: 53.9
click at [549, 142] on div "However, their combustion releases significant greenhouse gases, leading to glo…" at bounding box center [589, 144] width 251 height 30
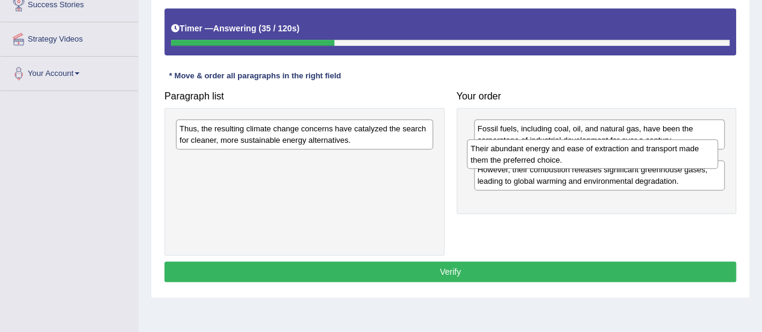
drag, startPoint x: 587, startPoint y: 200, endPoint x: 579, endPoint y: 152, distance: 48.1
click at [579, 152] on div "Their abundant energy and ease of extraction and transport made them the prefer…" at bounding box center [592, 154] width 251 height 30
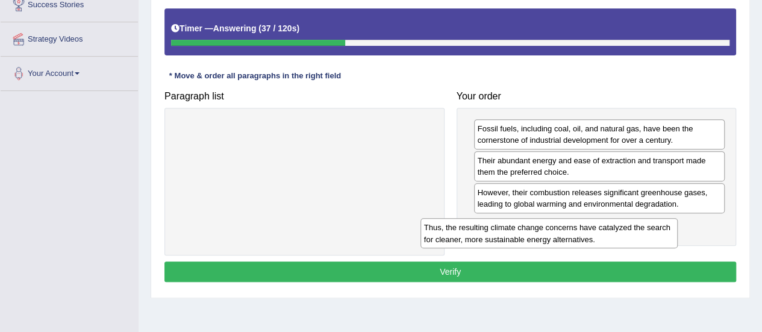
drag, startPoint x: 387, startPoint y: 137, endPoint x: 631, endPoint y: 235, distance: 263.7
click at [631, 235] on div "Thus, the resulting climate change concerns have catalyzed the search for clean…" at bounding box center [548, 233] width 257 height 30
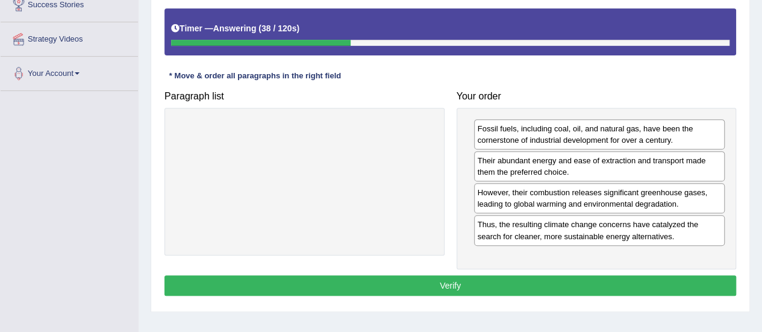
click at [484, 284] on button "Verify" at bounding box center [450, 285] width 572 height 20
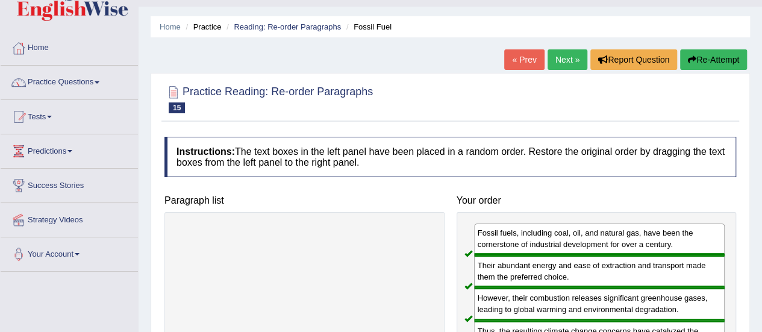
scroll to position [28, 0]
click at [558, 52] on link "Next »" at bounding box center [567, 60] width 40 height 20
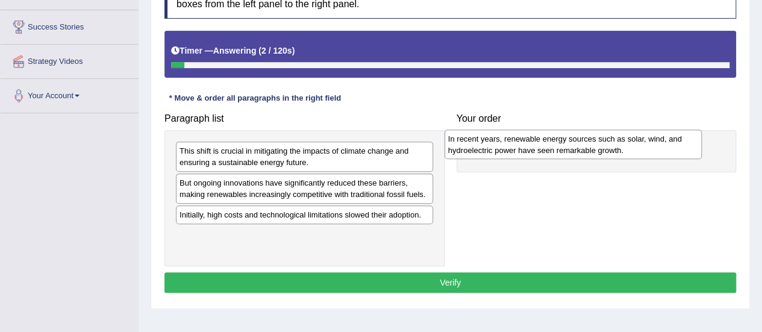
drag, startPoint x: 314, startPoint y: 220, endPoint x: 594, endPoint y: 146, distance: 289.3
click at [594, 146] on div "In recent years, renewable energy sources such as solar, wind, and hydroelectri…" at bounding box center [572, 144] width 257 height 30
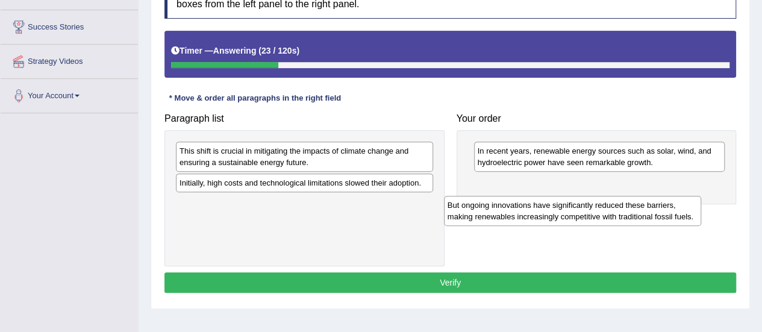
drag, startPoint x: 323, startPoint y: 186, endPoint x: 617, endPoint y: 184, distance: 293.9
click at [617, 196] on div "But ongoing innovations have significantly reduced these barriers, making renew…" at bounding box center [572, 211] width 257 height 30
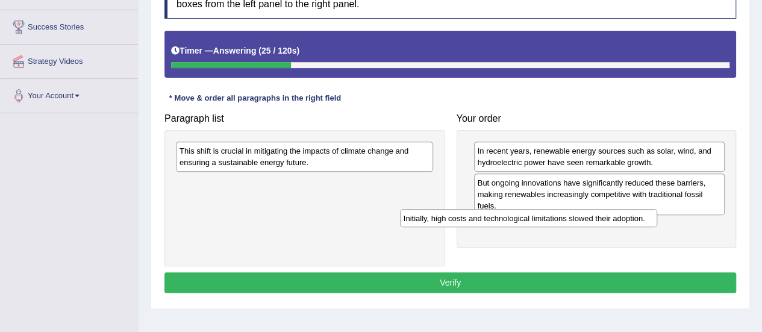
drag, startPoint x: 408, startPoint y: 187, endPoint x: 655, endPoint y: 221, distance: 248.6
click at [655, 221] on div "Initially, high costs and technological limitations slowed their adoption." at bounding box center [528, 218] width 257 height 18
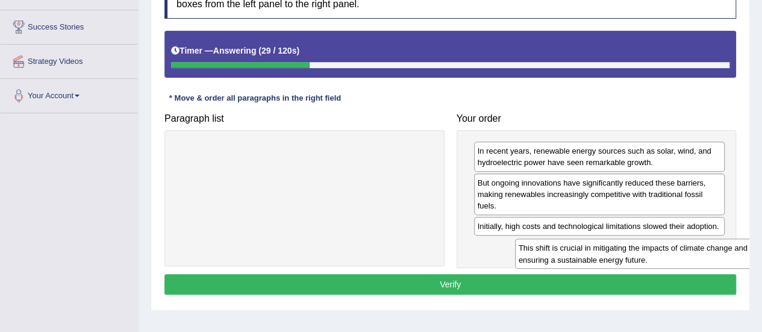
drag, startPoint x: 373, startPoint y: 163, endPoint x: 715, endPoint y: 257, distance: 354.8
click at [715, 257] on div "This shift is crucial in mitigating the impacts of climate change and ensuring …" at bounding box center [643, 254] width 257 height 30
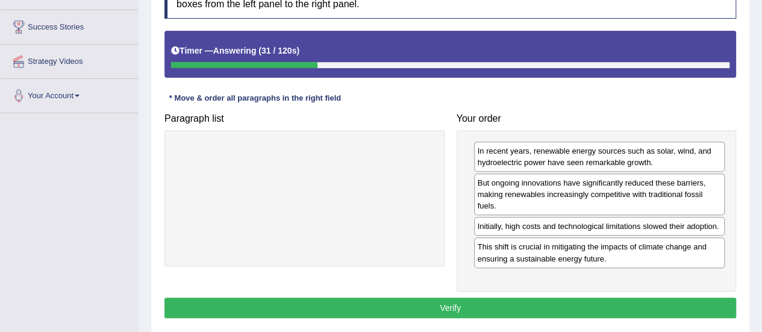
click at [515, 304] on button "Verify" at bounding box center [450, 308] width 572 height 20
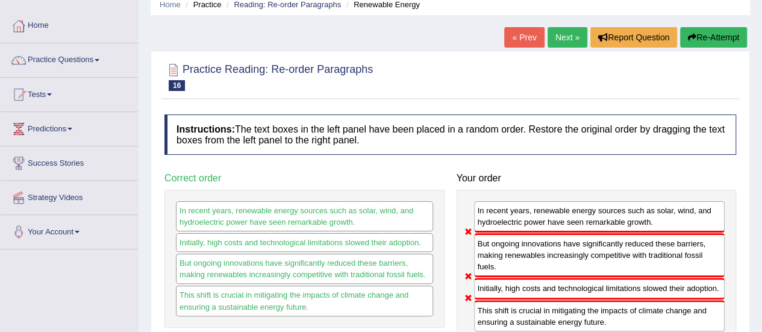
scroll to position [49, 0]
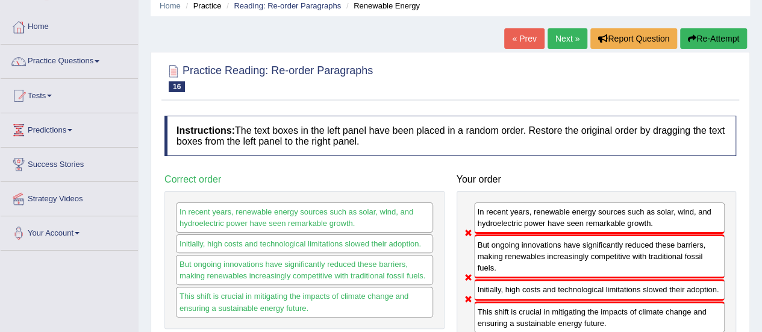
click at [706, 37] on button "Re-Attempt" at bounding box center [713, 38] width 67 height 20
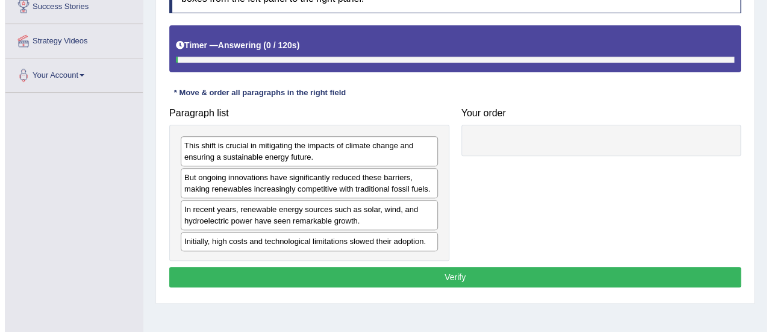
scroll to position [211, 0]
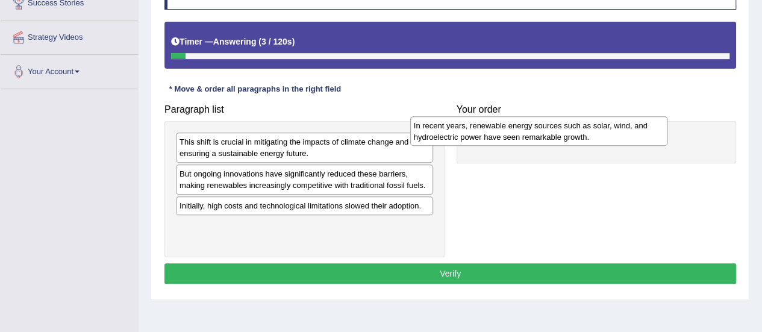
drag, startPoint x: 330, startPoint y: 209, endPoint x: 561, endPoint y: 129, distance: 244.6
click at [561, 129] on div "In recent years, renewable energy sources such as solar, wind, and hydroelectri…" at bounding box center [538, 131] width 257 height 30
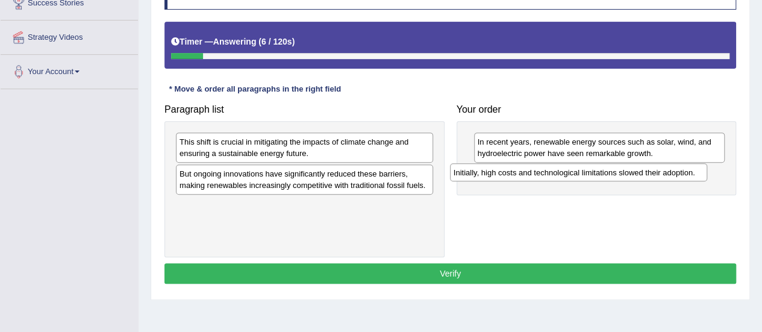
drag, startPoint x: 374, startPoint y: 204, endPoint x: 648, endPoint y: 172, distance: 276.0
click at [648, 172] on div "Initially, high costs and technological limitations slowed their adoption." at bounding box center [578, 172] width 257 height 18
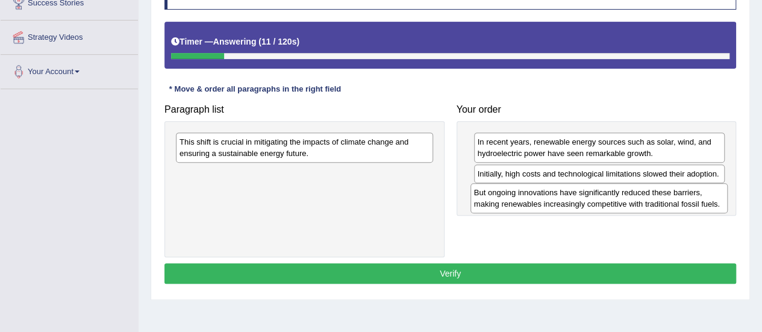
drag, startPoint x: 392, startPoint y: 181, endPoint x: 686, endPoint y: 201, distance: 294.5
click at [686, 201] on div "But ongoing innovations have significantly reduced these barriers, making renew…" at bounding box center [598, 198] width 257 height 30
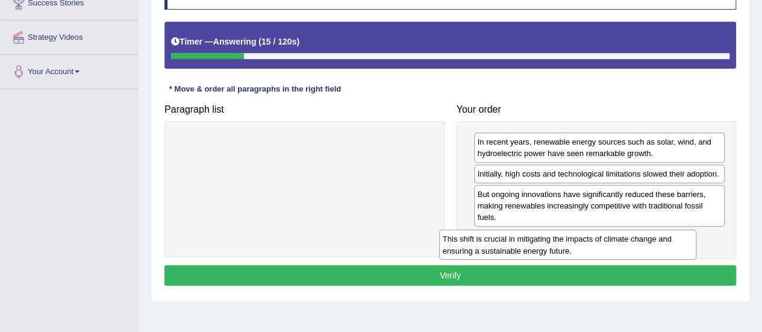
drag, startPoint x: 388, startPoint y: 139, endPoint x: 652, endPoint y: 231, distance: 278.9
click at [652, 231] on div "This shift is crucial in mitigating the impacts of climate change and ensuring …" at bounding box center [567, 244] width 257 height 30
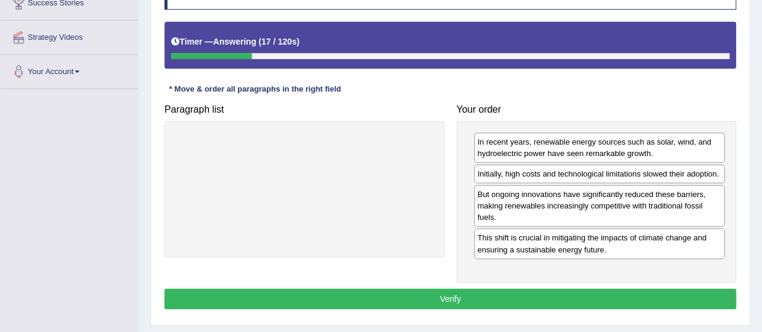
click at [451, 299] on button "Verify" at bounding box center [450, 298] width 572 height 20
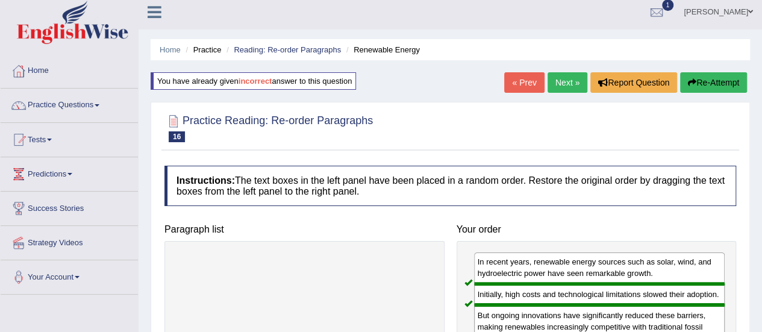
scroll to position [4, 0]
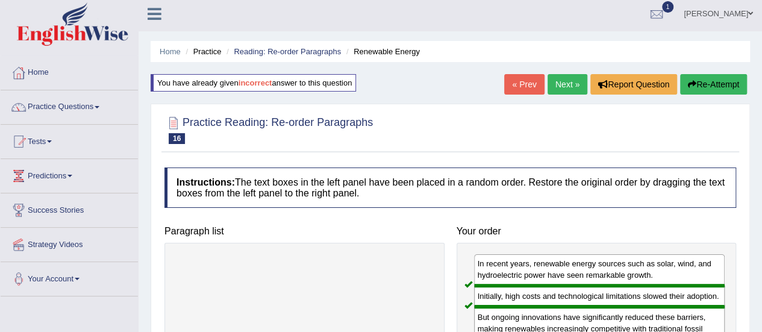
click at [561, 83] on link "Next »" at bounding box center [567, 84] width 40 height 20
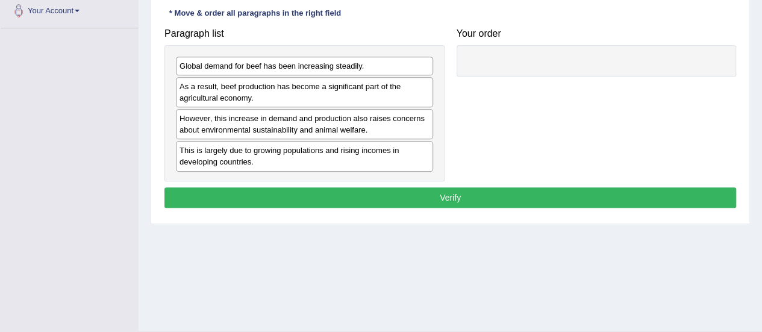
scroll to position [201, 0]
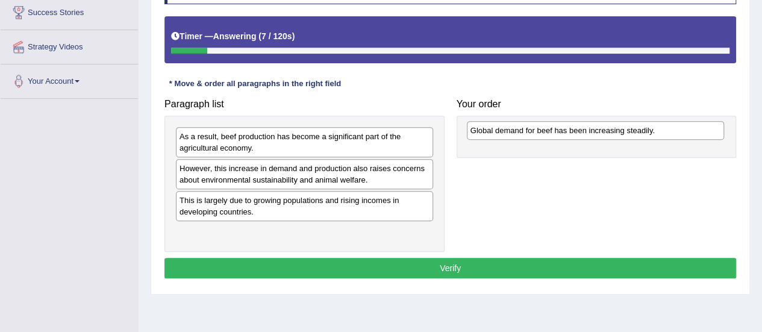
drag, startPoint x: 391, startPoint y: 139, endPoint x: 701, endPoint y: 131, distance: 309.7
click at [701, 131] on div "Global demand for beef has been increasing steadily." at bounding box center [595, 130] width 257 height 18
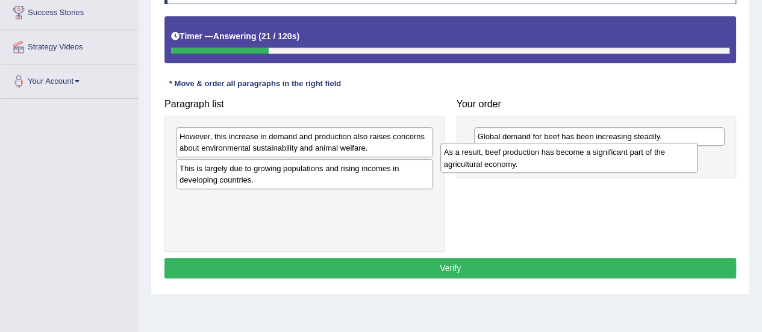
drag, startPoint x: 375, startPoint y: 146, endPoint x: 634, endPoint y: 161, distance: 260.0
click at [634, 161] on div "As a result, beef production has become a significant part of the agricultural …" at bounding box center [568, 158] width 257 height 30
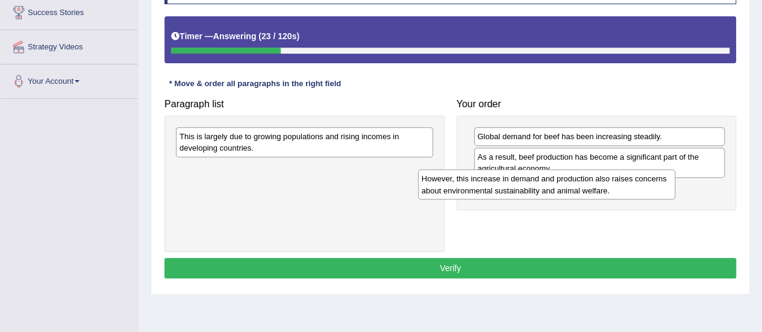
drag, startPoint x: 401, startPoint y: 134, endPoint x: 655, endPoint y: 176, distance: 256.9
click at [655, 176] on div "However, this increase in demand and production also raises concerns about envi…" at bounding box center [546, 184] width 257 height 30
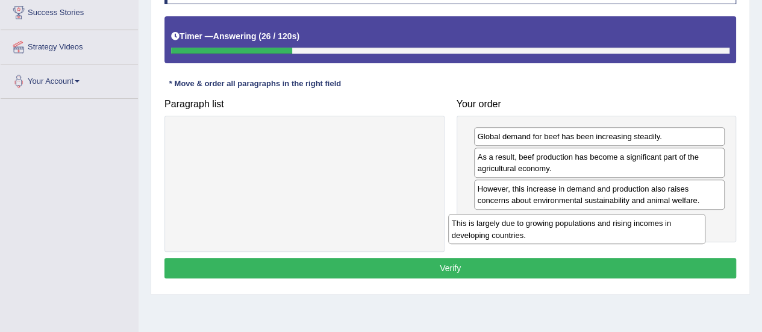
drag, startPoint x: 385, startPoint y: 140, endPoint x: 663, endPoint y: 226, distance: 290.1
click at [663, 226] on div "This is largely due to growing populations and rising incomes in developing cou…" at bounding box center [576, 229] width 257 height 30
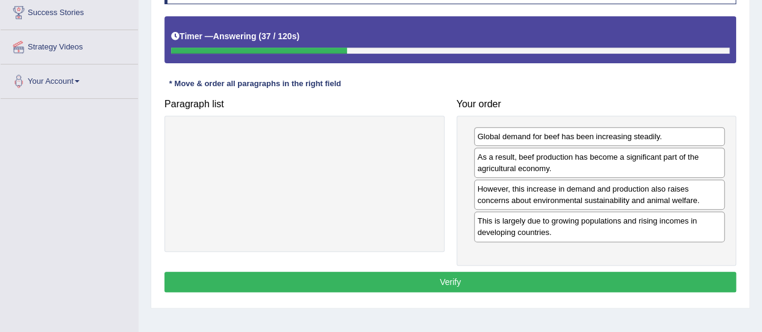
click at [469, 272] on button "Verify" at bounding box center [450, 282] width 572 height 20
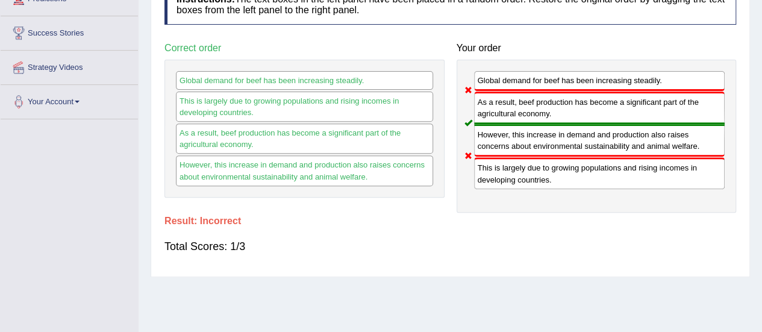
scroll to position [63, 0]
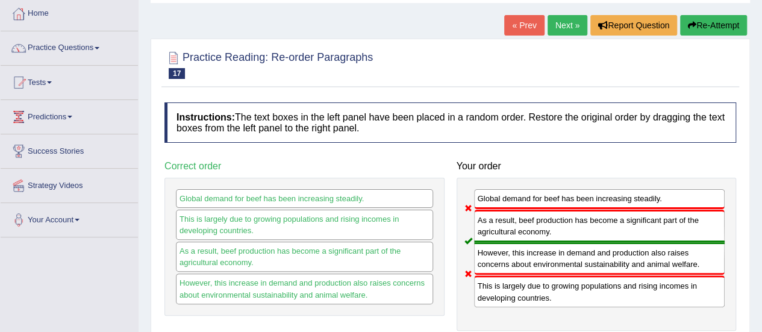
click at [700, 14] on div "Home Practice Reading: Re-order Paragraphs Demand for Beef « Prev Next » Report…" at bounding box center [450, 238] width 623 height 602
click at [694, 21] on button "Re-Attempt" at bounding box center [713, 25] width 67 height 20
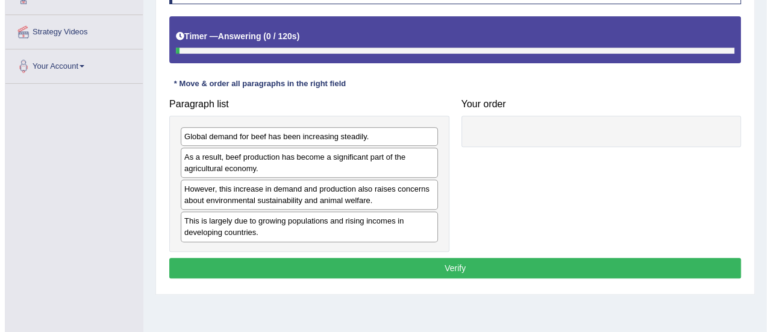
scroll to position [217, 0]
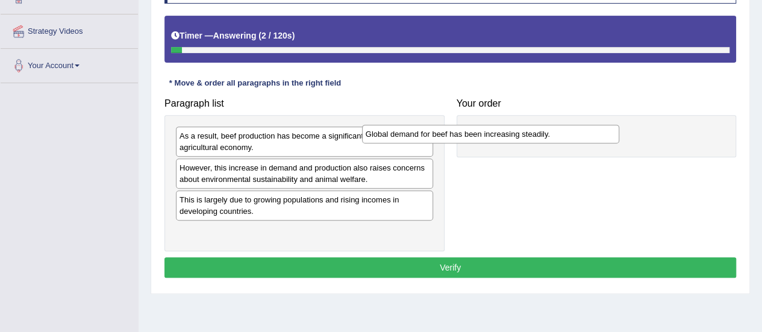
drag, startPoint x: 384, startPoint y: 134, endPoint x: 612, endPoint y: 112, distance: 228.8
click at [612, 125] on div "Global demand for beef has been increasing steadily." at bounding box center [490, 134] width 257 height 18
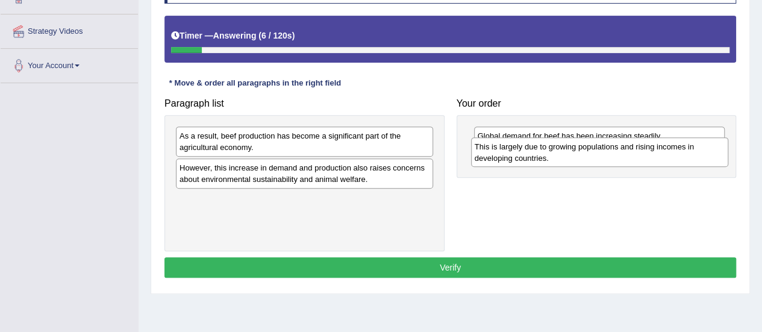
drag, startPoint x: 349, startPoint y: 208, endPoint x: 643, endPoint y: 155, distance: 298.7
click at [643, 155] on div "This is largely due to growing populations and rising incomes in developing cou…" at bounding box center [599, 152] width 257 height 30
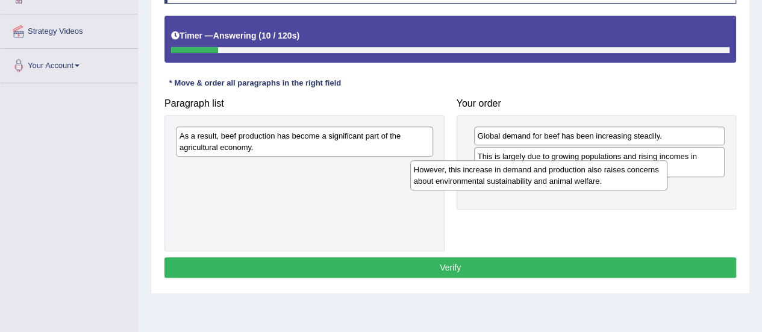
drag, startPoint x: 369, startPoint y: 174, endPoint x: 602, endPoint y: 175, distance: 233.1
click at [602, 175] on div "However, this increase in demand and production also raises concerns about envi…" at bounding box center [538, 175] width 257 height 30
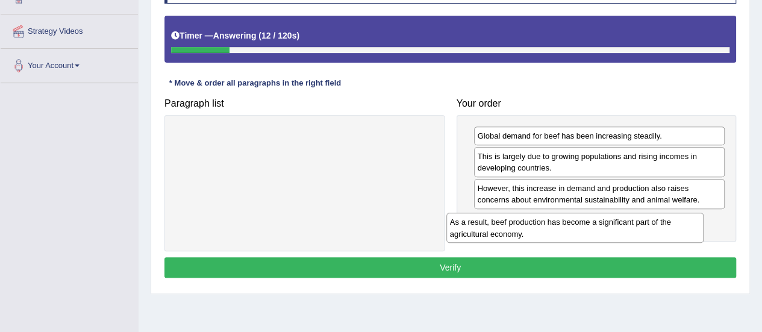
drag, startPoint x: 391, startPoint y: 140, endPoint x: 682, endPoint y: 221, distance: 302.1
click at [682, 221] on div "As a result, beef production has become a significant part of the agricultural …" at bounding box center [574, 228] width 257 height 30
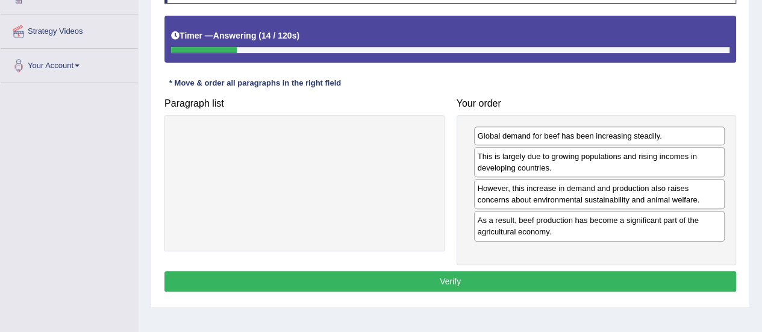
click at [504, 275] on button "Verify" at bounding box center [450, 281] width 572 height 20
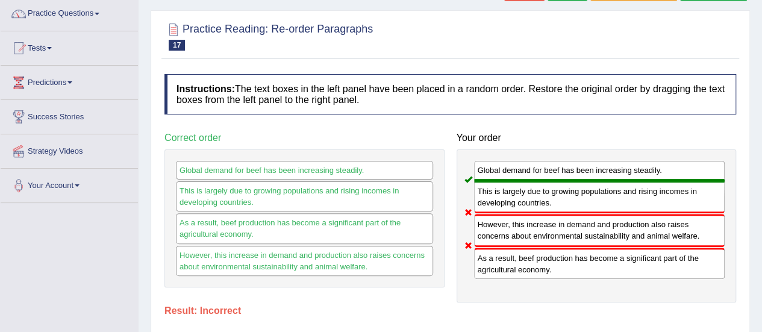
scroll to position [0, 0]
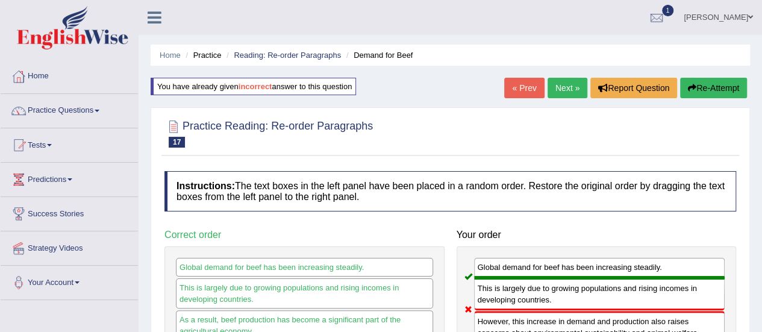
click at [691, 81] on button "Re-Attempt" at bounding box center [713, 88] width 67 height 20
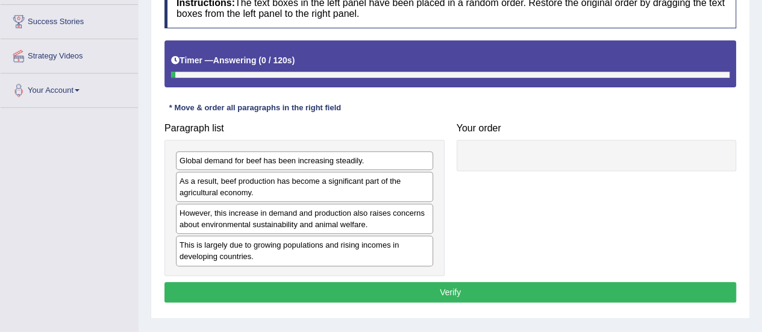
scroll to position [197, 0]
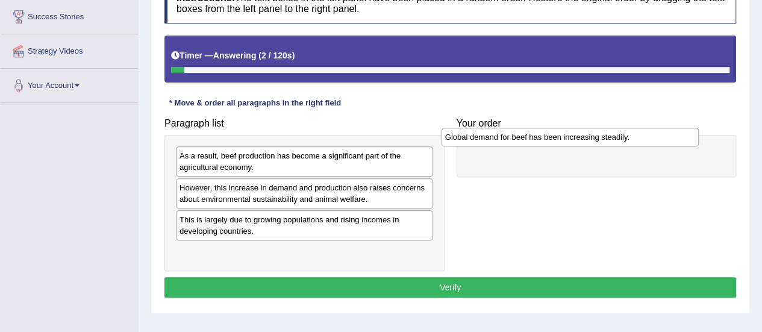
drag, startPoint x: 396, startPoint y: 157, endPoint x: 655, endPoint y: 136, distance: 259.8
click at [655, 136] on div "Global demand for beef has been increasing steadily." at bounding box center [569, 137] width 257 height 18
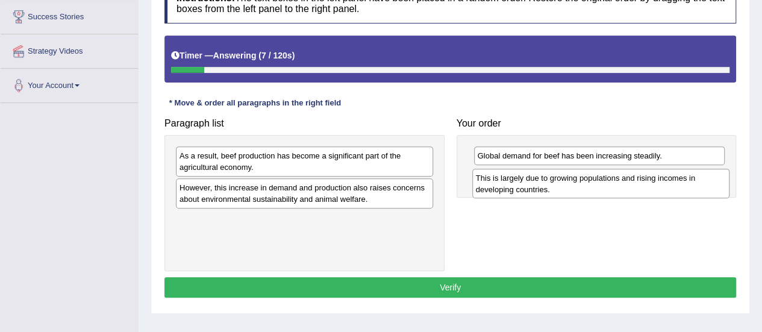
drag, startPoint x: 364, startPoint y: 225, endPoint x: 656, endPoint y: 182, distance: 295.3
click at [656, 182] on div "This is largely due to growing populations and rising incomes in developing cou…" at bounding box center [600, 184] width 257 height 30
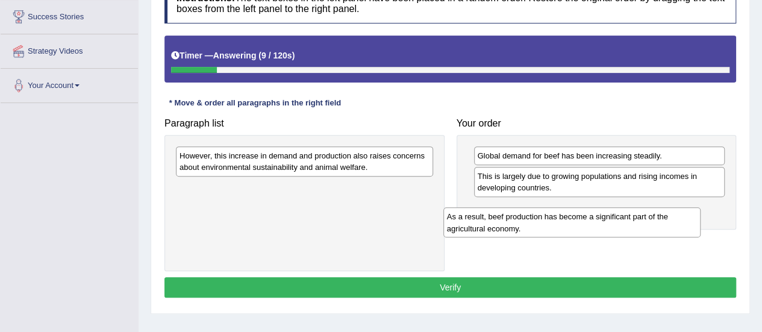
drag, startPoint x: 405, startPoint y: 155, endPoint x: 677, endPoint y: 199, distance: 275.8
click at [677, 207] on div "As a result, beef production has become a significant part of the agricultural …" at bounding box center [571, 222] width 257 height 30
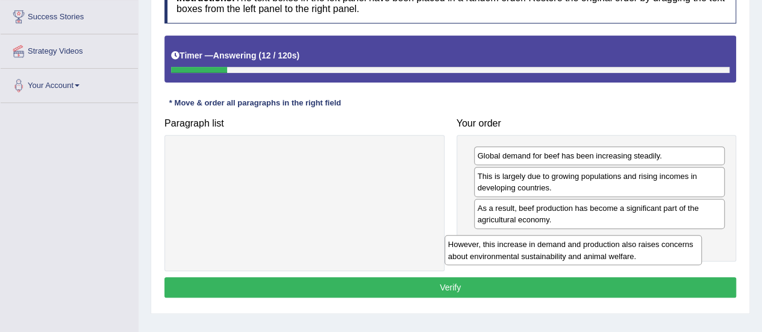
drag, startPoint x: 407, startPoint y: 164, endPoint x: 675, endPoint y: 248, distance: 280.0
click at [675, 248] on div "However, this increase in demand and production also raises concerns about envi…" at bounding box center [572, 250] width 257 height 30
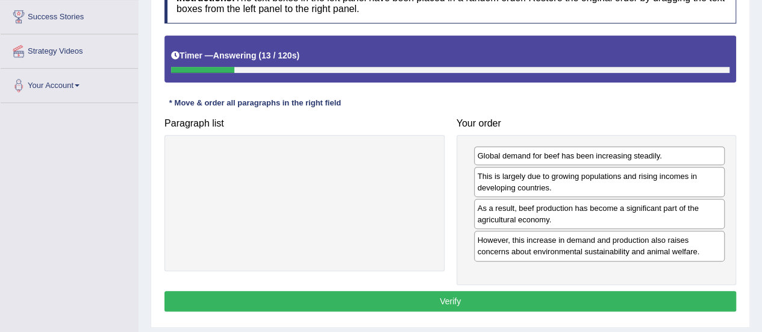
click at [499, 295] on button "Verify" at bounding box center [450, 301] width 572 height 20
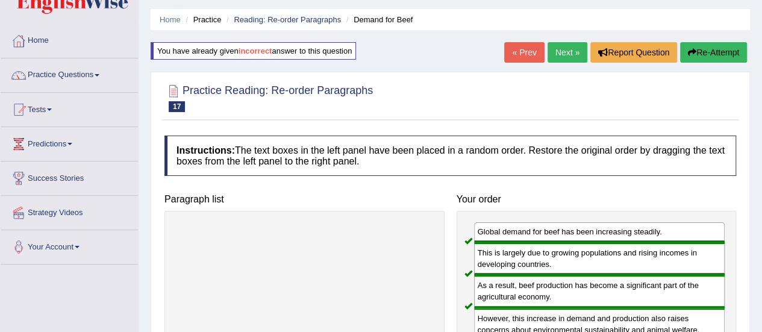
scroll to position [0, 0]
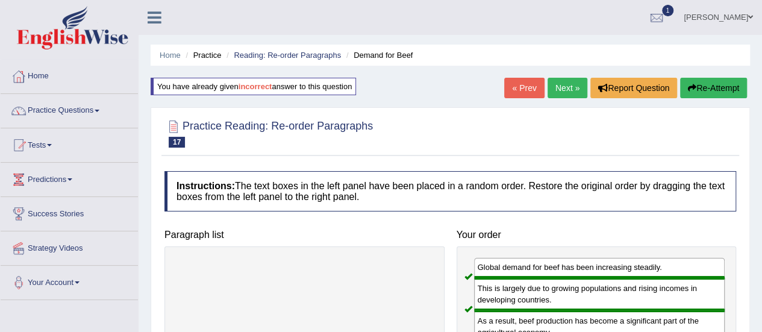
click at [553, 85] on link "Next »" at bounding box center [567, 88] width 40 height 20
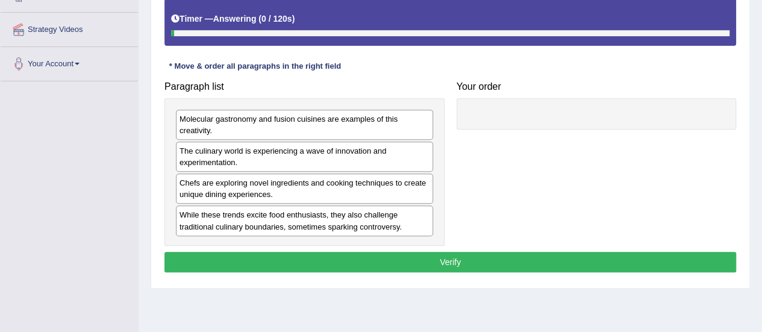
scroll to position [219, 0]
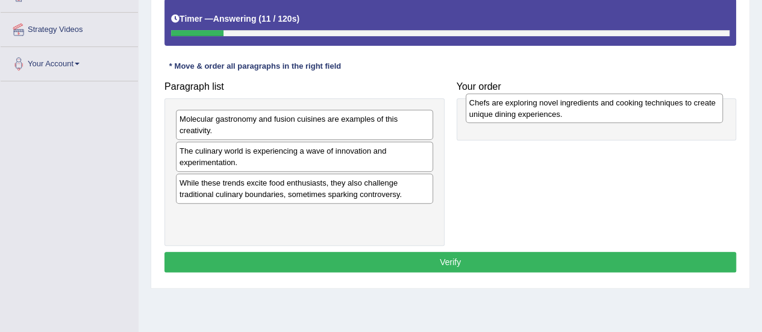
drag, startPoint x: 304, startPoint y: 190, endPoint x: 593, endPoint y: 110, distance: 299.3
click at [593, 110] on div "Chefs are exploring novel ingredients and cooking techniques to create unique d…" at bounding box center [594, 108] width 257 height 30
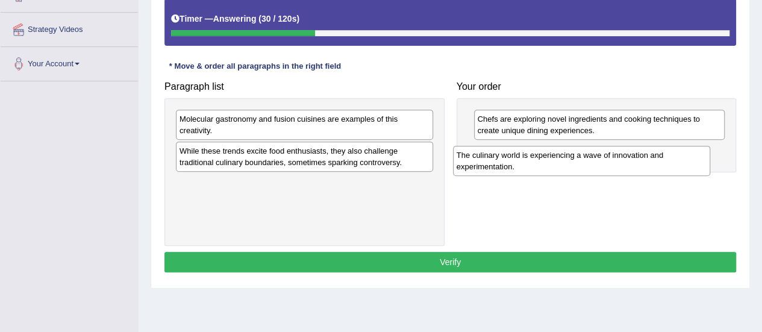
drag, startPoint x: 387, startPoint y: 160, endPoint x: 664, endPoint y: 160, distance: 277.7
click at [664, 160] on div "The culinary world is experiencing a wave of innovation and experimentation." at bounding box center [581, 161] width 257 height 30
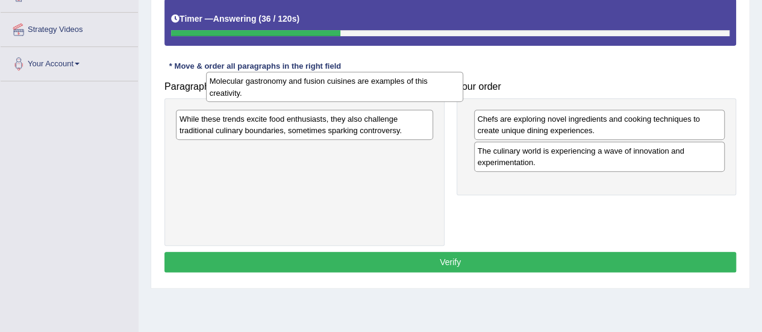
drag, startPoint x: 354, startPoint y: 120, endPoint x: 382, endPoint y: 84, distance: 45.5
click at [382, 84] on div "Molecular gastronomy and fusion cuisines are examples of this creativity." at bounding box center [334, 87] width 257 height 30
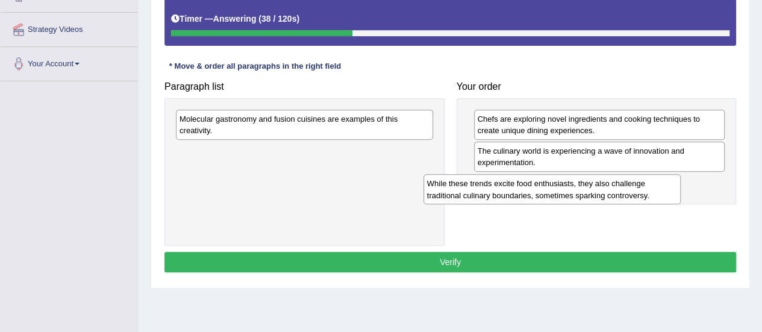
drag, startPoint x: 357, startPoint y: 129, endPoint x: 612, endPoint y: 193, distance: 262.5
click at [612, 193] on div "While these trends excite food enthusiasts, they also challenge traditional cul…" at bounding box center [551, 189] width 257 height 30
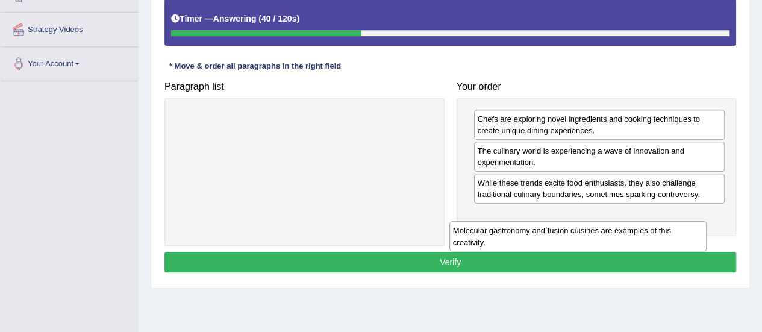
drag, startPoint x: 344, startPoint y: 126, endPoint x: 620, endPoint y: 229, distance: 294.4
click at [620, 229] on div "Molecular gastronomy and fusion cuisines are examples of this creativity." at bounding box center [577, 236] width 257 height 30
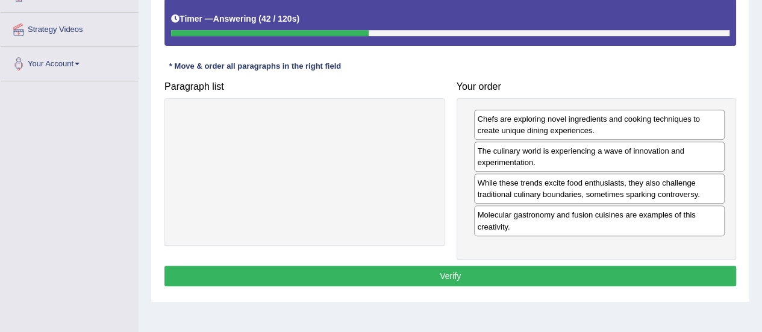
click at [468, 272] on button "Verify" at bounding box center [450, 276] width 572 height 20
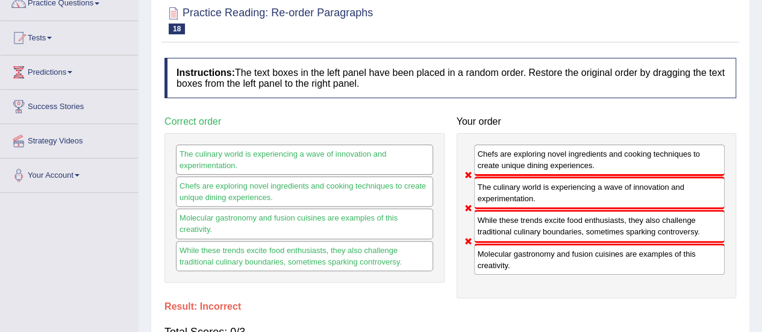
scroll to position [0, 0]
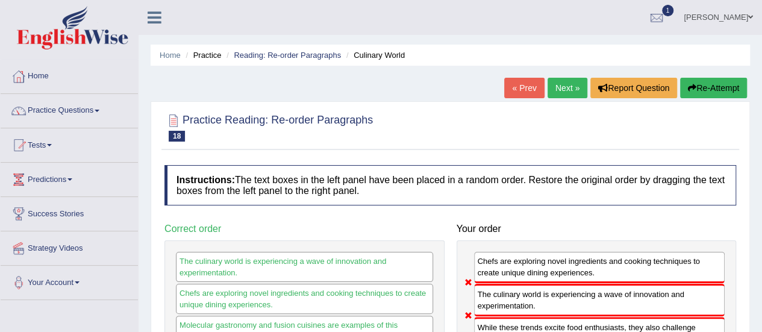
click at [713, 92] on button "Re-Attempt" at bounding box center [713, 88] width 67 height 20
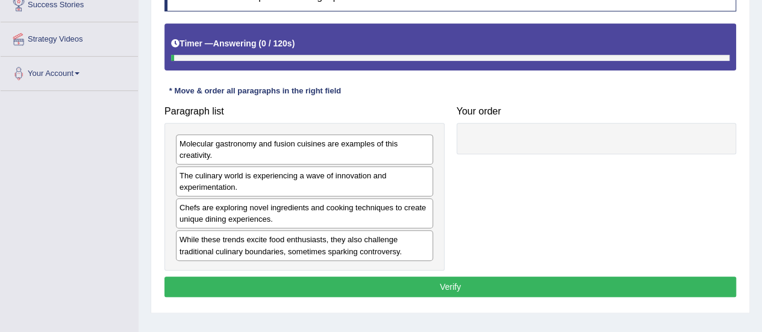
scroll to position [210, 0]
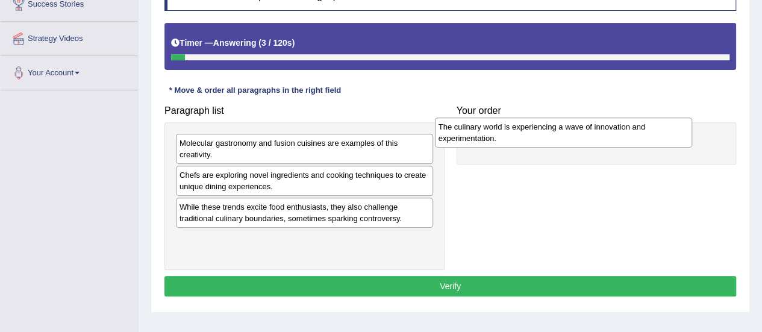
drag, startPoint x: 301, startPoint y: 185, endPoint x: 560, endPoint y: 136, distance: 263.5
click at [560, 136] on div "The culinary world is experiencing a wave of innovation and experimentation." at bounding box center [563, 132] width 257 height 30
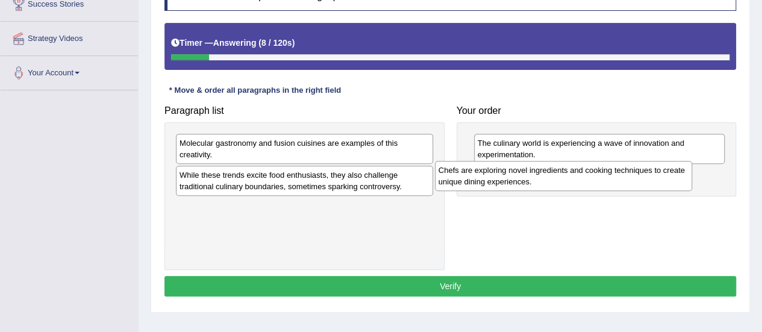
drag, startPoint x: 320, startPoint y: 184, endPoint x: 579, endPoint y: 179, distance: 259.0
click at [579, 179] on div "Chefs are exploring novel ingredients and cooking techniques to create unique d…" at bounding box center [563, 176] width 257 height 30
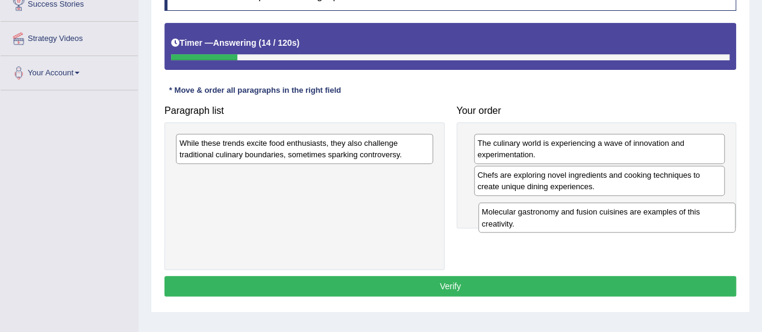
drag, startPoint x: 382, startPoint y: 151, endPoint x: 680, endPoint y: 214, distance: 304.8
click at [680, 214] on div "Molecular gastronomy and fusion cuisines are examples of this creativity." at bounding box center [606, 217] width 257 height 30
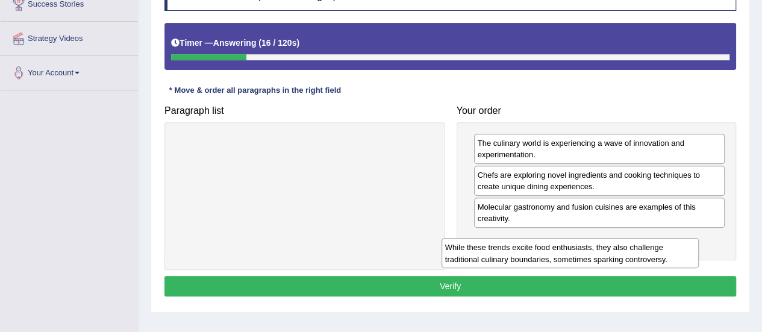
drag, startPoint x: 403, startPoint y: 142, endPoint x: 683, endPoint y: 235, distance: 295.4
click at [683, 238] on div "While these trends excite food enthusiasts, they also challenge traditional cul…" at bounding box center [569, 253] width 257 height 30
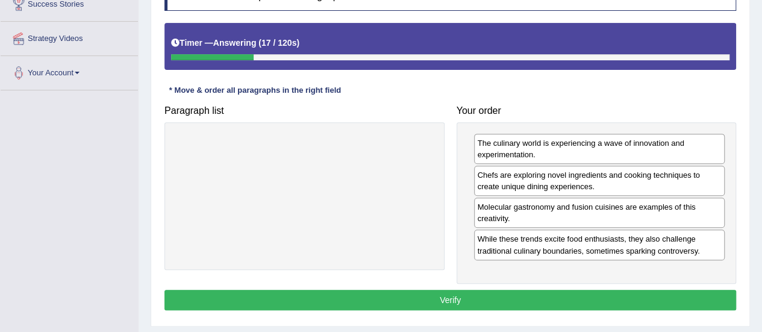
click at [465, 296] on button "Verify" at bounding box center [450, 300] width 572 height 20
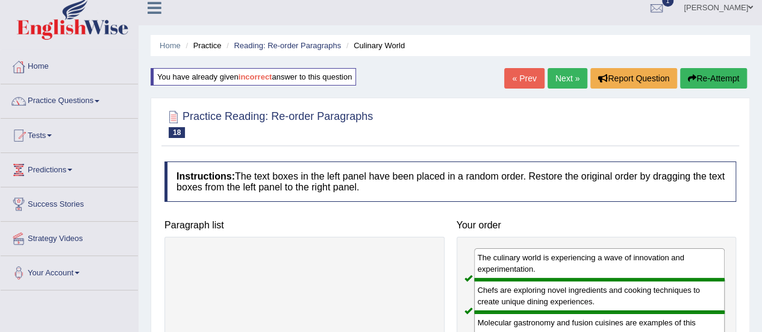
scroll to position [0, 0]
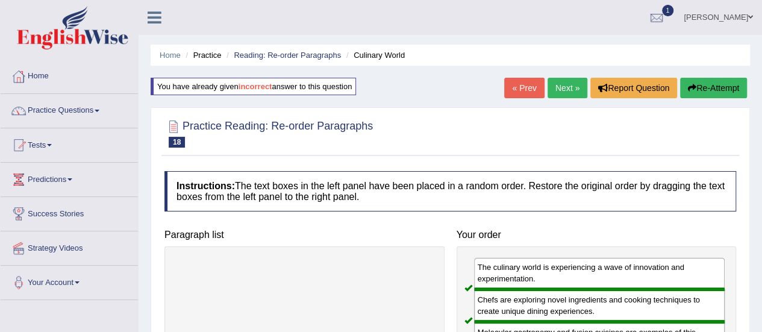
click at [560, 84] on link "Next »" at bounding box center [567, 88] width 40 height 20
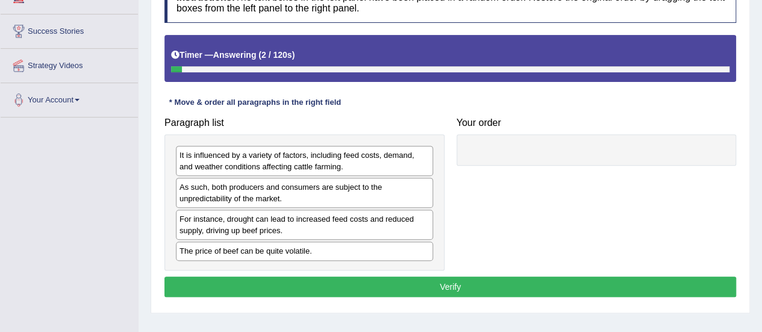
scroll to position [183, 0]
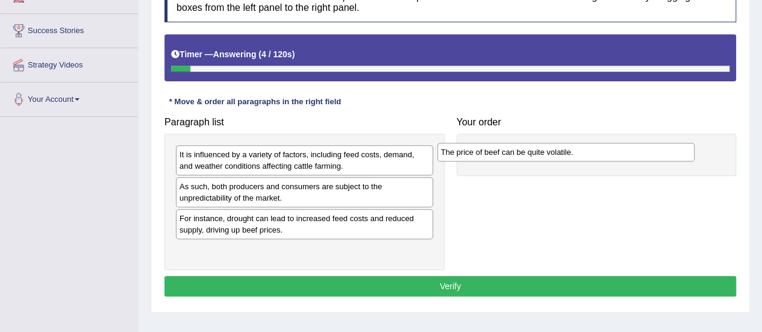
drag, startPoint x: 335, startPoint y: 248, endPoint x: 596, endPoint y: 149, distance: 279.4
click at [596, 149] on div "The price of beef can be quite volatile." at bounding box center [565, 152] width 257 height 18
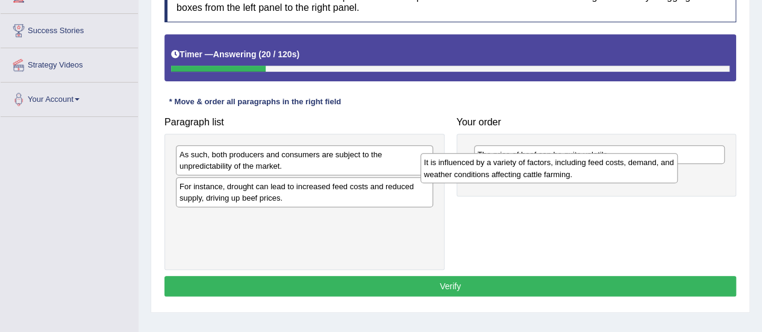
drag, startPoint x: 384, startPoint y: 165, endPoint x: 630, endPoint y: 170, distance: 245.8
click at [630, 170] on div "It is influenced by a variety of factors, including feed costs, demand, and wea…" at bounding box center [548, 168] width 257 height 30
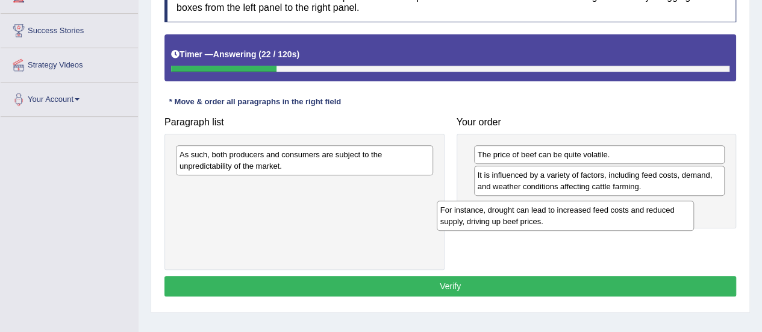
drag, startPoint x: 388, startPoint y: 196, endPoint x: 656, endPoint y: 220, distance: 269.7
click at [656, 220] on div "For instance, drought can lead to increased feed costs and reduced supply, driv…" at bounding box center [565, 216] width 257 height 30
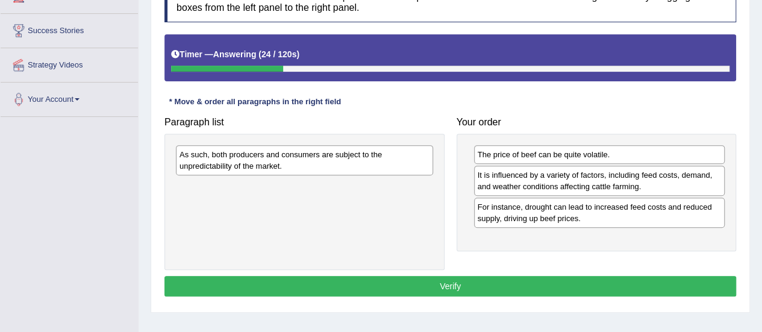
click at [394, 155] on div "As such, both producers and consumers are subject to the unpredictability of th…" at bounding box center [304, 160] width 257 height 30
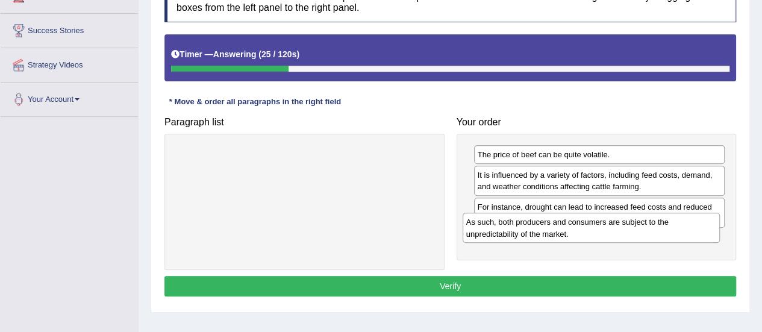
drag, startPoint x: 394, startPoint y: 155, endPoint x: 689, endPoint y: 227, distance: 303.8
click at [689, 227] on div "As such, both producers and consumers are subject to the unpredictability of th…" at bounding box center [591, 228] width 257 height 30
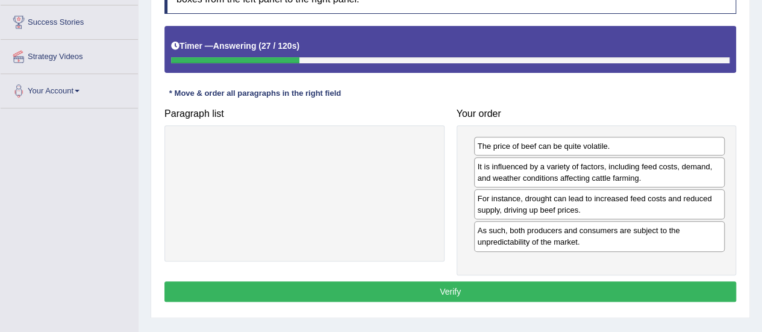
scroll to position [192, 0]
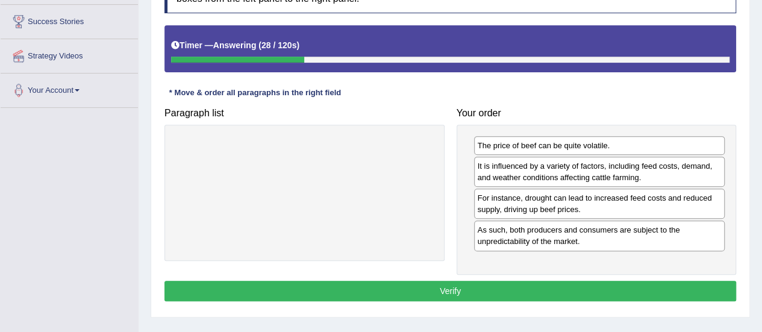
click at [451, 287] on button "Verify" at bounding box center [450, 291] width 572 height 20
